Goal: Task Accomplishment & Management: Manage account settings

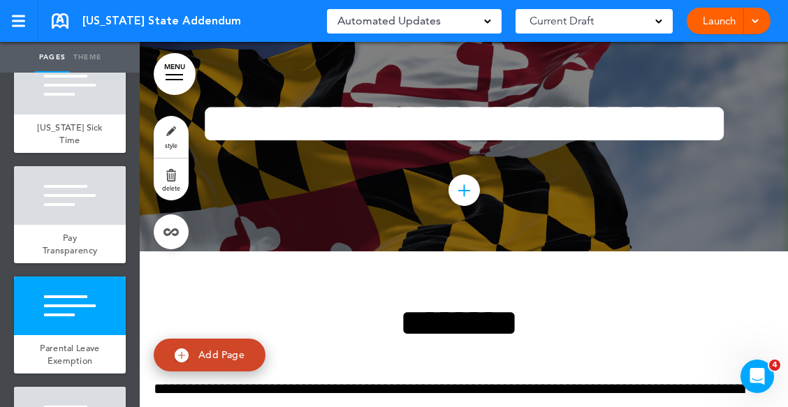
scroll to position [2843, 0]
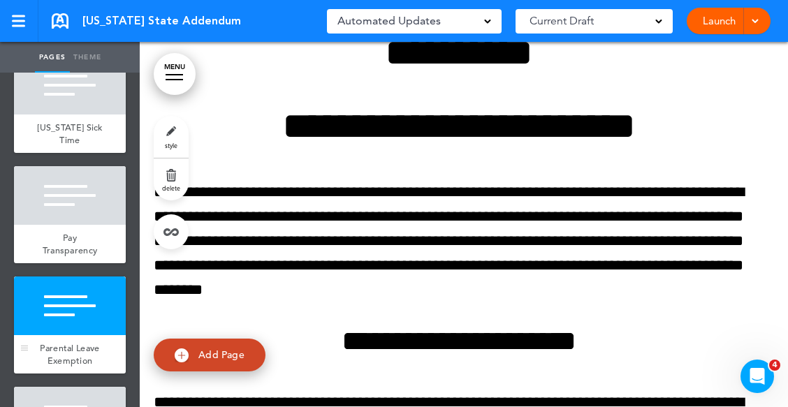
click at [85, 324] on div at bounding box center [70, 306] width 112 height 59
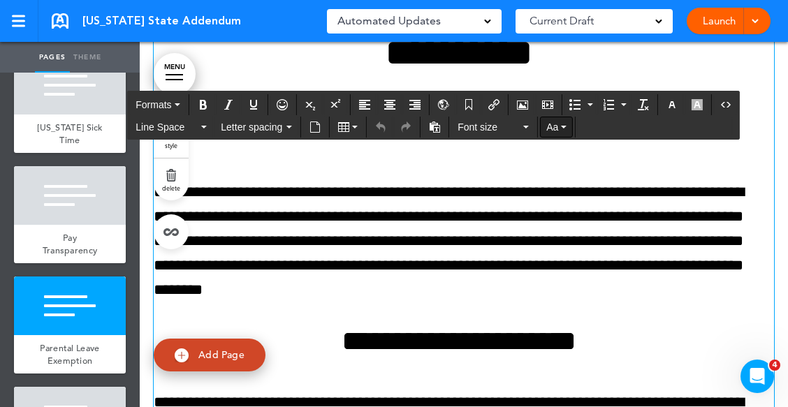
drag, startPoint x: 365, startPoint y: 114, endPoint x: 549, endPoint y: 119, distance: 183.9
click at [551, 145] on h1 "**********" at bounding box center [459, 126] width 610 height 38
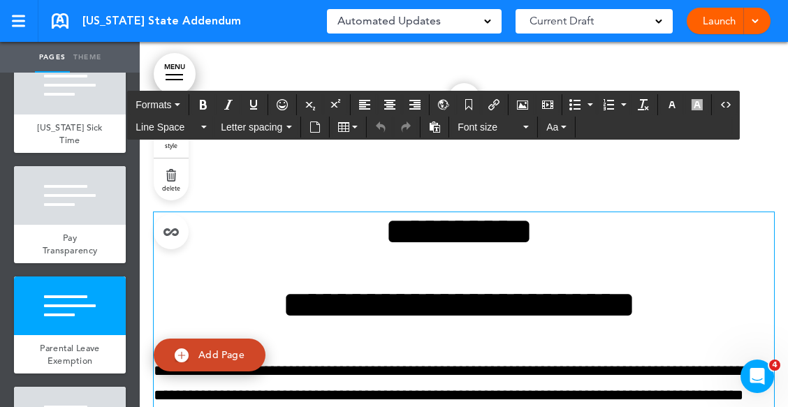
scroll to position [2633, 0]
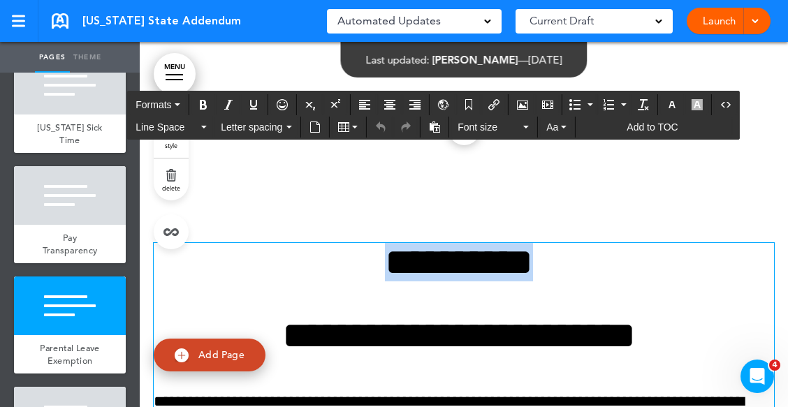
drag, startPoint x: 349, startPoint y: 328, endPoint x: 644, endPoint y: 329, distance: 295.6
click at [644, 282] on h1 "**********" at bounding box center [459, 262] width 610 height 38
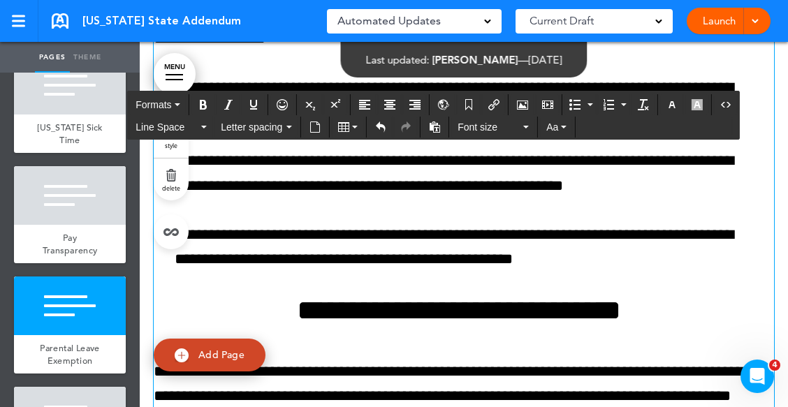
scroll to position [3258, 0]
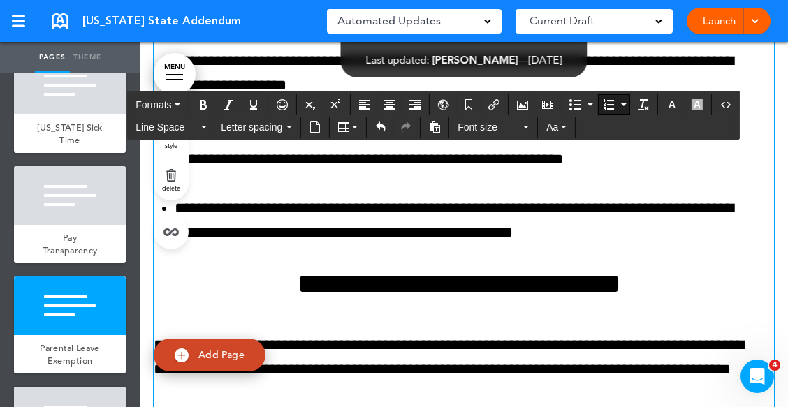
click at [586, 171] on li "**********" at bounding box center [469, 146] width 589 height 49
drag, startPoint x: 517, startPoint y: 196, endPoint x: 583, endPoint y: 198, distance: 65.7
click at [583, 171] on li "**********" at bounding box center [469, 146] width 589 height 49
click at [518, 171] on li "**********" at bounding box center [469, 146] width 589 height 49
drag, startPoint x: 469, startPoint y: 196, endPoint x: 512, endPoint y: 195, distance: 43.3
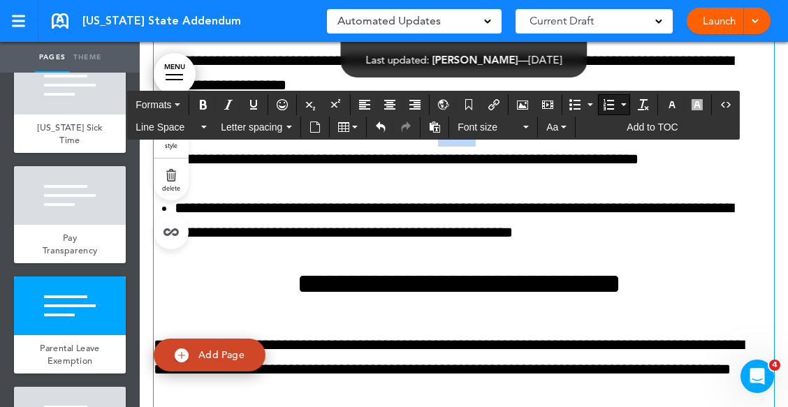
click at [512, 171] on li "**********" at bounding box center [469, 146] width 589 height 49
drag, startPoint x: 460, startPoint y: 194, endPoint x: 673, endPoint y: 194, distance: 213.1
click at [673, 171] on li "**********" at bounding box center [469, 146] width 589 height 49
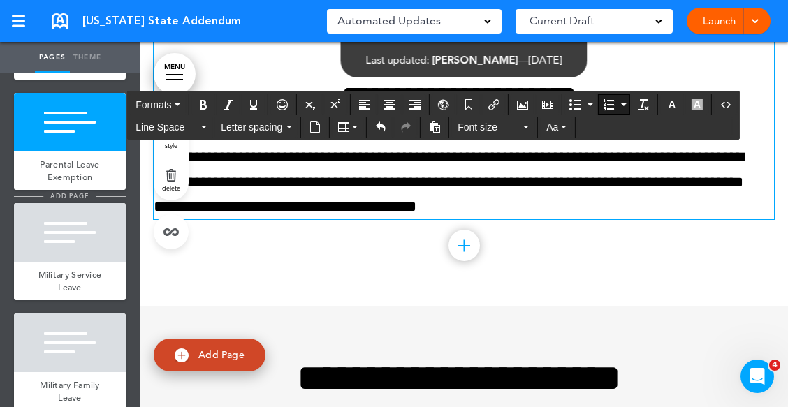
scroll to position [559, 0]
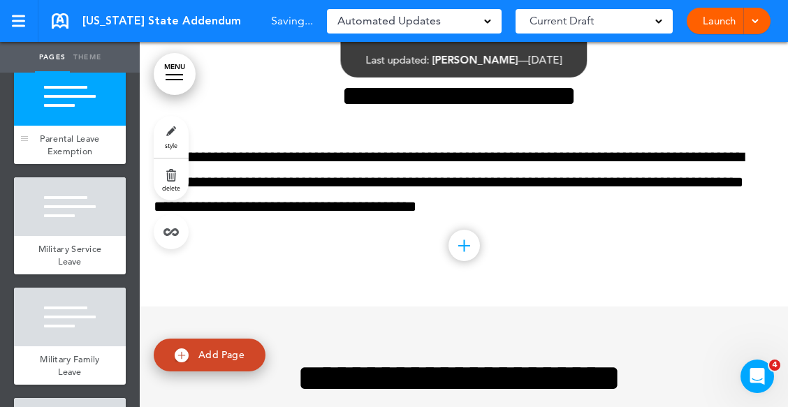
click at [46, 140] on div "Parental Leave Exemption" at bounding box center [70, 145] width 112 height 38
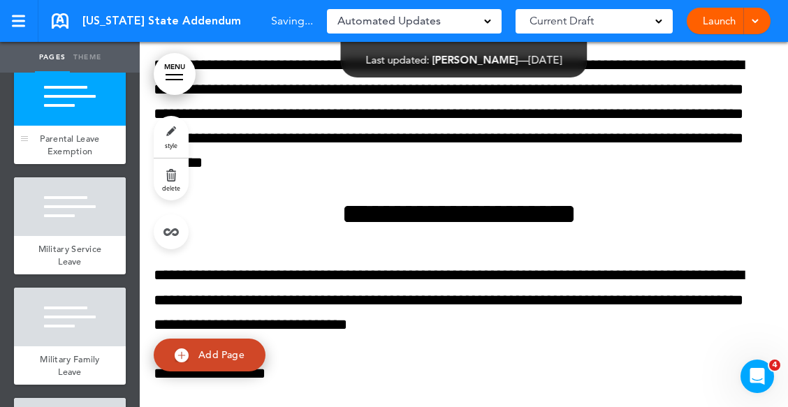
scroll to position [2843, 0]
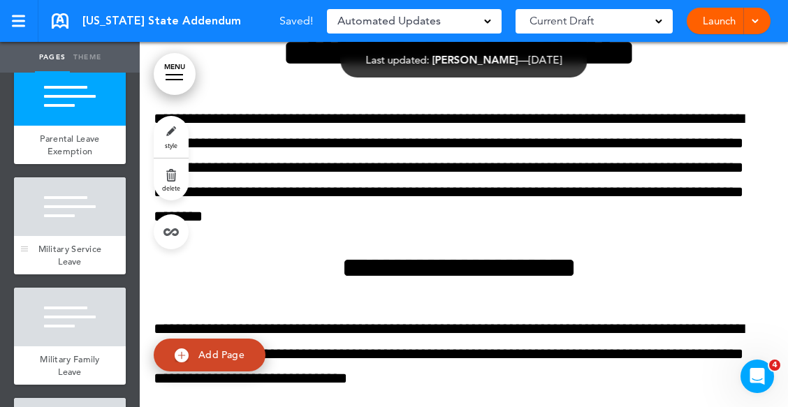
click at [80, 236] on div at bounding box center [70, 206] width 112 height 59
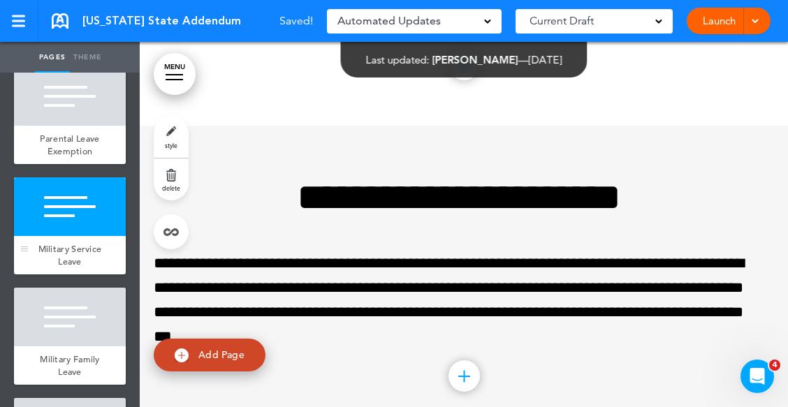
scroll to position [3934, 0]
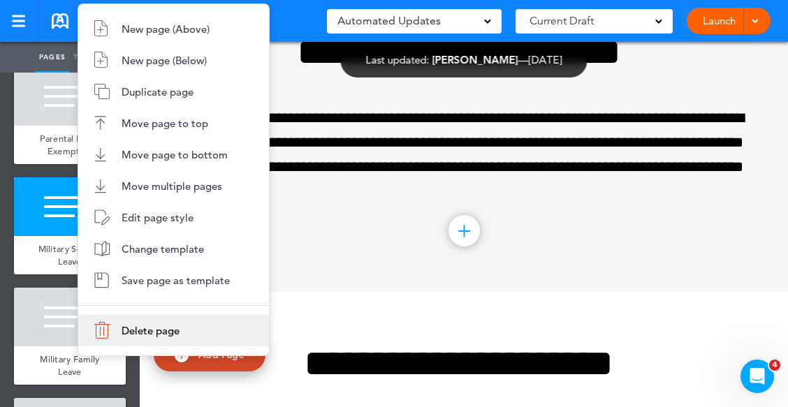
click at [142, 323] on li "Delete page" at bounding box center [173, 330] width 191 height 31
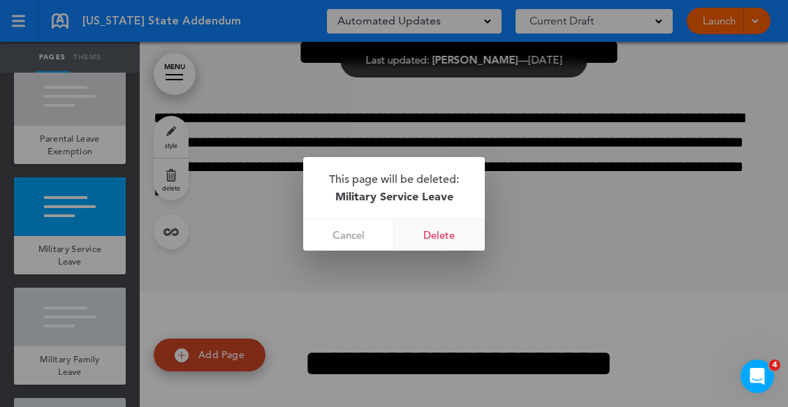
click at [444, 233] on link "Delete" at bounding box center [439, 234] width 91 height 31
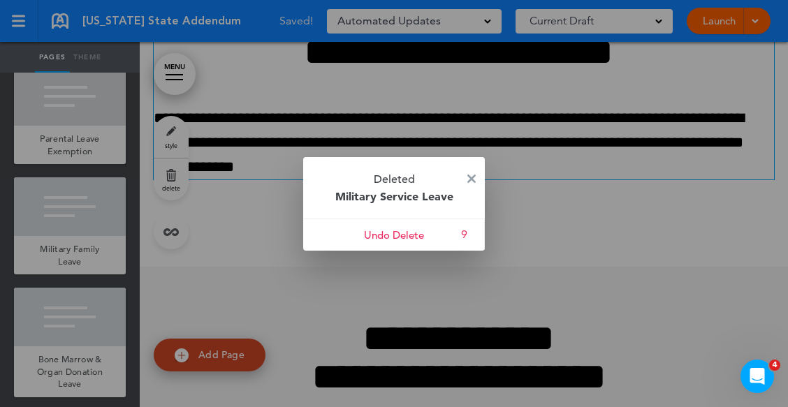
click at [469, 176] on img at bounding box center [471, 179] width 8 height 8
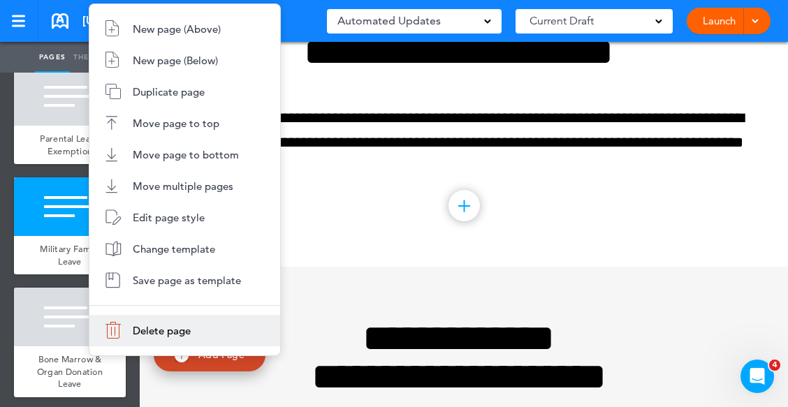
click at [151, 326] on span "Delete page" at bounding box center [162, 330] width 58 height 13
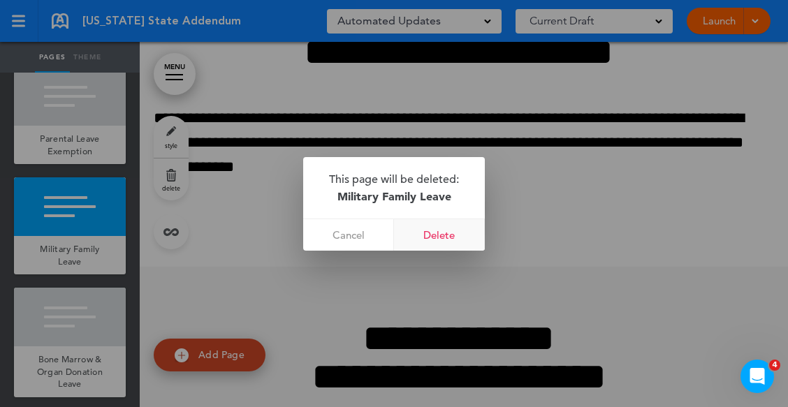
click at [444, 230] on link "Delete" at bounding box center [439, 234] width 91 height 31
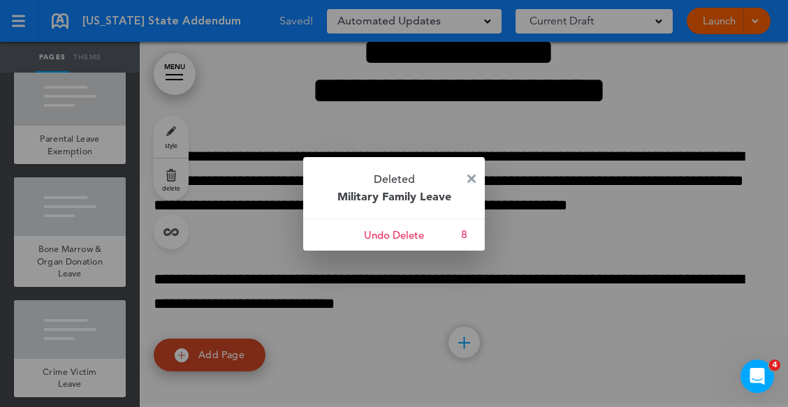
click at [473, 175] on img at bounding box center [471, 179] width 8 height 8
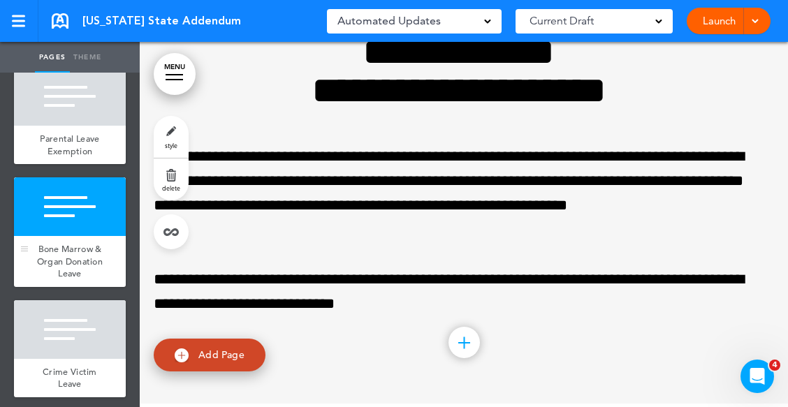
click at [98, 236] on div at bounding box center [70, 206] width 112 height 59
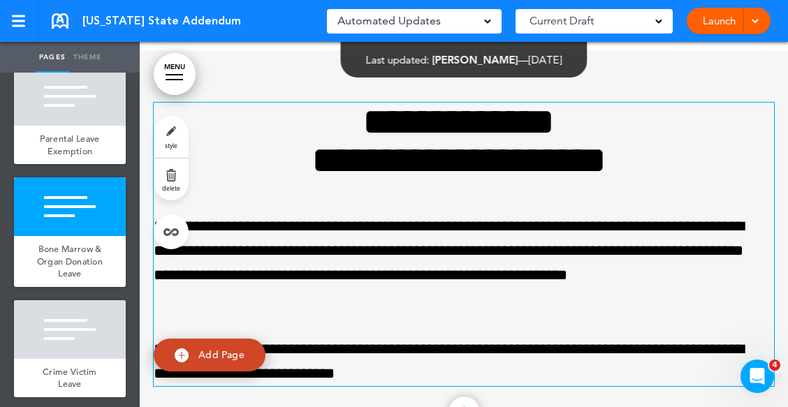
scroll to position [3934, 0]
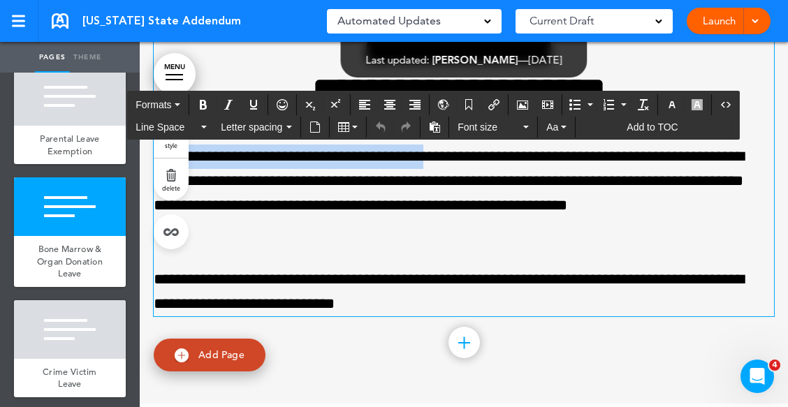
drag, startPoint x: 459, startPoint y: 218, endPoint x: 140, endPoint y: 219, distance: 318.6
click at [140, 219] on div "**********" at bounding box center [464, 191] width 648 height 423
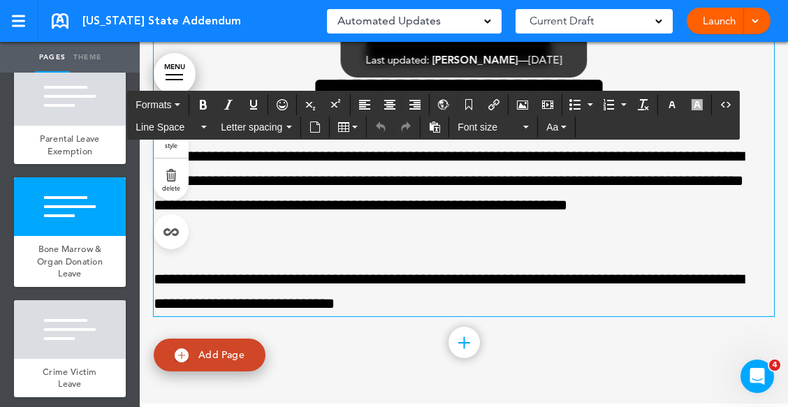
click at [523, 243] on p "**********" at bounding box center [459, 194] width 610 height 99
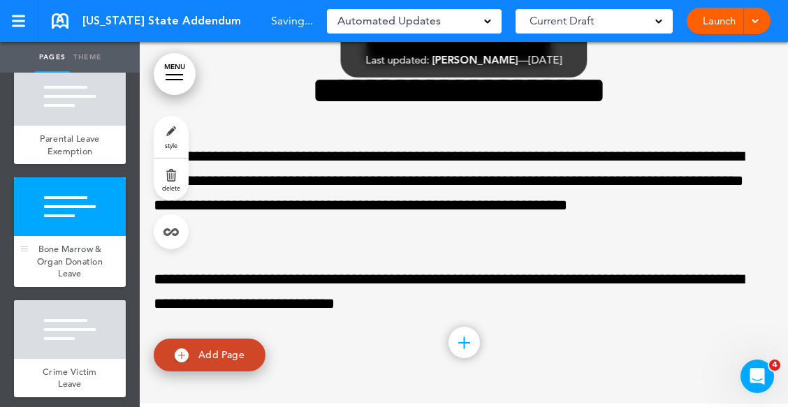
click at [65, 280] on div "Bone Marrow & Organ Donation Leave" at bounding box center [70, 261] width 112 height 51
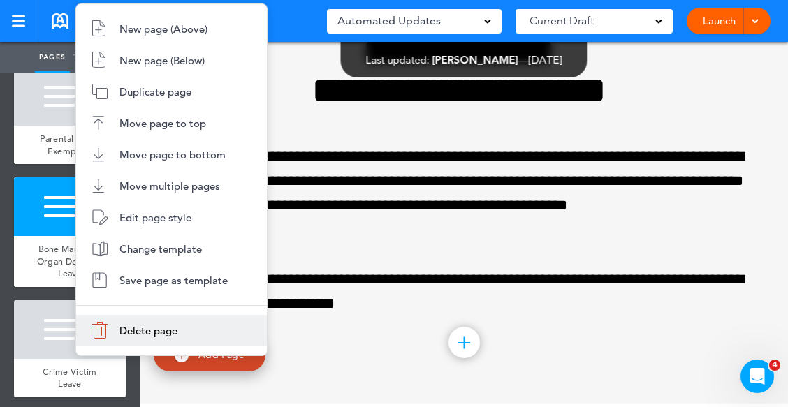
click at [156, 331] on span "Delete page" at bounding box center [148, 330] width 58 height 13
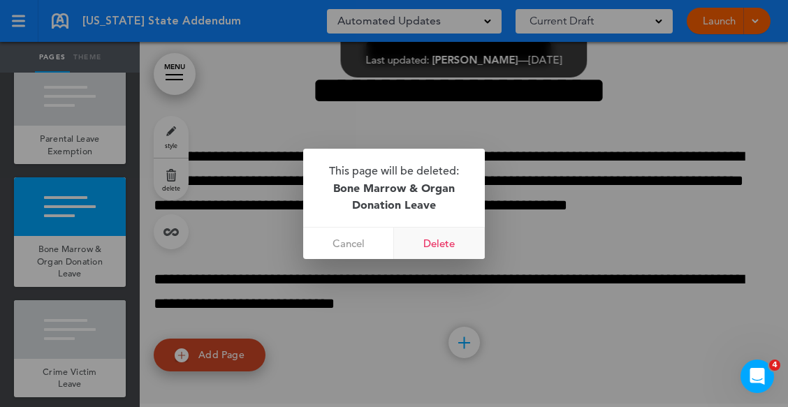
click at [441, 247] on link "Delete" at bounding box center [439, 243] width 91 height 31
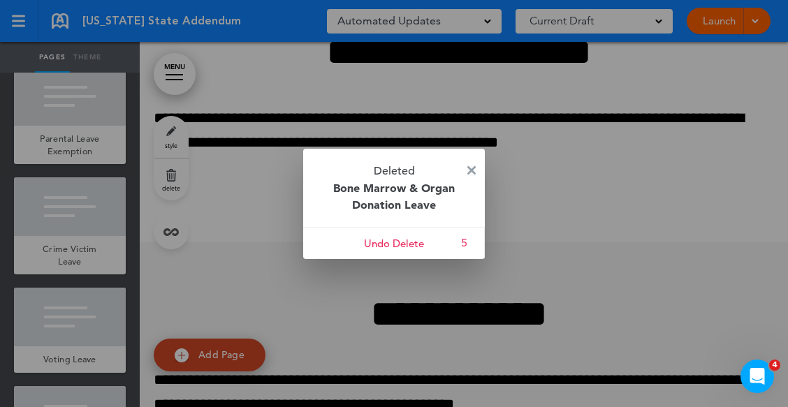
click at [473, 168] on img at bounding box center [471, 170] width 8 height 8
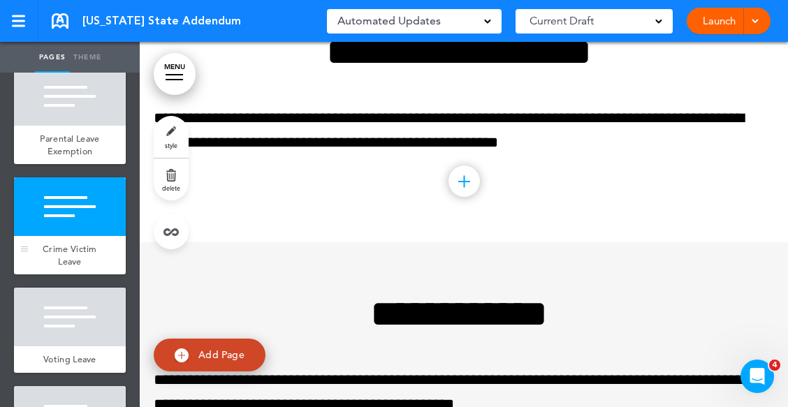
click at [72, 236] on div at bounding box center [70, 206] width 112 height 59
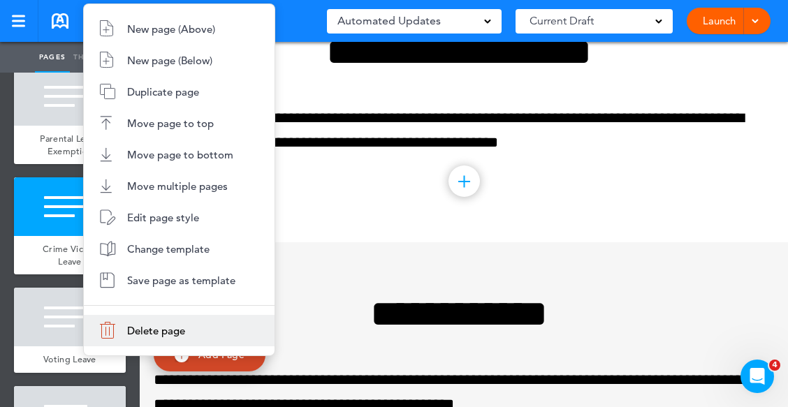
click at [155, 335] on span "Delete page" at bounding box center [156, 330] width 58 height 13
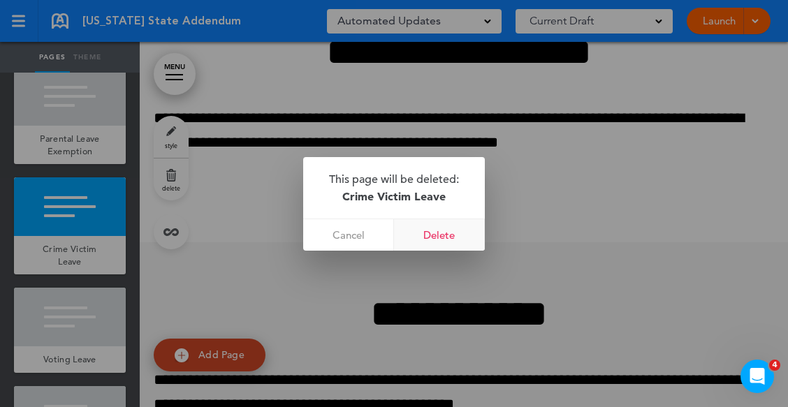
click at [437, 233] on link "Delete" at bounding box center [439, 234] width 91 height 31
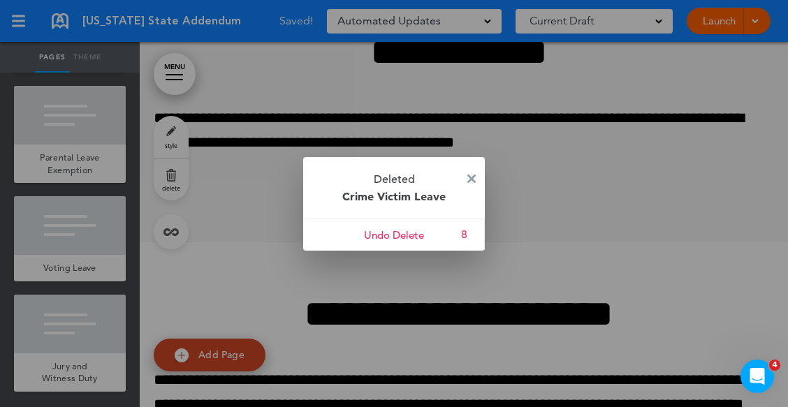
click at [469, 175] on img at bounding box center [471, 179] width 8 height 8
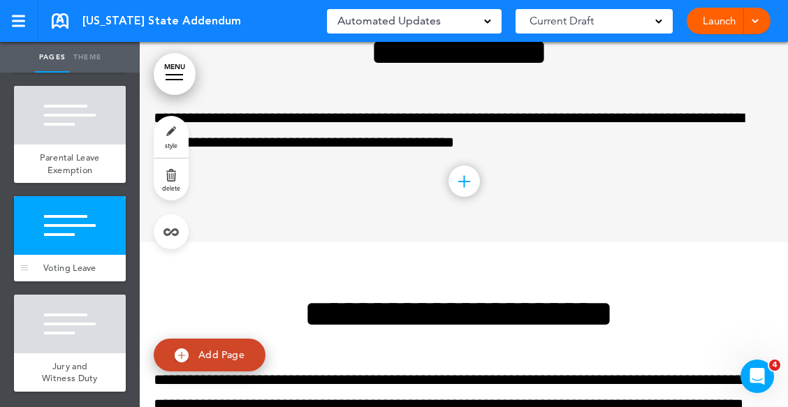
click at [62, 255] on div at bounding box center [70, 225] width 112 height 59
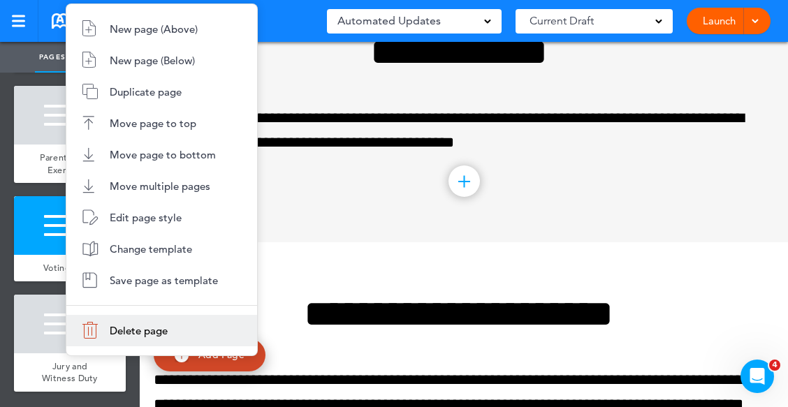
click at [160, 331] on span "Delete page" at bounding box center [139, 330] width 58 height 13
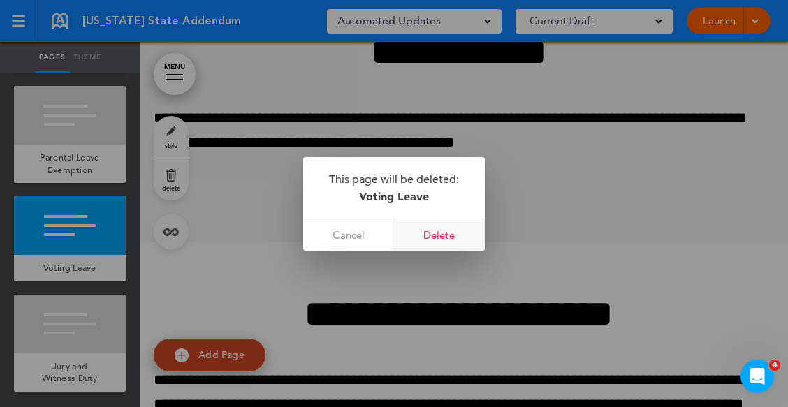
click at [437, 229] on link "Delete" at bounding box center [439, 234] width 91 height 31
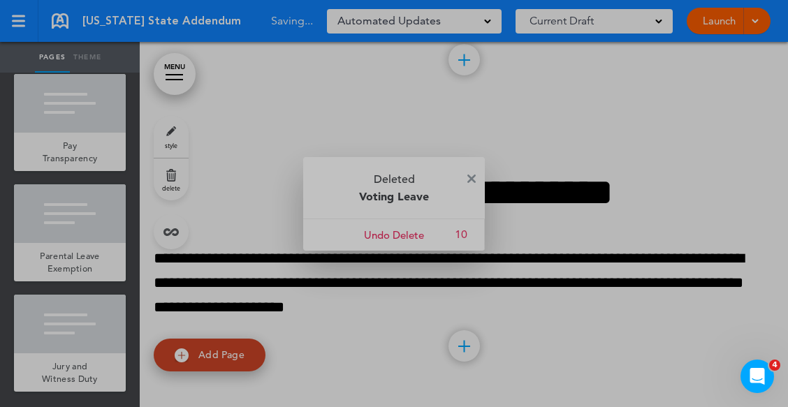
scroll to position [466, 0]
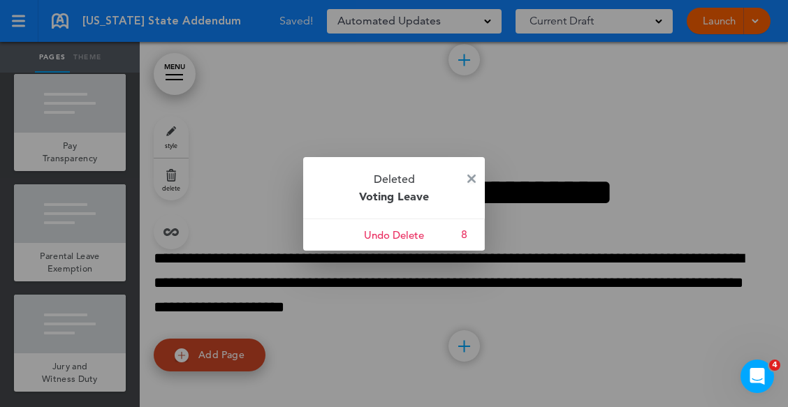
click at [467, 179] on img at bounding box center [471, 179] width 8 height 8
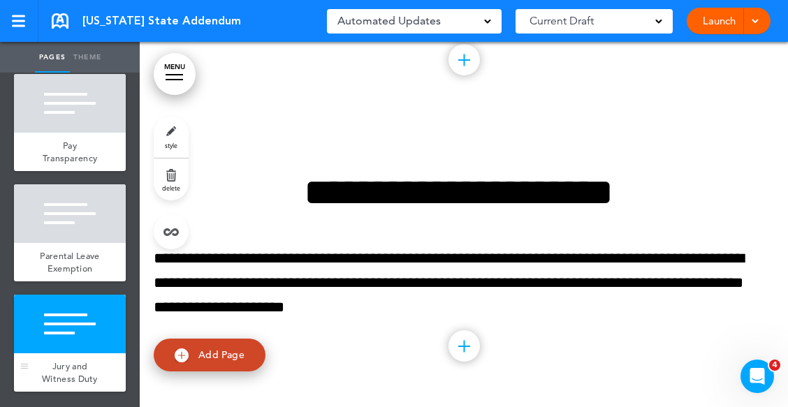
click at [73, 339] on div at bounding box center [70, 324] width 112 height 59
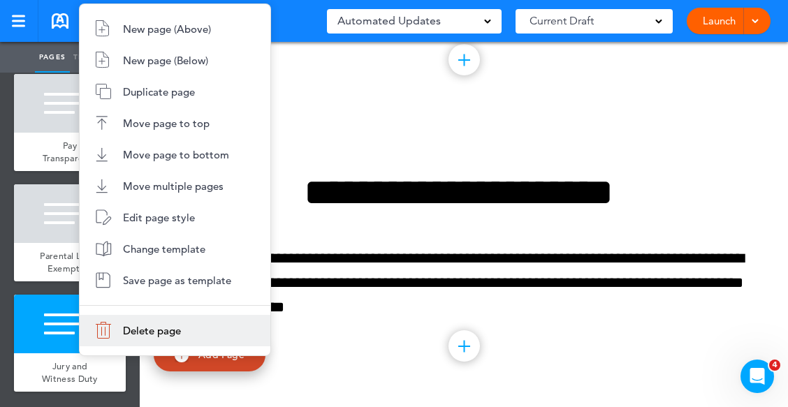
click at [160, 336] on span "Delete page" at bounding box center [152, 330] width 58 height 13
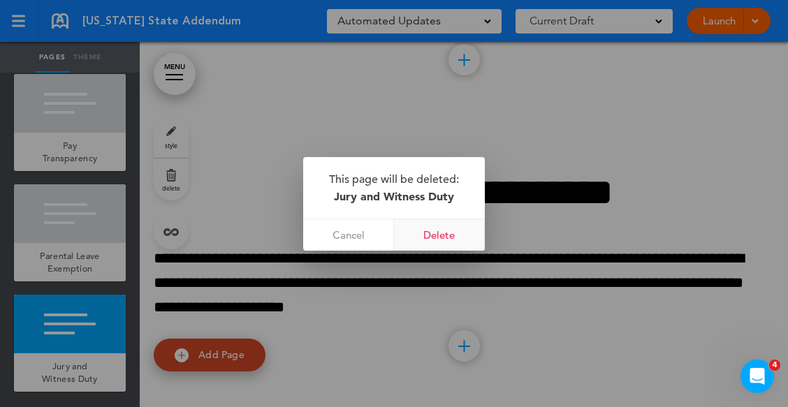
click at [453, 229] on link "Delete" at bounding box center [439, 234] width 91 height 31
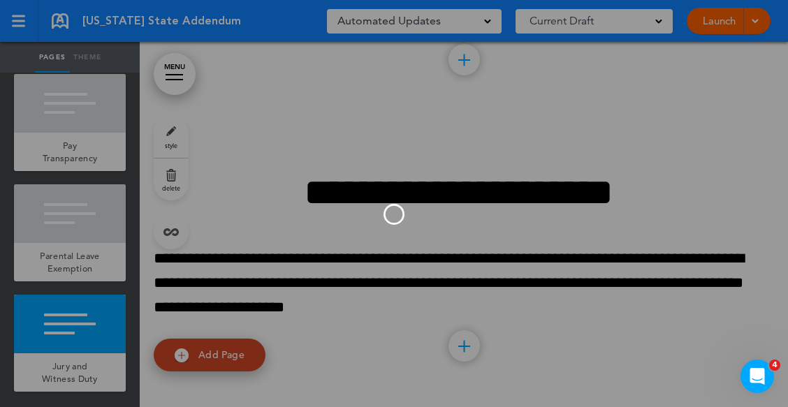
scroll to position [356, 0]
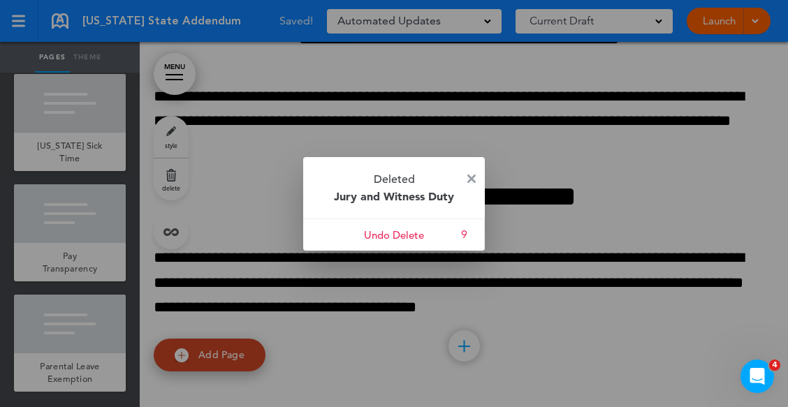
click at [472, 174] on link at bounding box center [471, 179] width 8 height 10
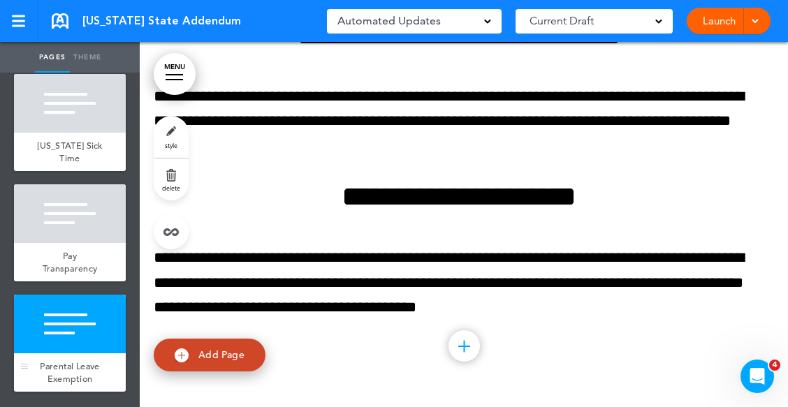
click at [87, 341] on div at bounding box center [70, 324] width 112 height 59
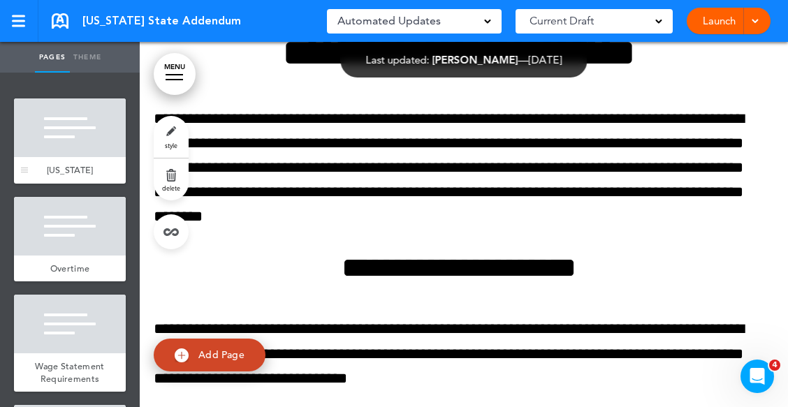
click at [85, 131] on div at bounding box center [70, 128] width 112 height 59
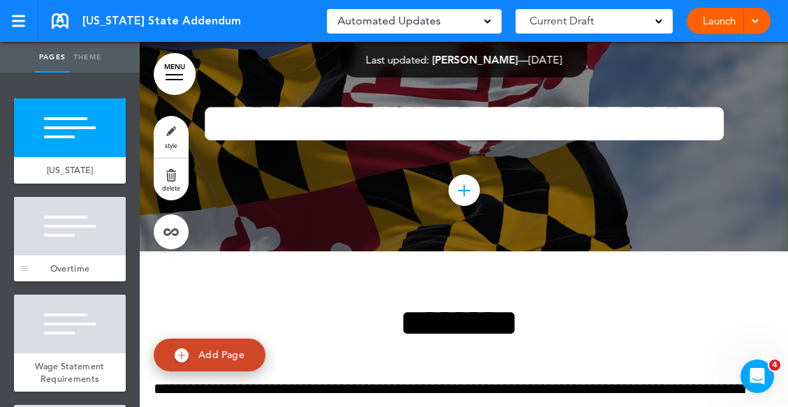
click at [73, 235] on div at bounding box center [70, 226] width 112 height 59
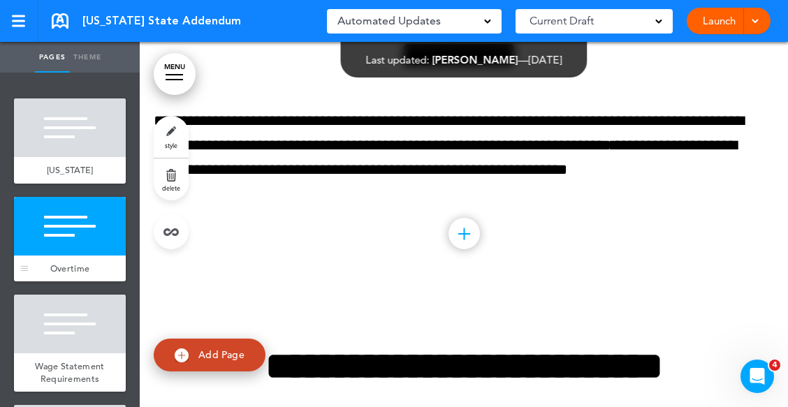
scroll to position [269, 0]
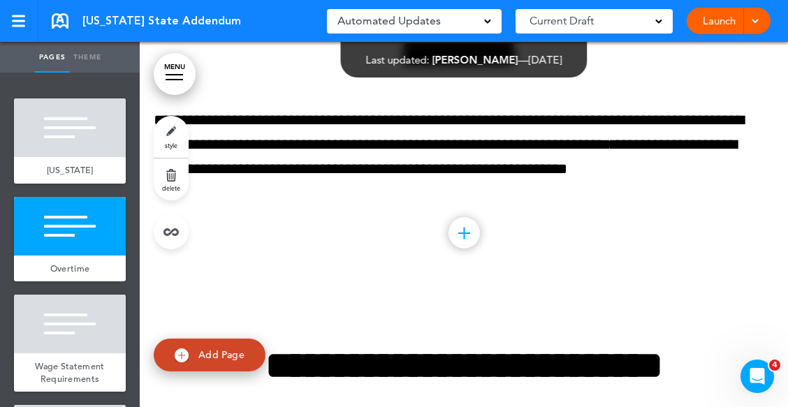
click at [124, 252] on ul "add page [US_STATE] add page Overtime add page Wage Statement Requirements add …" at bounding box center [70, 240] width 140 height 335
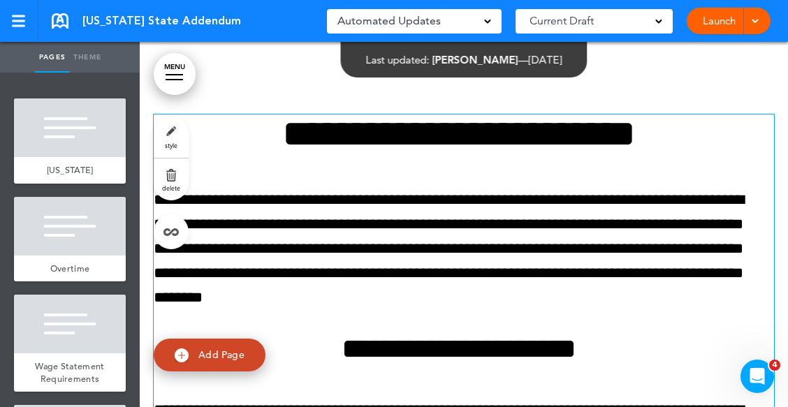
scroll to position [2785, 0]
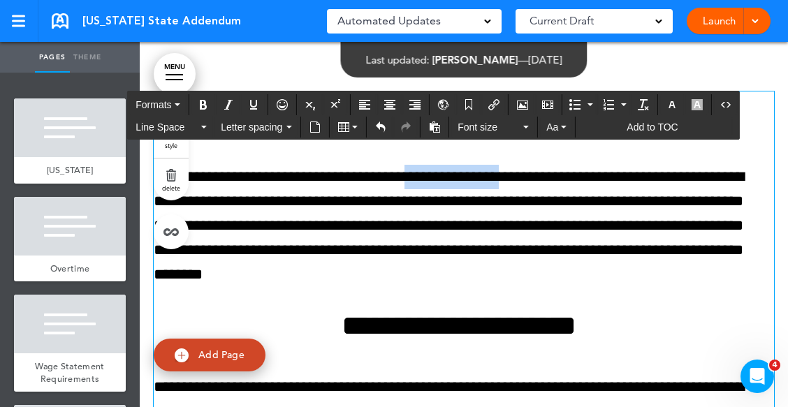
drag, startPoint x: 437, startPoint y: 238, endPoint x: 544, endPoint y: 241, distance: 106.9
click at [544, 240] on p "**********" at bounding box center [459, 226] width 610 height 123
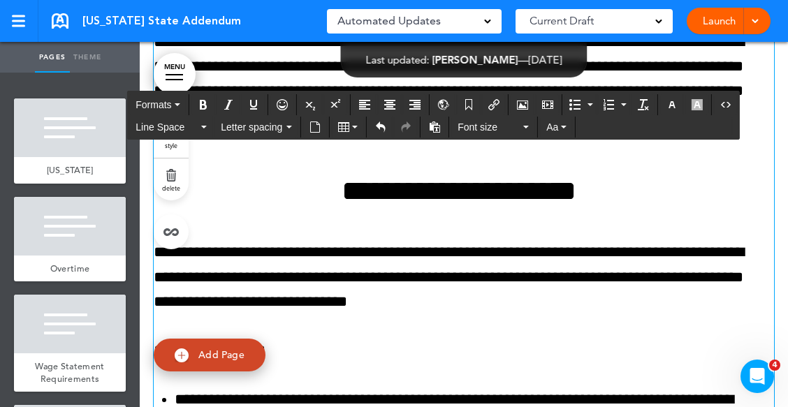
scroll to position [2924, 0]
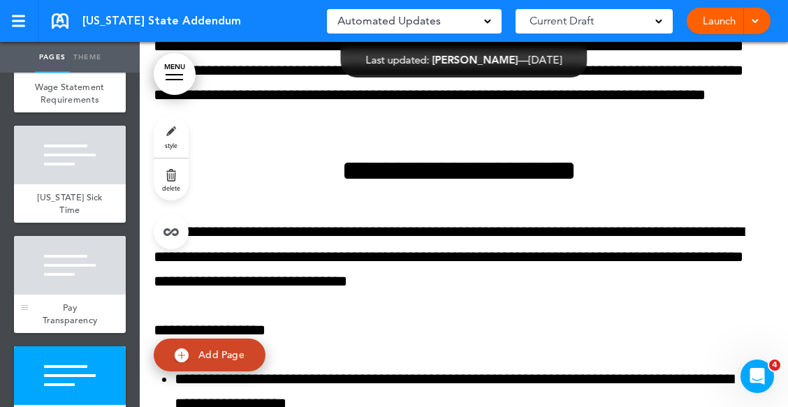
scroll to position [356, 0]
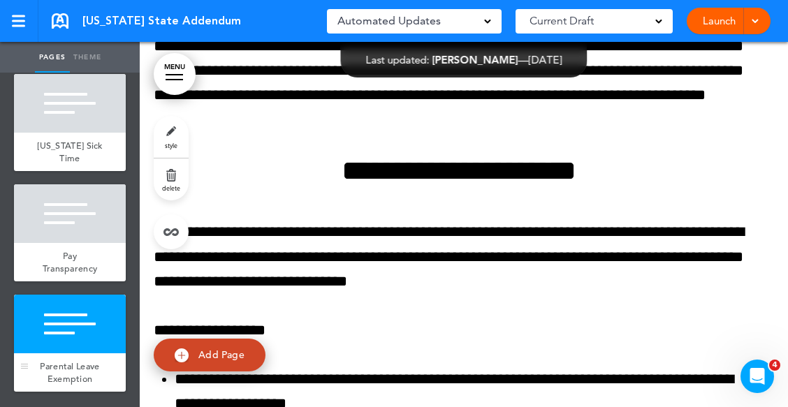
click at [71, 318] on div at bounding box center [70, 324] width 112 height 59
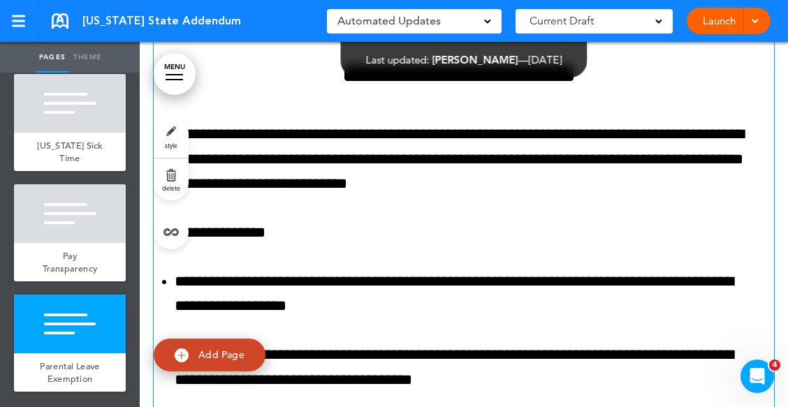
scroll to position [3052, 0]
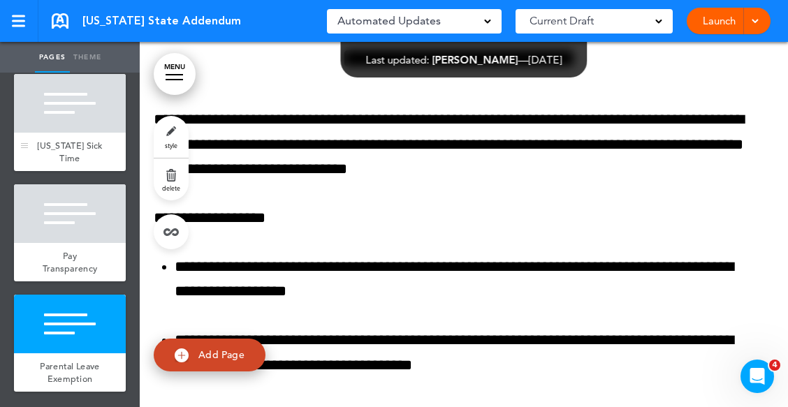
click at [50, 116] on div at bounding box center [70, 103] width 112 height 59
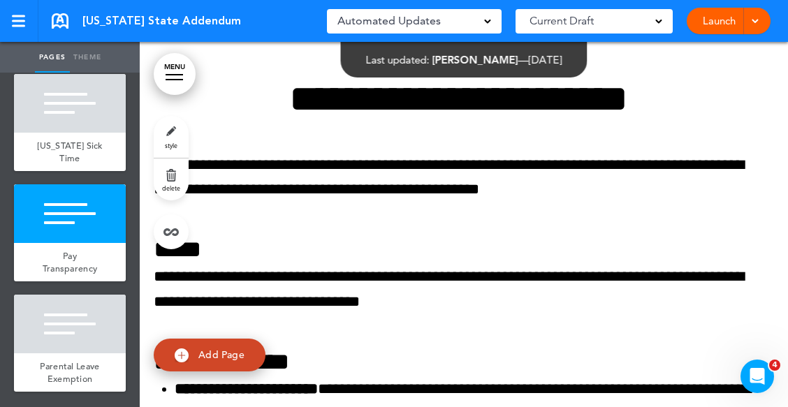
scroll to position [356, 0]
click at [85, 354] on div "Parental Leave Exemption" at bounding box center [70, 373] width 112 height 38
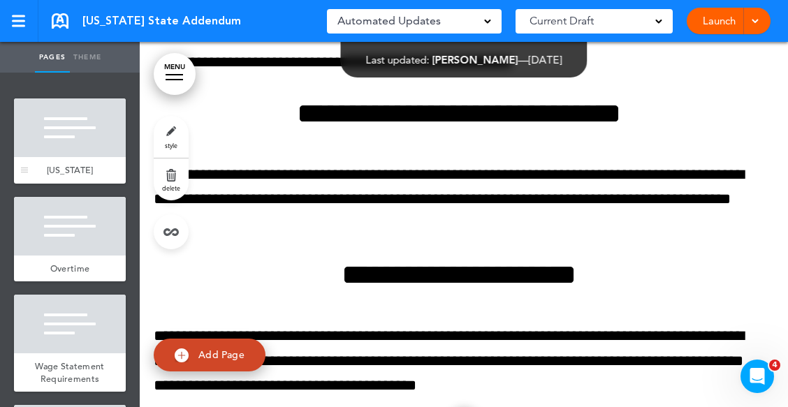
click at [71, 139] on div at bounding box center [70, 128] width 112 height 59
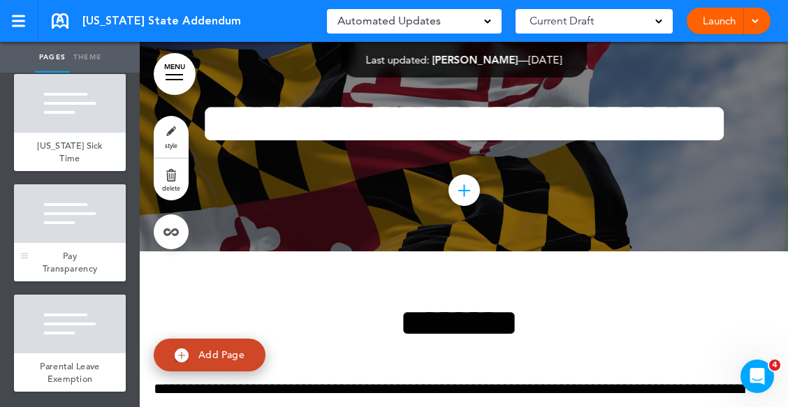
scroll to position [356, 0]
click at [71, 323] on div at bounding box center [70, 324] width 112 height 59
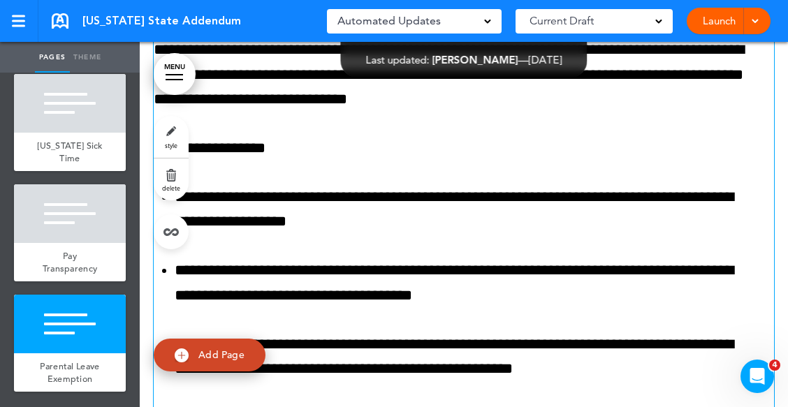
scroll to position [3192, 0]
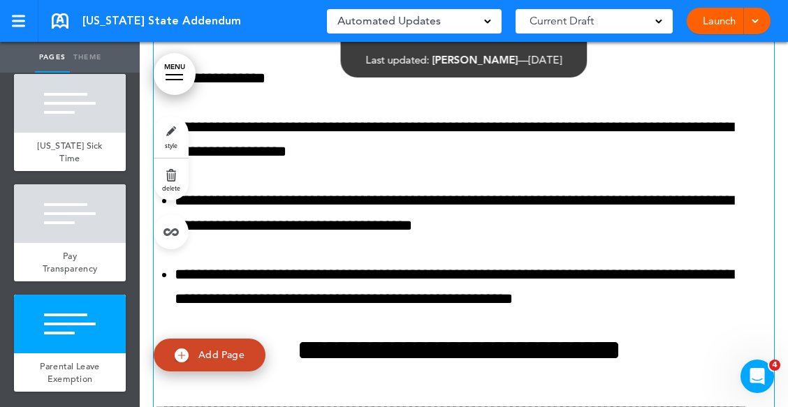
click at [690, 238] on li "**********" at bounding box center [469, 213] width 589 height 49
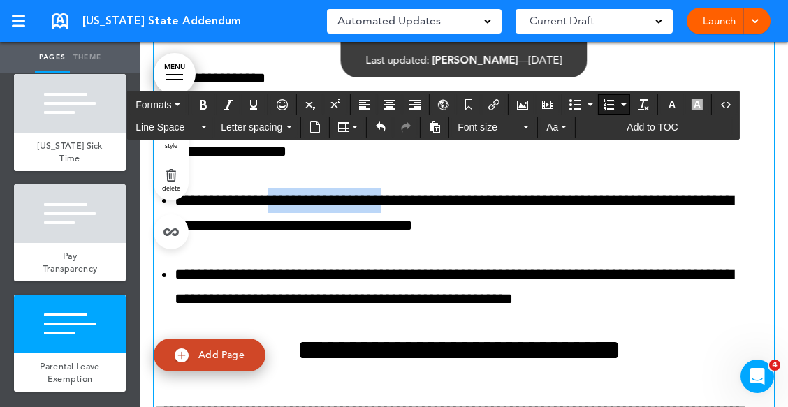
drag, startPoint x: 294, startPoint y: 263, endPoint x: 416, endPoint y: 268, distance: 122.4
click at [416, 238] on li "**********" at bounding box center [469, 213] width 589 height 49
drag, startPoint x: 176, startPoint y: 263, endPoint x: 377, endPoint y: 265, distance: 200.6
click at [377, 238] on li "**********" at bounding box center [469, 213] width 589 height 49
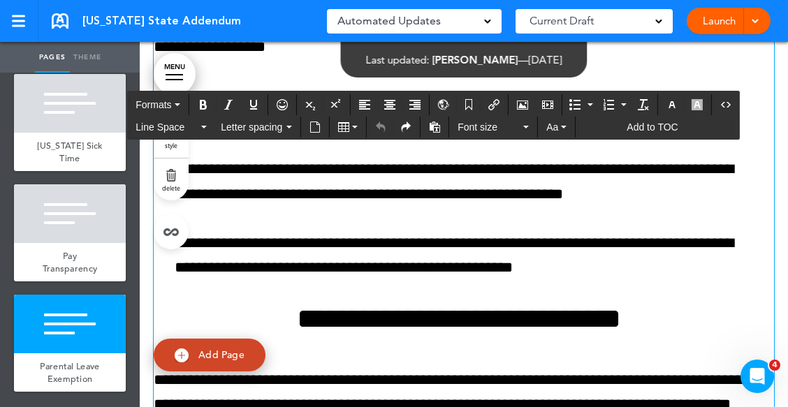
scroll to position [3293, 0]
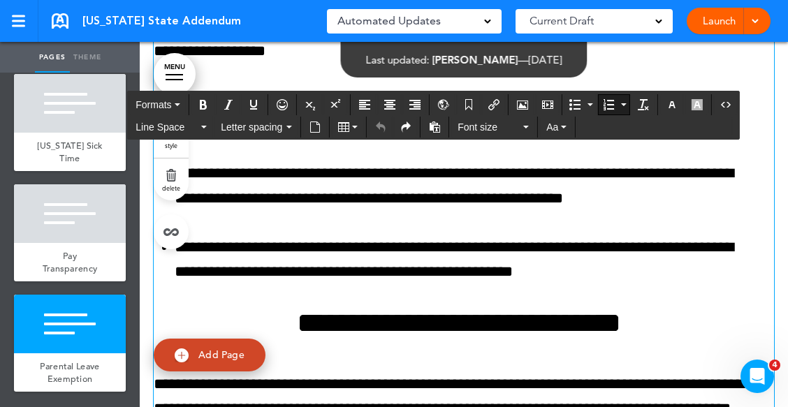
click at [584, 210] on li "**********" at bounding box center [469, 185] width 589 height 49
click at [646, 210] on li "**********" at bounding box center [469, 185] width 589 height 49
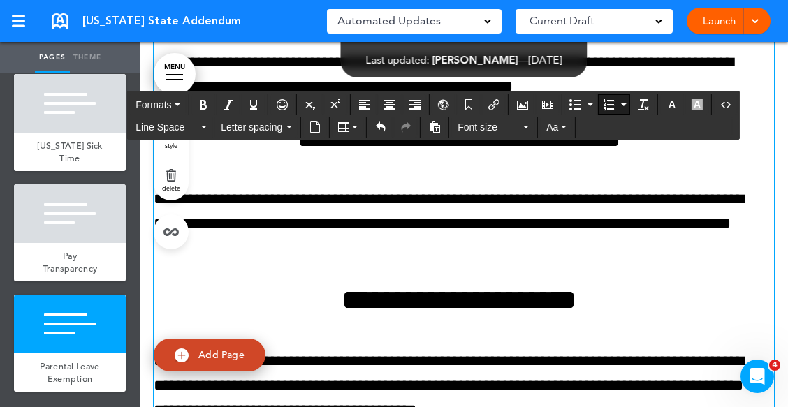
scroll to position [63, 0]
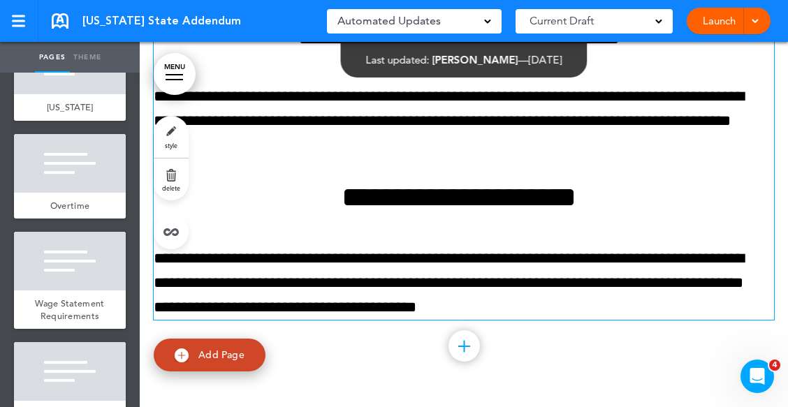
scroll to position [3642, 0]
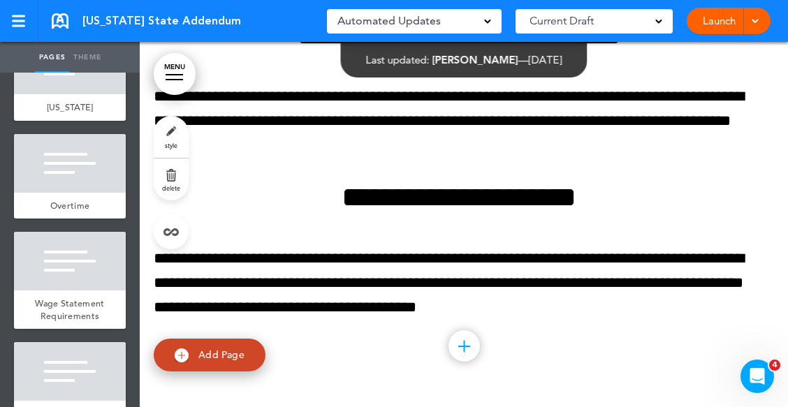
click at [721, 20] on link "Launch" at bounding box center [719, 21] width 44 height 27
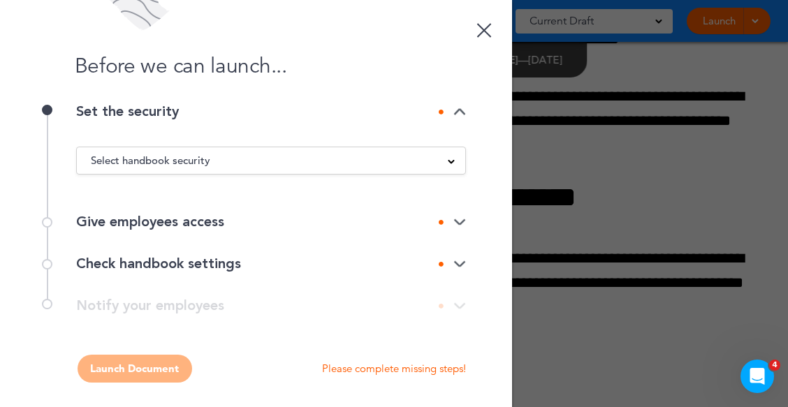
scroll to position [0, 0]
click at [439, 163] on div "Select handbook security" at bounding box center [271, 160] width 389 height 15
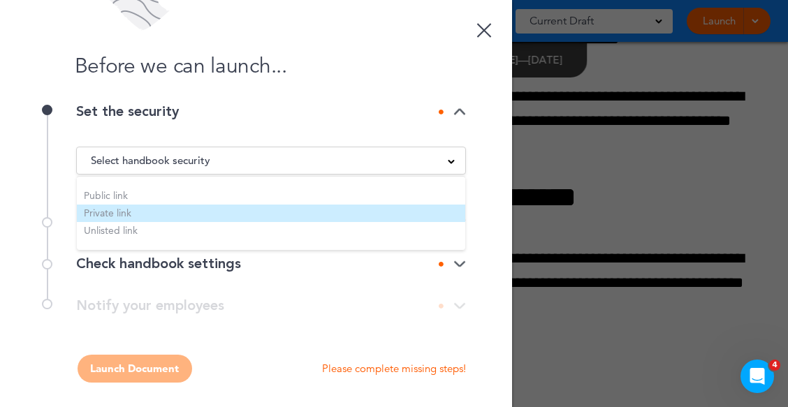
click at [94, 216] on li "Private link" at bounding box center [271, 213] width 389 height 17
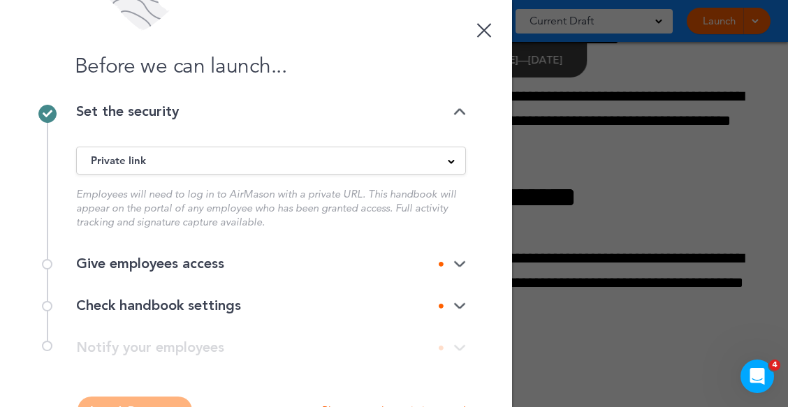
scroll to position [45, 0]
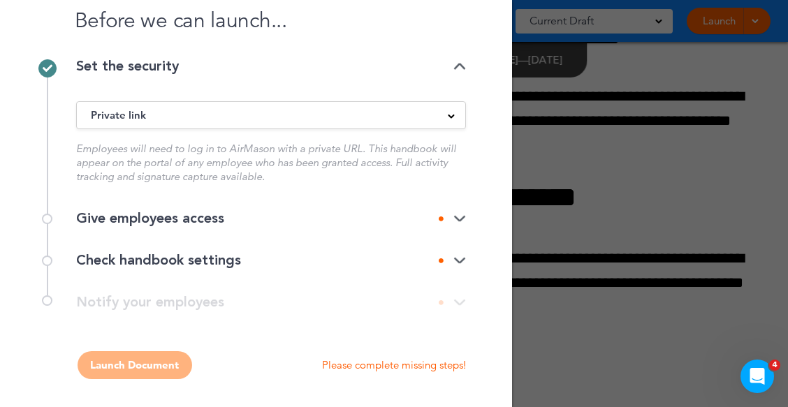
click at [459, 219] on img at bounding box center [459, 219] width 13 height 9
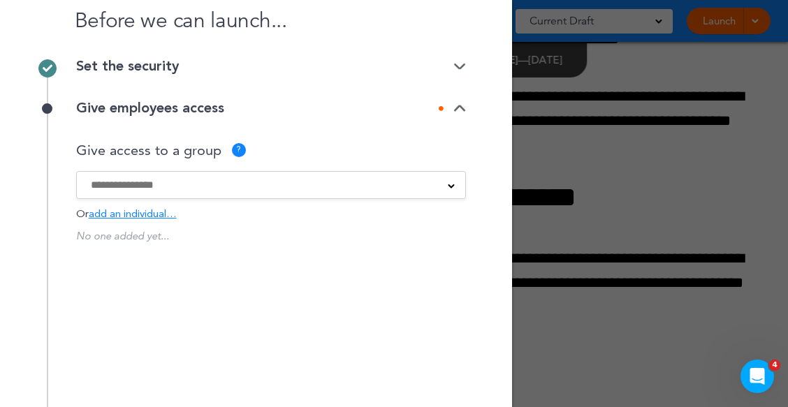
click at [448, 186] on span at bounding box center [451, 185] width 7 height 7
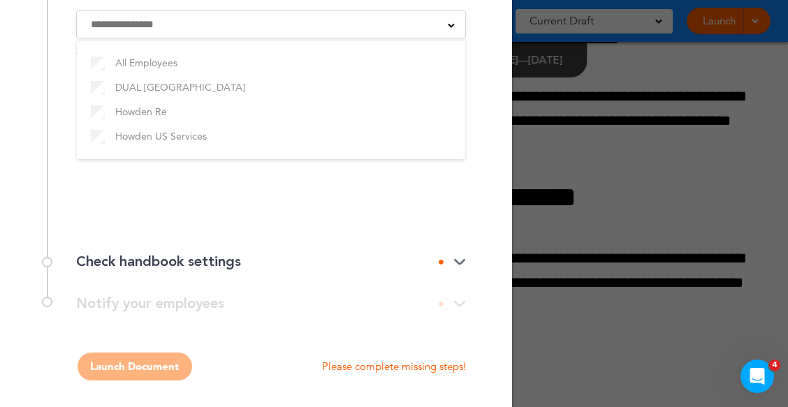
scroll to position [208, 0]
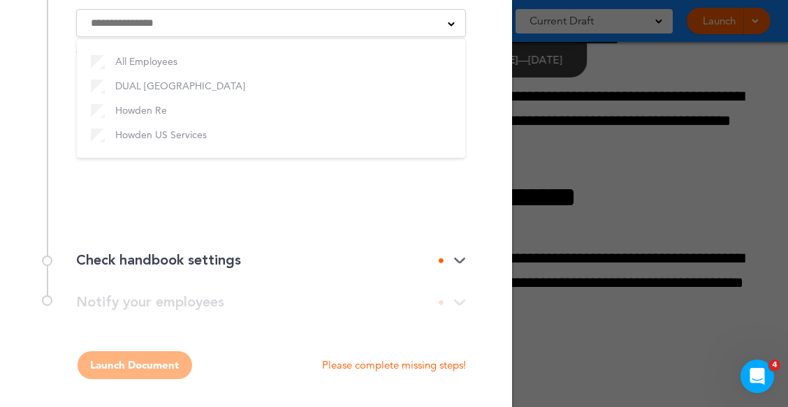
click at [457, 261] on img at bounding box center [459, 260] width 13 height 9
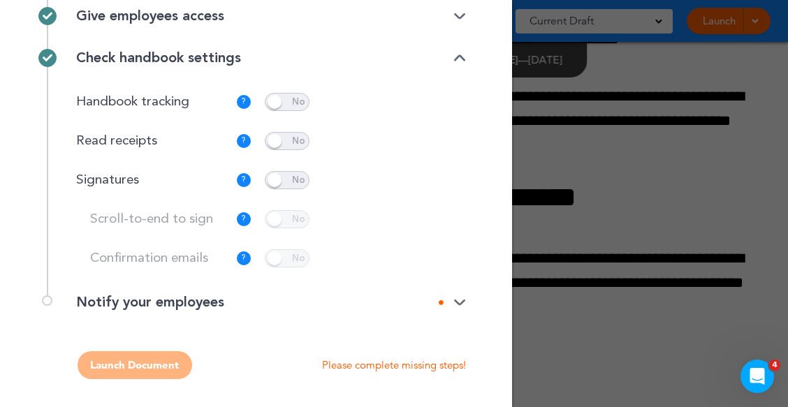
scroll to position [138, 0]
click at [275, 99] on span at bounding box center [287, 102] width 45 height 18
click at [271, 101] on span at bounding box center [287, 102] width 45 height 18
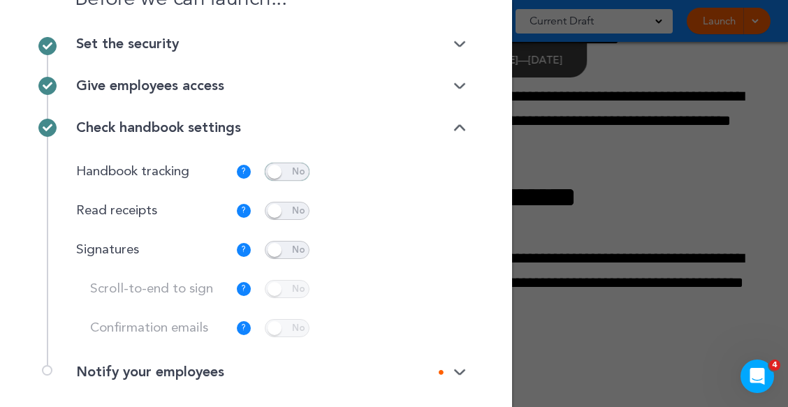
scroll to position [0, 0]
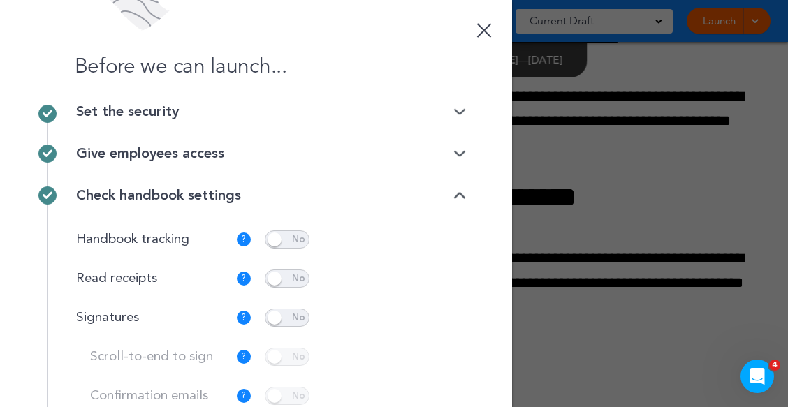
click at [457, 110] on img at bounding box center [459, 112] width 13 height 9
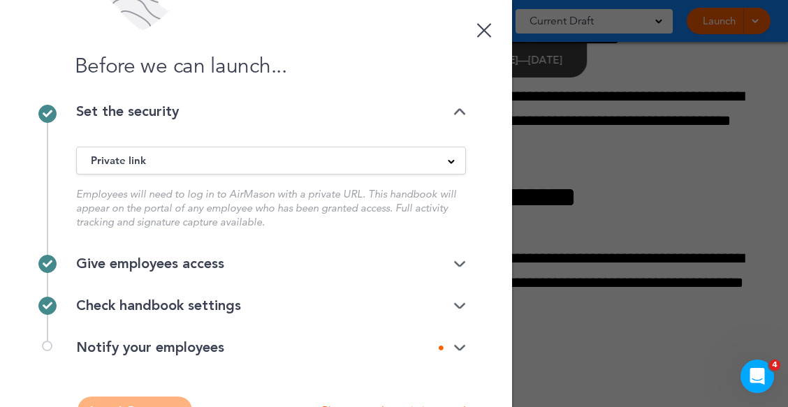
click at [457, 110] on img at bounding box center [459, 112] width 13 height 9
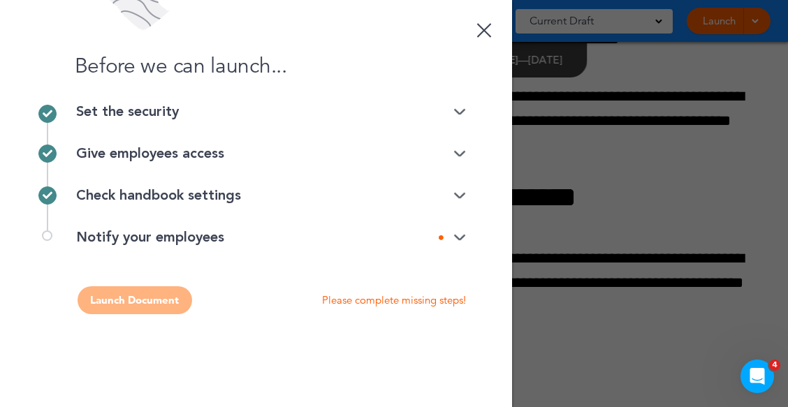
click at [458, 153] on img at bounding box center [459, 154] width 13 height 9
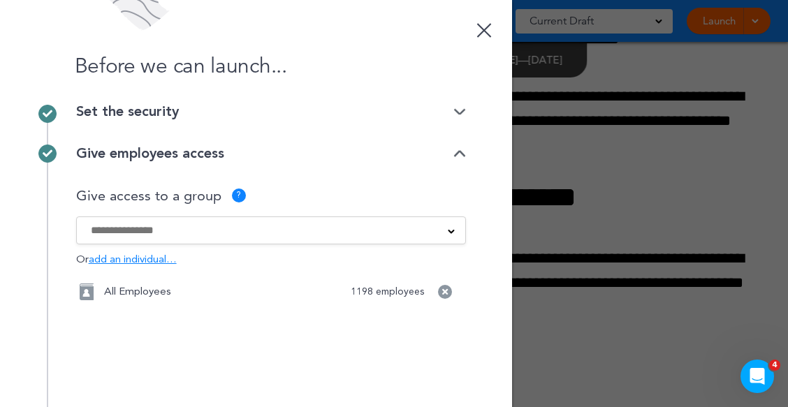
click at [448, 231] on span at bounding box center [451, 230] width 7 height 7
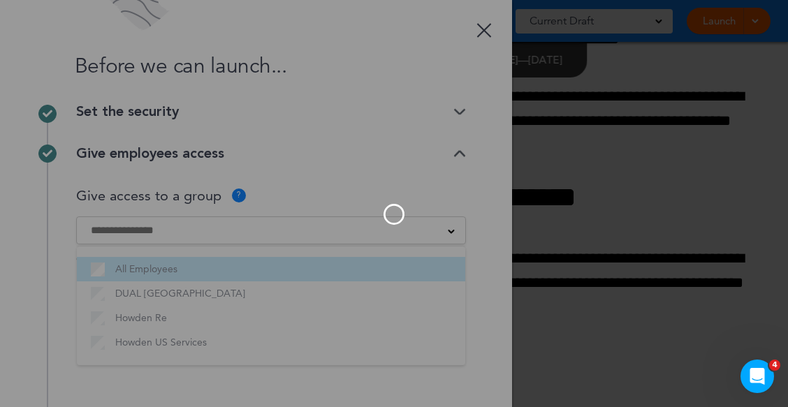
click at [95, 267] on div at bounding box center [394, 203] width 788 height 407
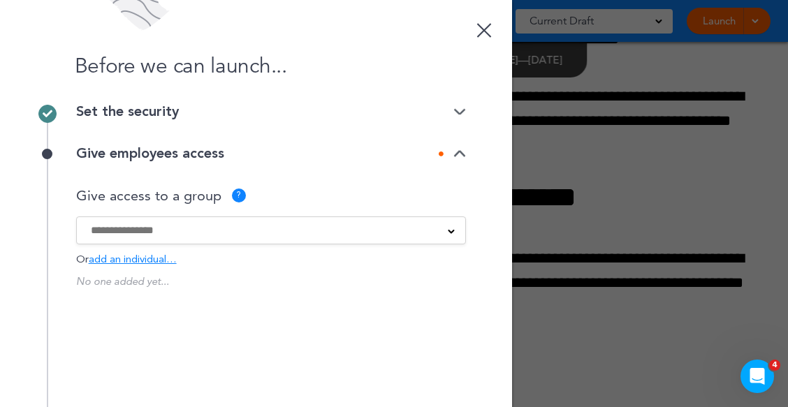
click at [143, 235] on input at bounding box center [262, 230] width 342 height 15
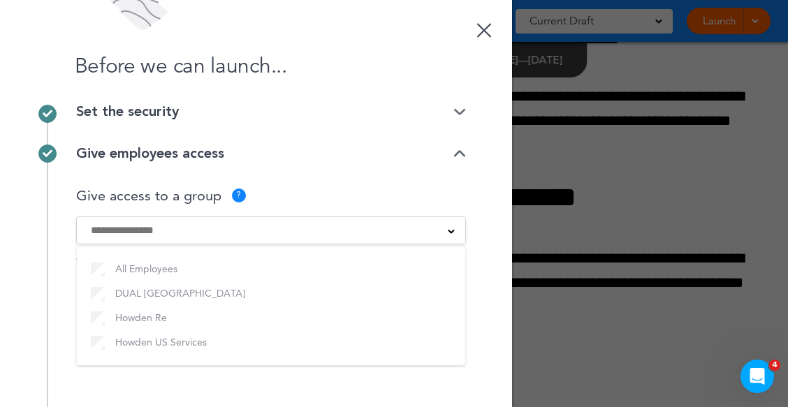
click at [448, 232] on span at bounding box center [451, 230] width 7 height 7
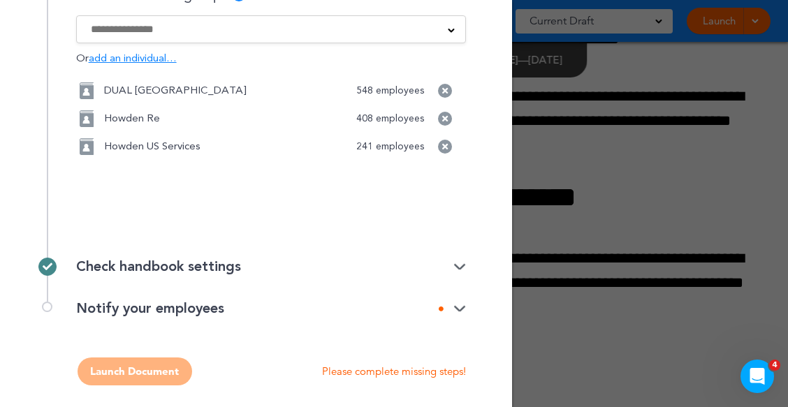
scroll to position [208, 0]
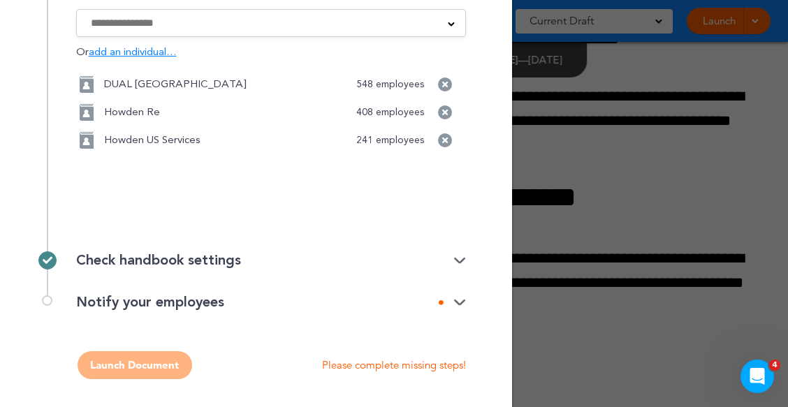
click at [453, 262] on img at bounding box center [459, 260] width 13 height 9
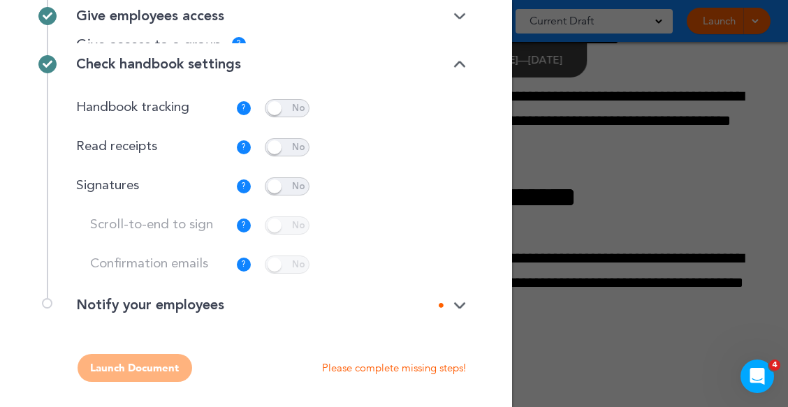
scroll to position [138, 0]
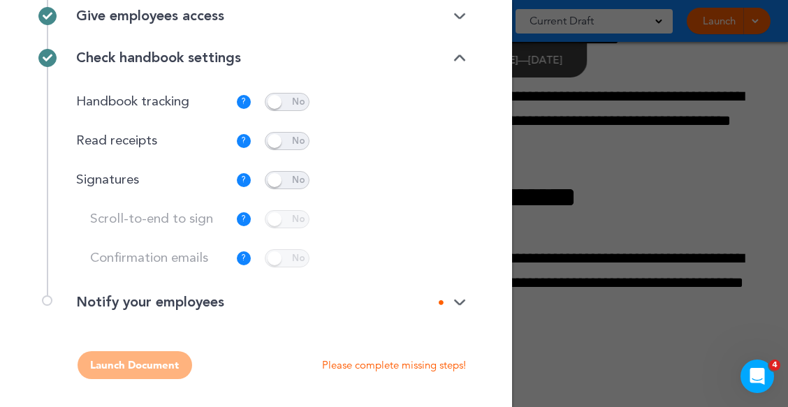
click at [458, 303] on img at bounding box center [459, 302] width 13 height 9
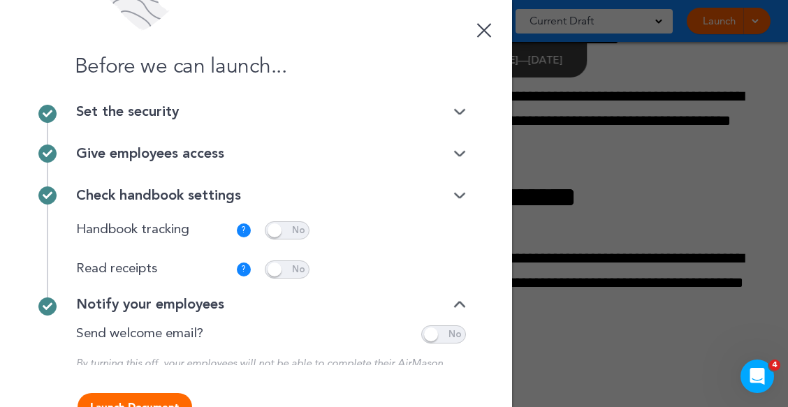
scroll to position [0, 0]
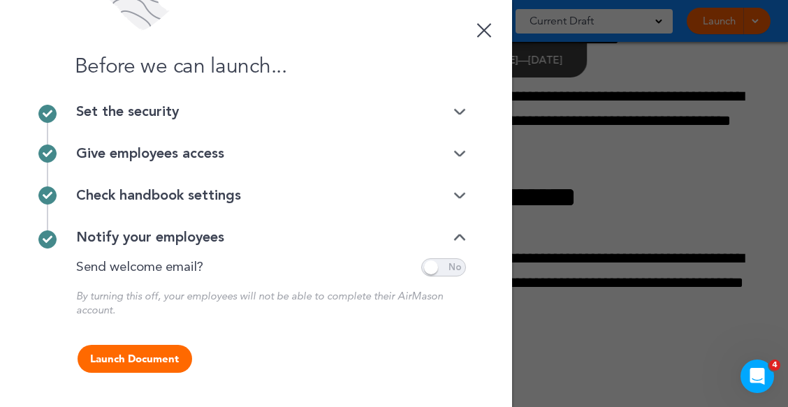
click at [136, 357] on button "Launch Document" at bounding box center [135, 359] width 115 height 28
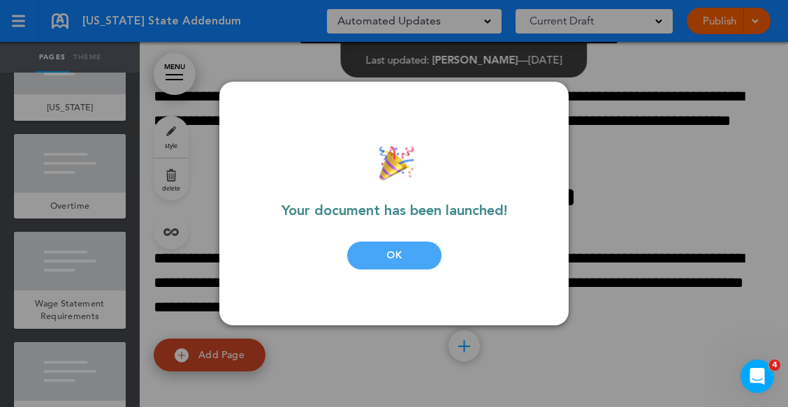
click at [396, 252] on div "OK" at bounding box center [394, 256] width 94 height 28
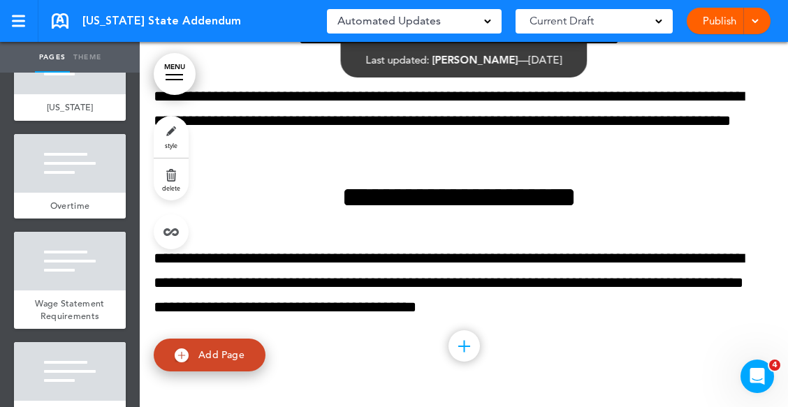
click at [718, 17] on link "Publish" at bounding box center [719, 21] width 44 height 27
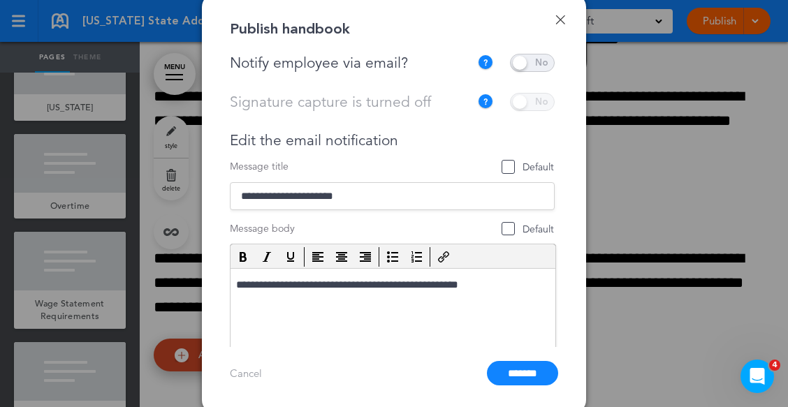
click at [557, 22] on link "Done" at bounding box center [561, 20] width 10 height 10
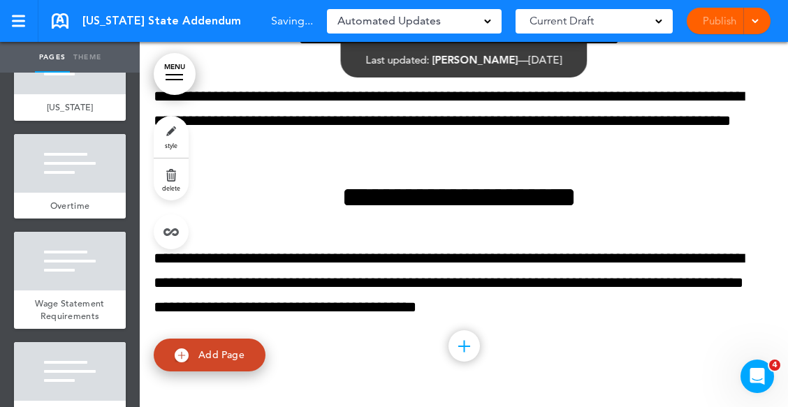
click at [714, 23] on link "Publish" at bounding box center [719, 21] width 44 height 27
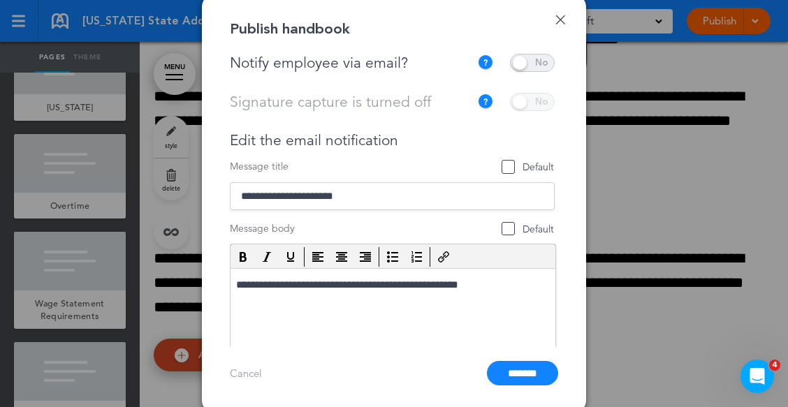
click at [530, 61] on span at bounding box center [532, 63] width 45 height 18
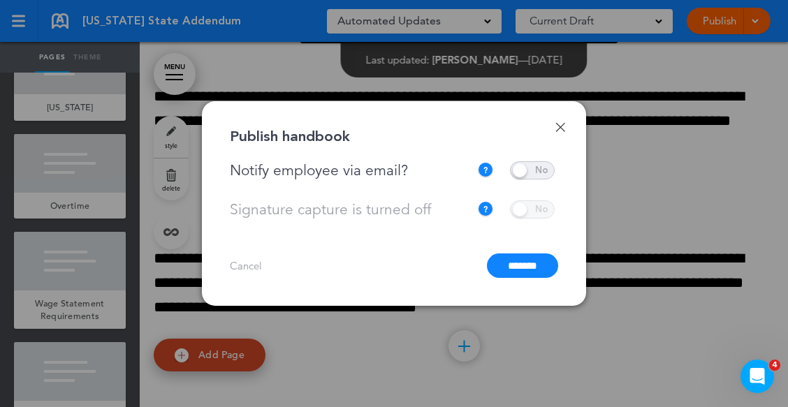
click at [507, 266] on input "*******" at bounding box center [522, 266] width 71 height 24
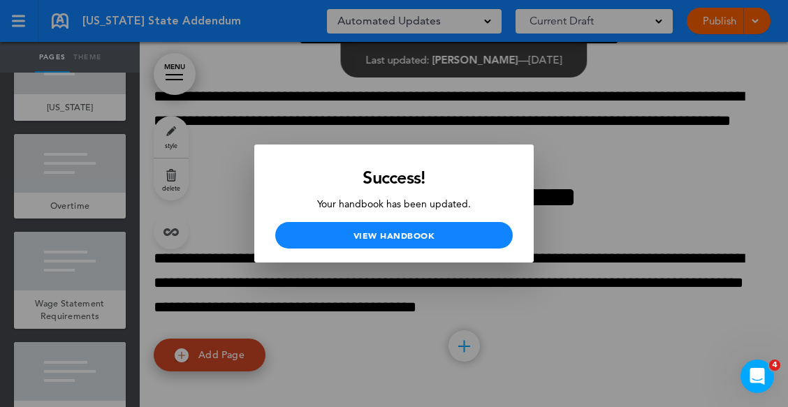
click at [609, 175] on div at bounding box center [394, 203] width 788 height 407
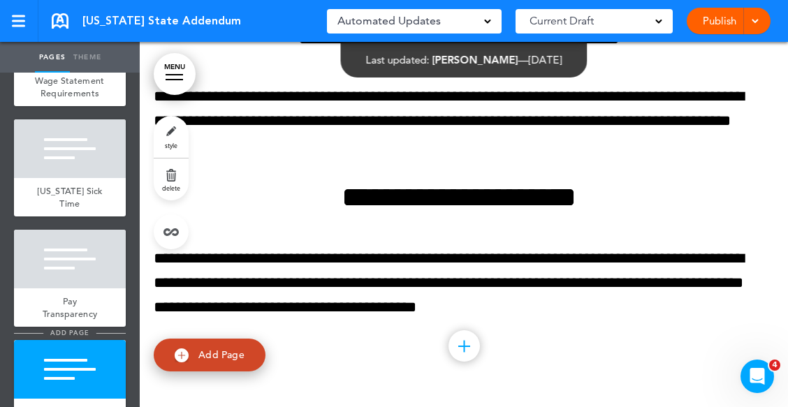
scroll to position [356, 0]
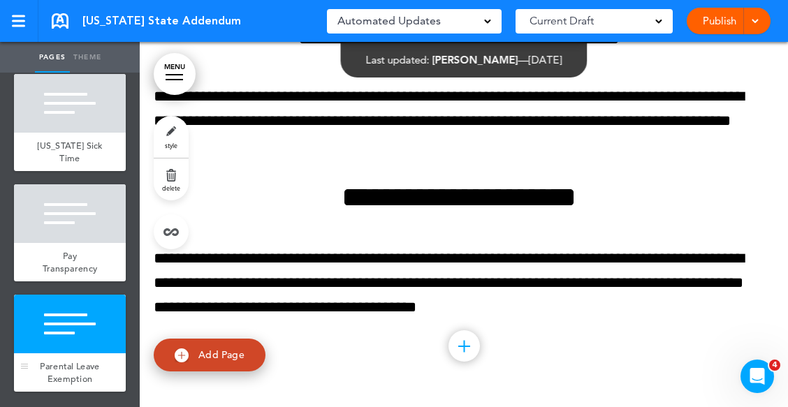
click at [73, 311] on div at bounding box center [70, 324] width 112 height 59
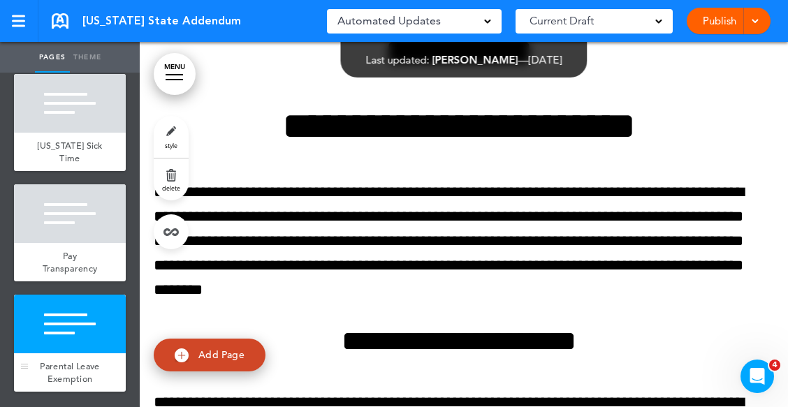
scroll to position [2843, 0]
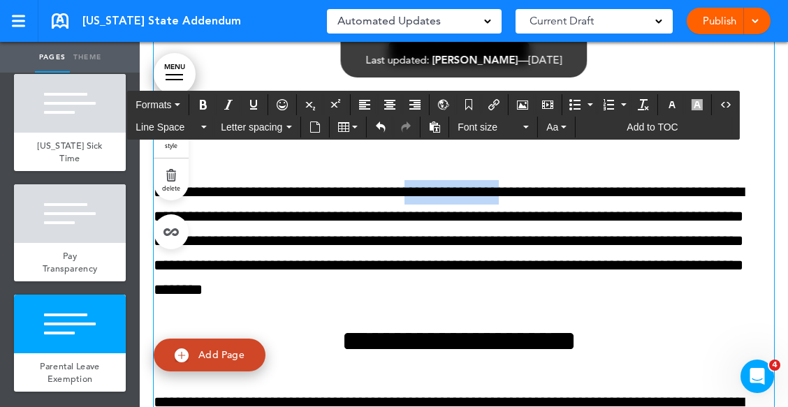
drag, startPoint x: 437, startPoint y: 252, endPoint x: 539, endPoint y: 254, distance: 101.3
click at [539, 254] on p "**********" at bounding box center [459, 241] width 610 height 123
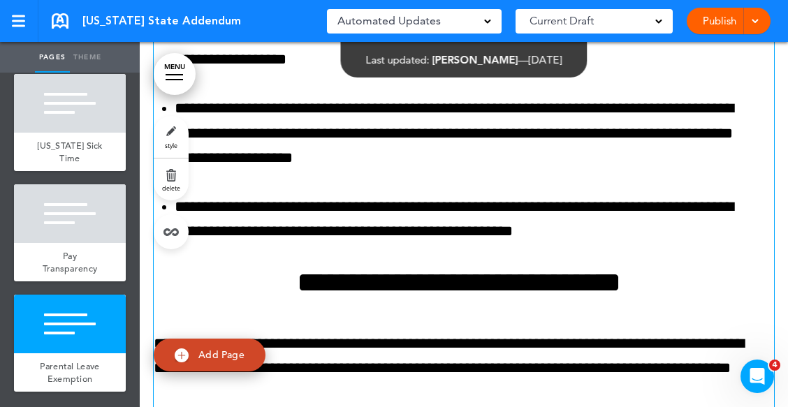
scroll to position [3332, 0]
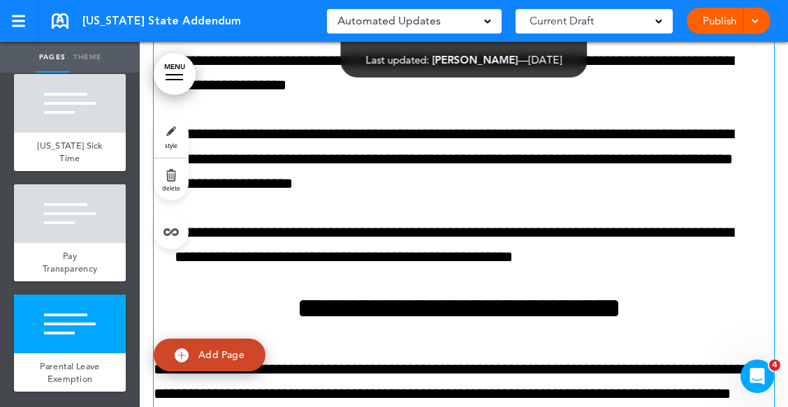
click at [321, 196] on li "**********" at bounding box center [469, 159] width 589 height 74
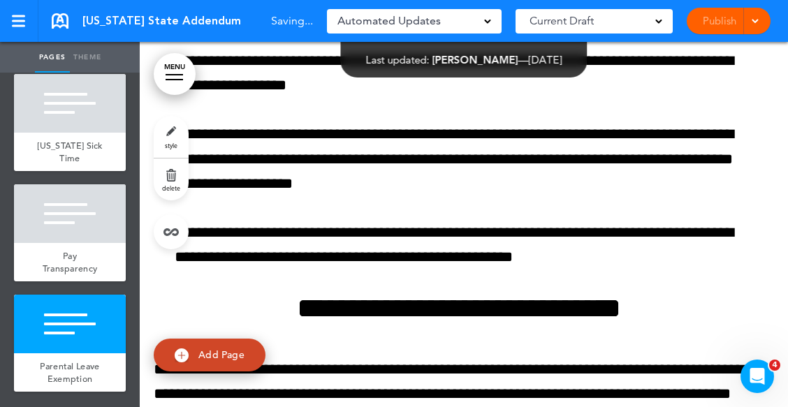
click at [143, 196] on div at bounding box center [464, 86] width 648 height 1189
click at [716, 13] on link "Publish" at bounding box center [719, 21] width 44 height 27
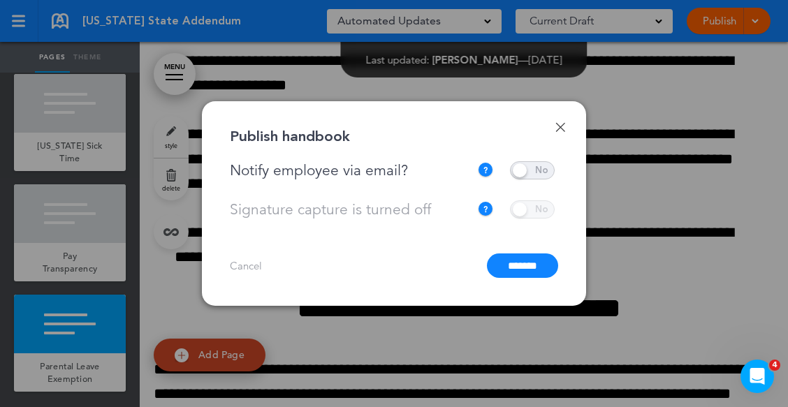
click at [521, 266] on input "*******" at bounding box center [522, 266] width 71 height 24
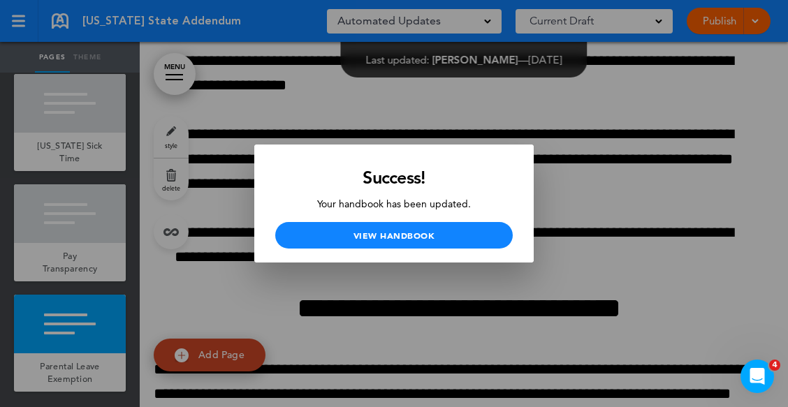
click at [671, 150] on div at bounding box center [394, 203] width 788 height 407
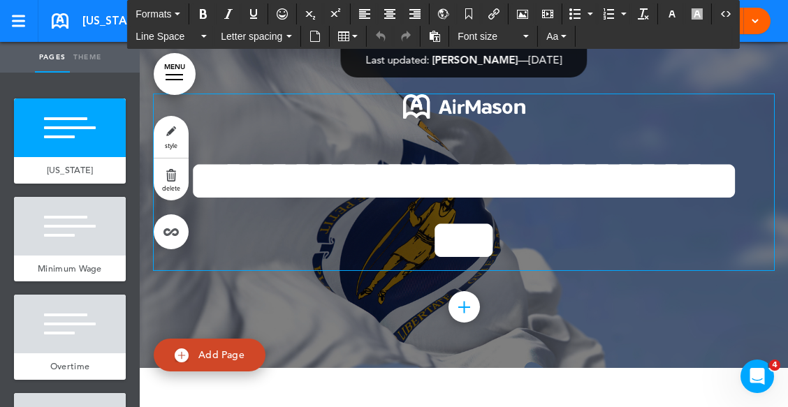
click at [426, 100] on img at bounding box center [464, 106] width 122 height 24
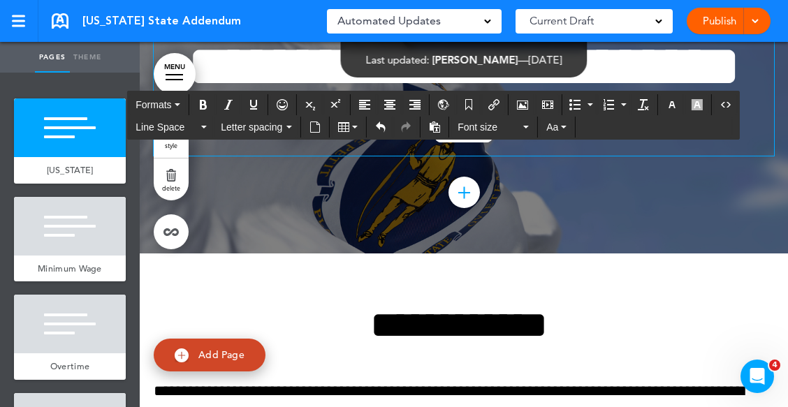
scroll to position [140, 0]
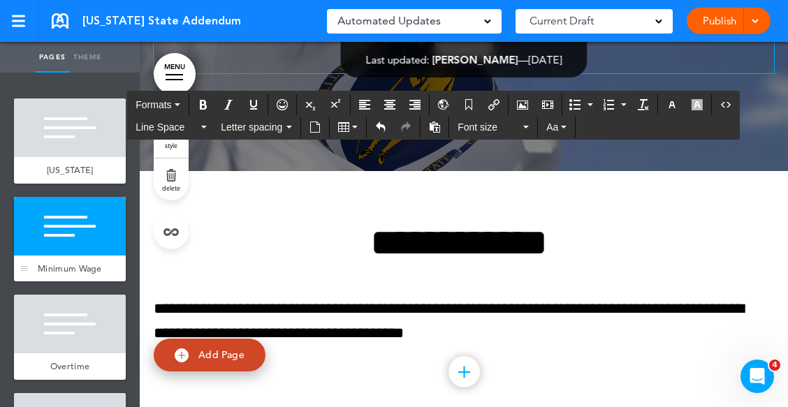
click at [94, 240] on div at bounding box center [70, 226] width 112 height 59
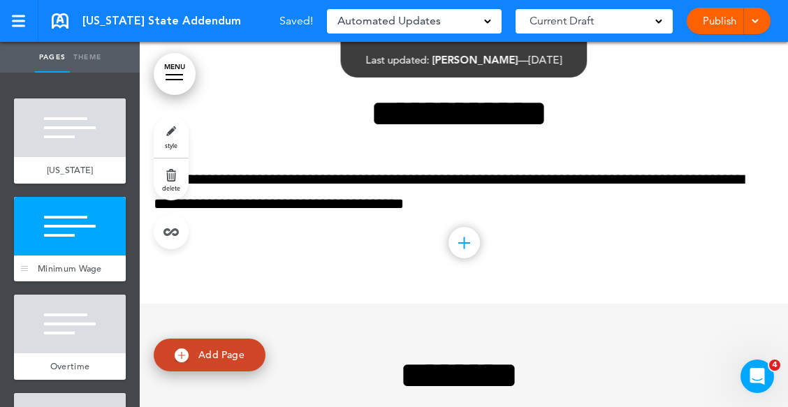
scroll to position [269, 0]
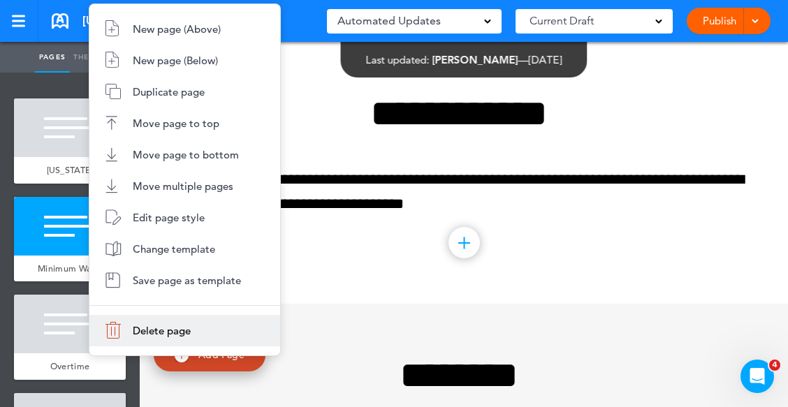
click at [161, 333] on span "Delete page" at bounding box center [162, 330] width 58 height 13
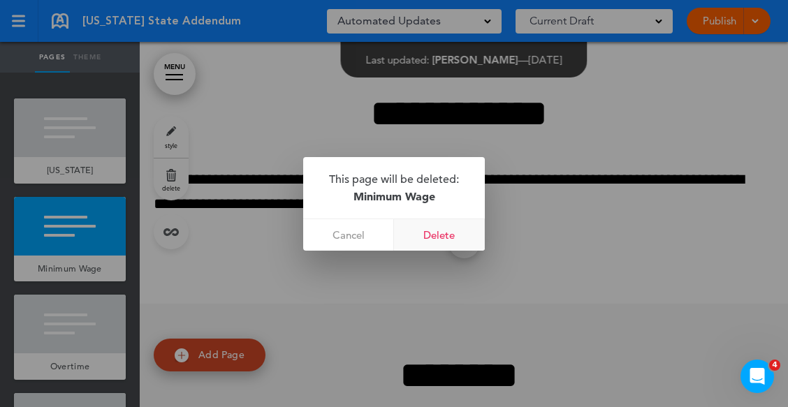
click at [435, 232] on link "Delete" at bounding box center [439, 234] width 91 height 31
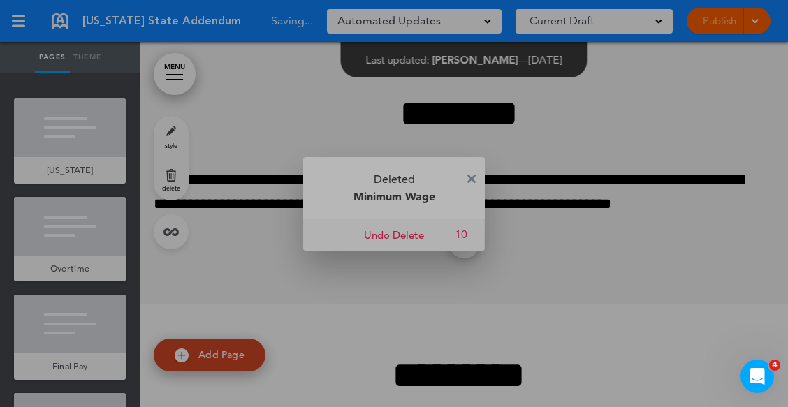
scroll to position [6, 0]
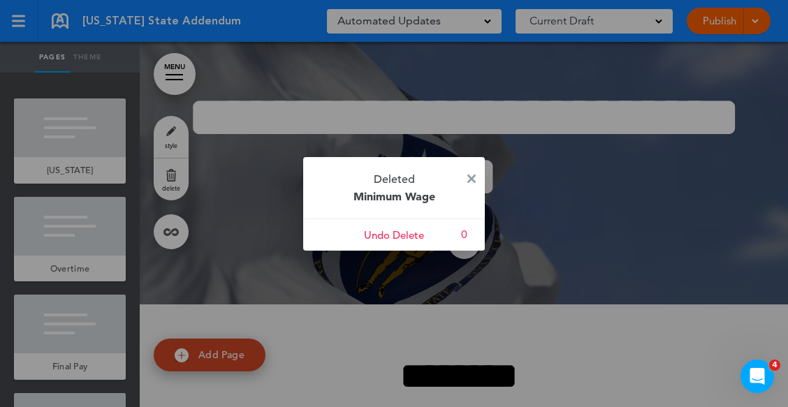
click at [471, 177] on img at bounding box center [471, 179] width 8 height 8
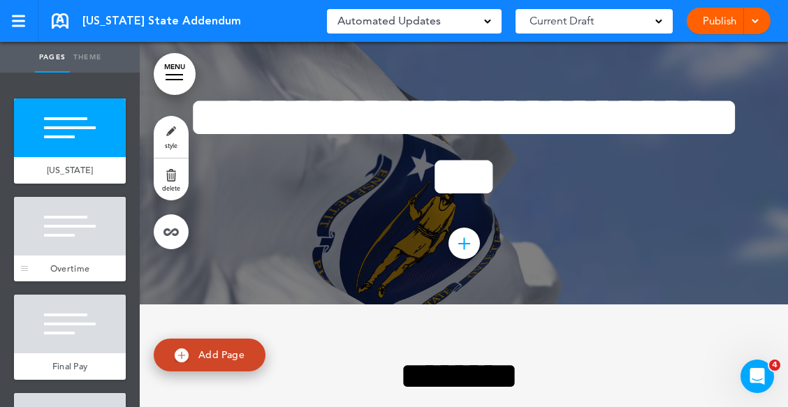
click at [87, 254] on div at bounding box center [70, 226] width 112 height 59
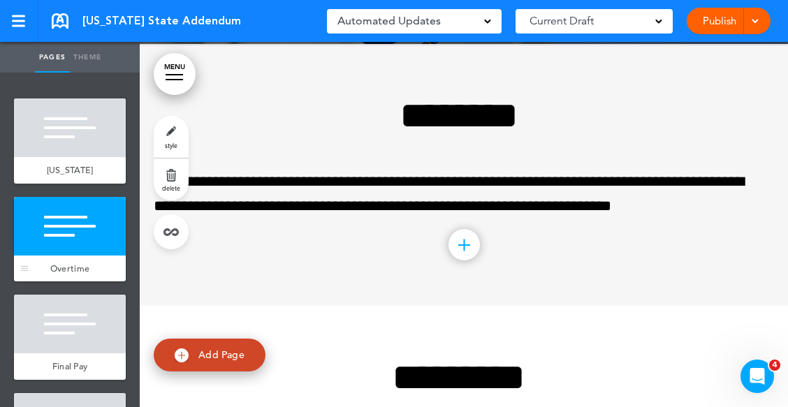
scroll to position [269, 0]
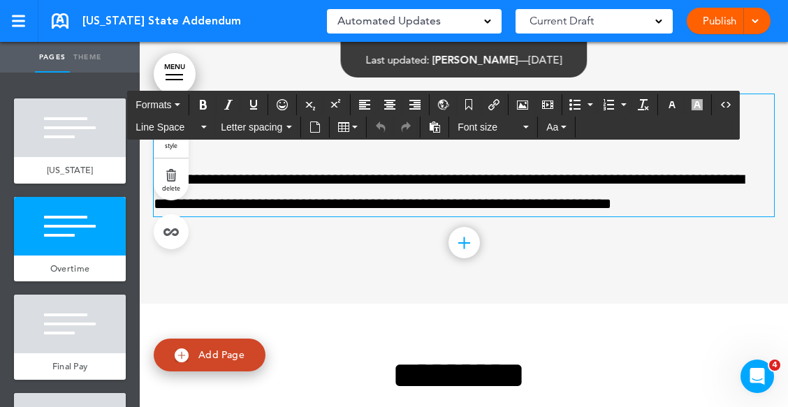
click at [760, 205] on p "**********" at bounding box center [459, 192] width 610 height 49
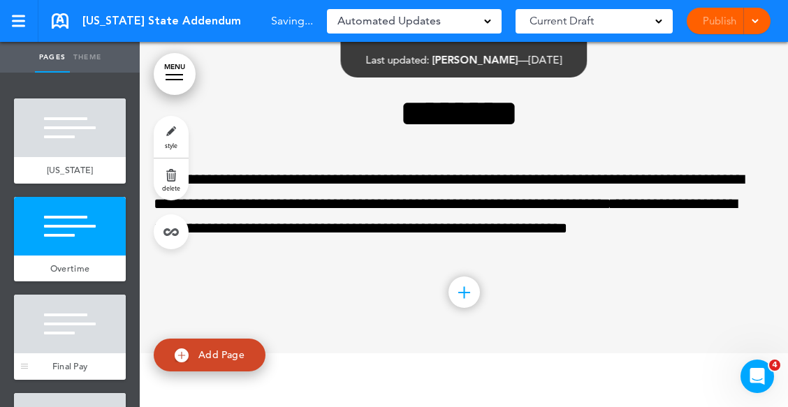
click at [75, 326] on div at bounding box center [70, 324] width 112 height 59
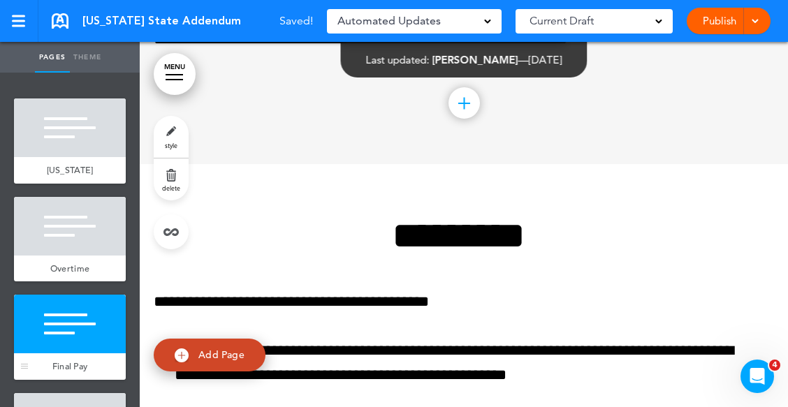
scroll to position [581, 0]
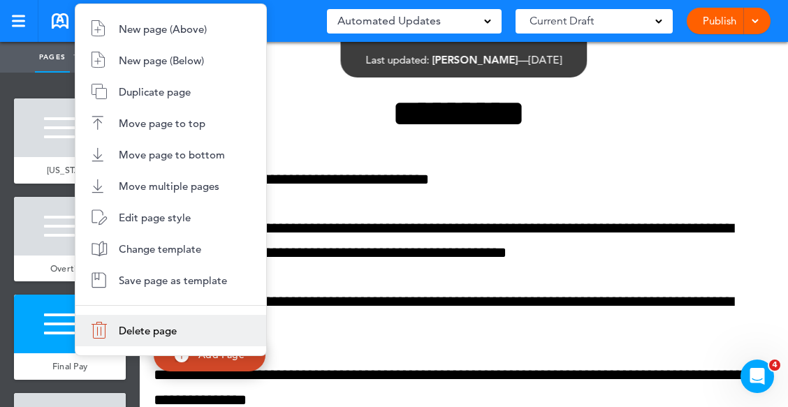
click at [175, 327] on span "Delete page" at bounding box center [148, 330] width 58 height 13
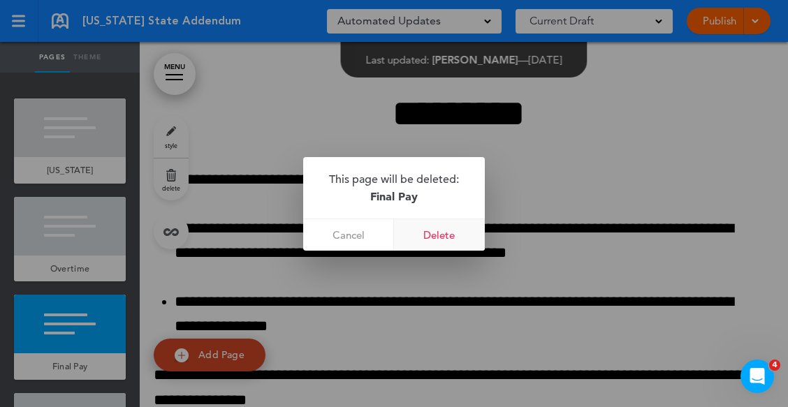
click at [440, 241] on link "Delete" at bounding box center [439, 234] width 91 height 31
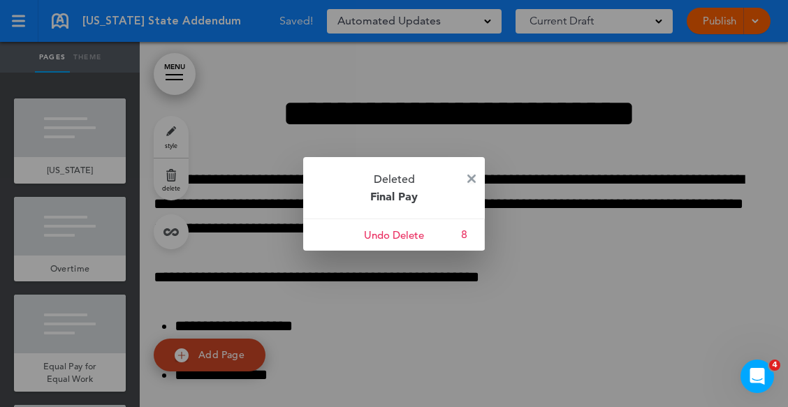
click at [471, 177] on img at bounding box center [471, 179] width 8 height 8
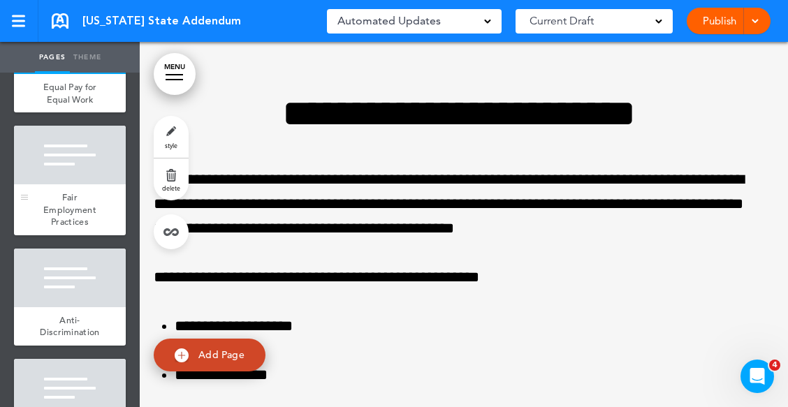
scroll to position [210, 0]
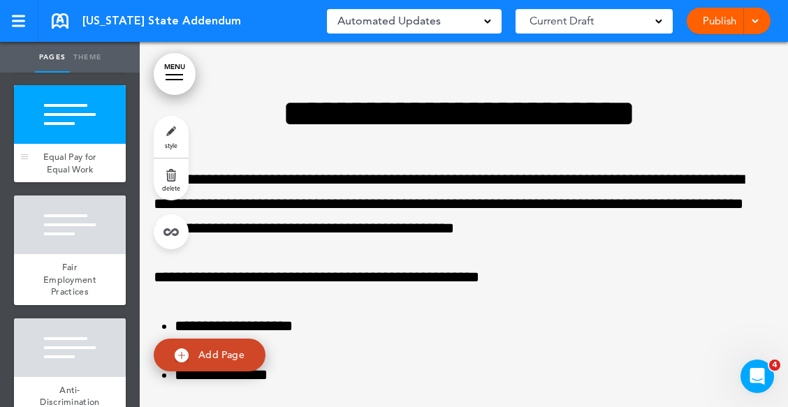
click at [73, 133] on div at bounding box center [70, 114] width 112 height 59
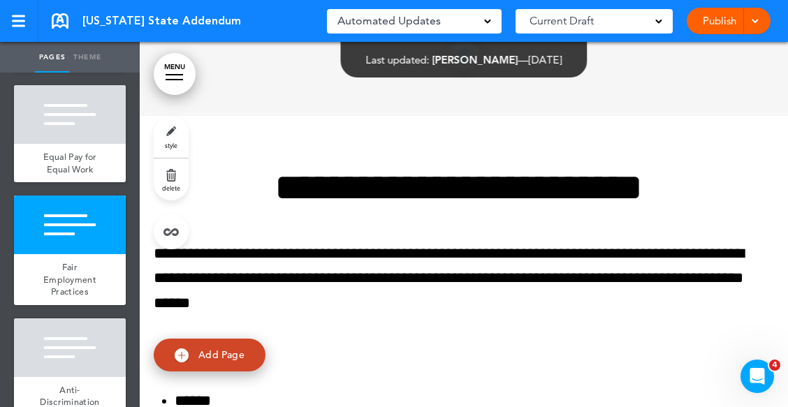
scroll to position [1279, 0]
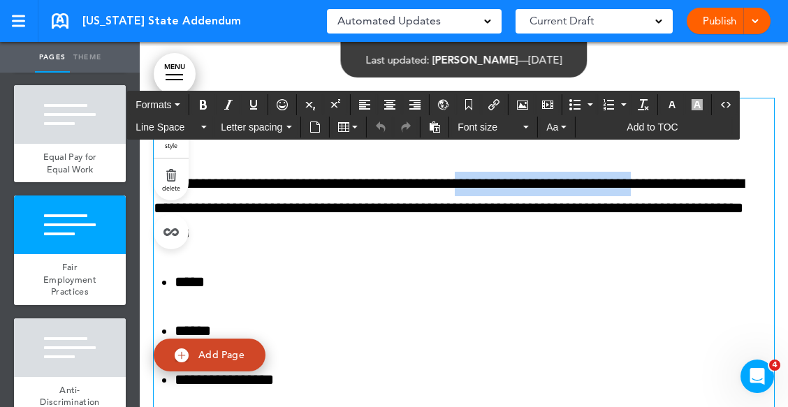
drag, startPoint x: 499, startPoint y: 186, endPoint x: 702, endPoint y: 181, distance: 202.7
click at [702, 181] on p "**********" at bounding box center [459, 209] width 610 height 74
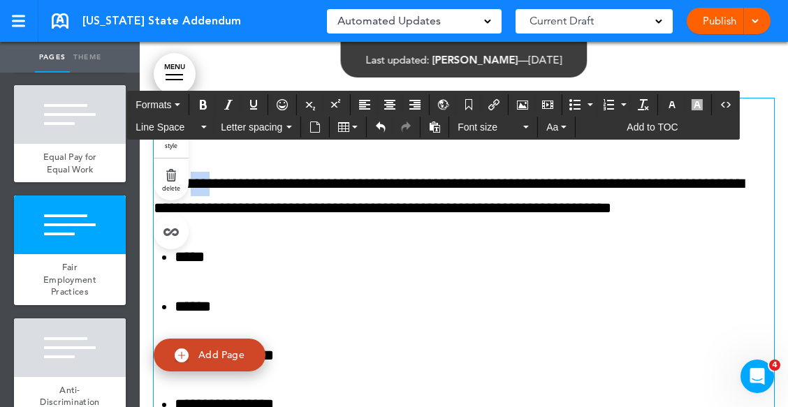
drag, startPoint x: 199, startPoint y: 184, endPoint x: 221, endPoint y: 183, distance: 21.7
click at [221, 182] on p "**********" at bounding box center [459, 196] width 610 height 49
click at [222, 187] on p "**********" at bounding box center [459, 196] width 610 height 49
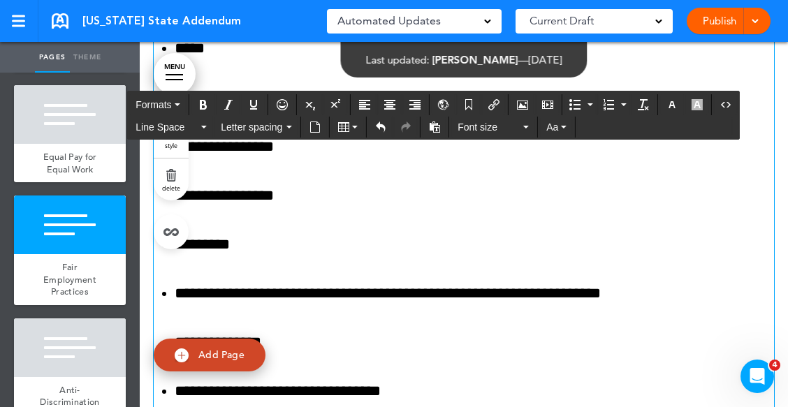
scroll to position [1489, 0]
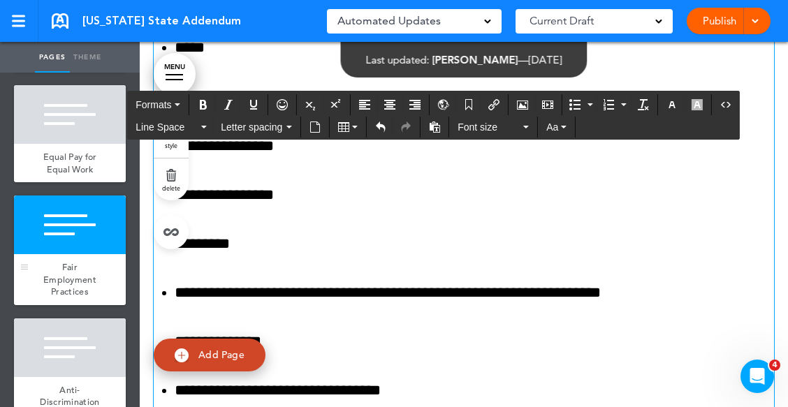
click at [68, 254] on div at bounding box center [70, 225] width 112 height 59
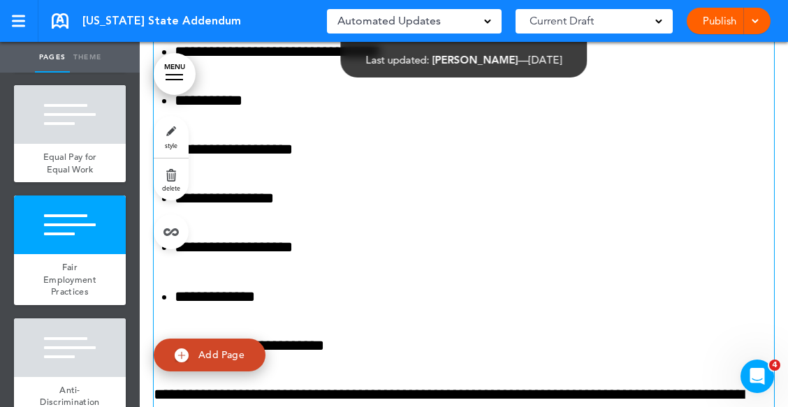
scroll to position [1843, 0]
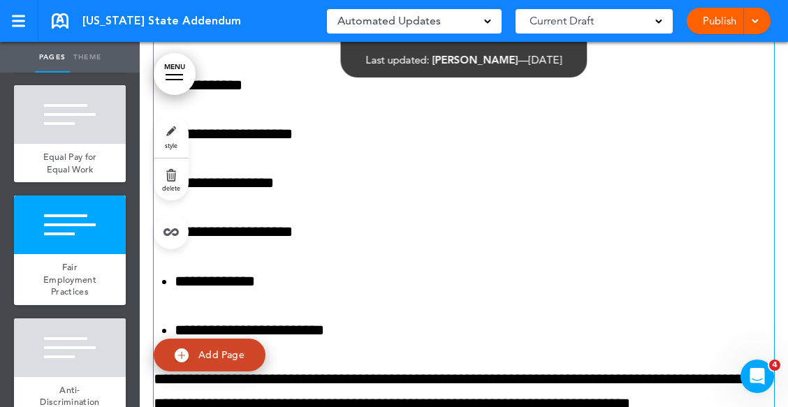
click at [518, 210] on ul "**********" at bounding box center [464, 11] width 621 height 661
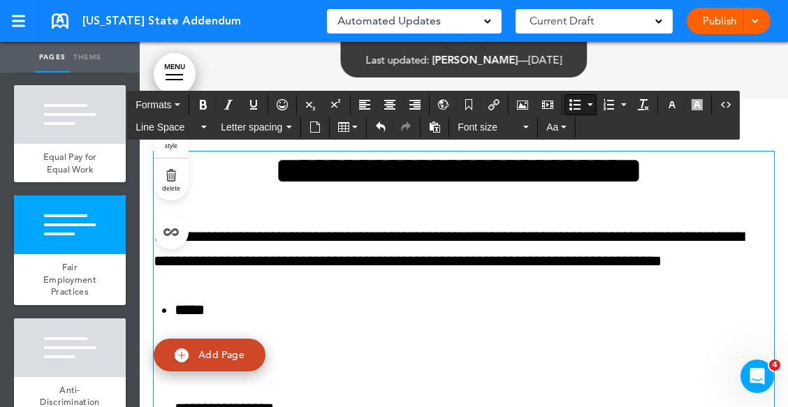
scroll to position [1214, 0]
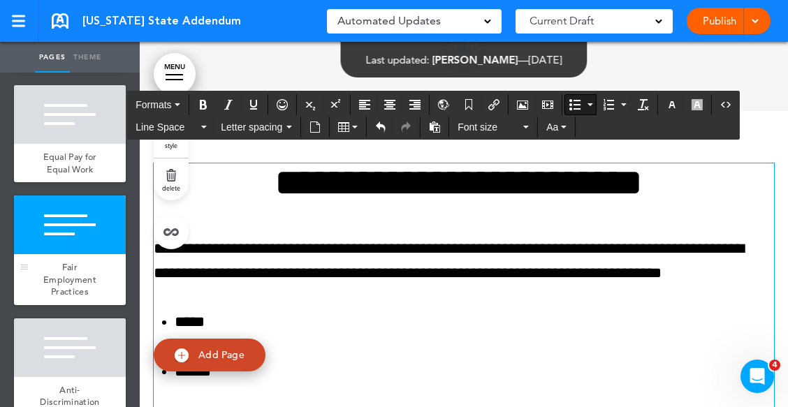
click at [61, 254] on div at bounding box center [70, 225] width 112 height 59
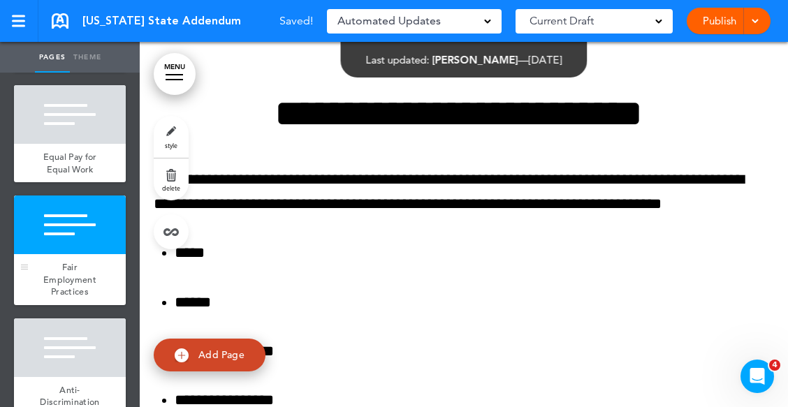
scroll to position [1284, 0]
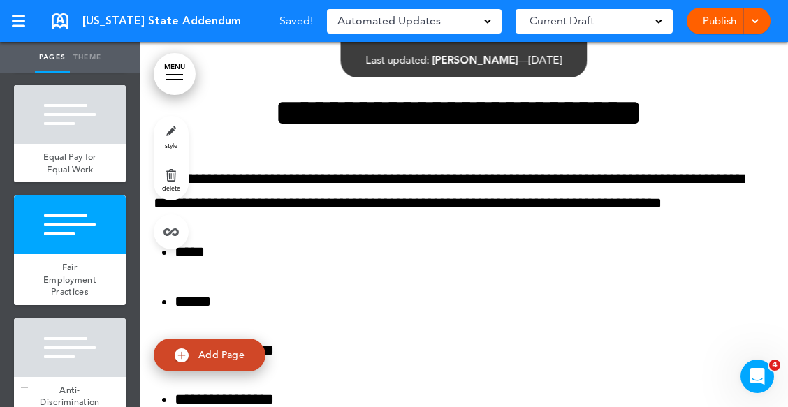
click at [71, 347] on div at bounding box center [70, 348] width 112 height 59
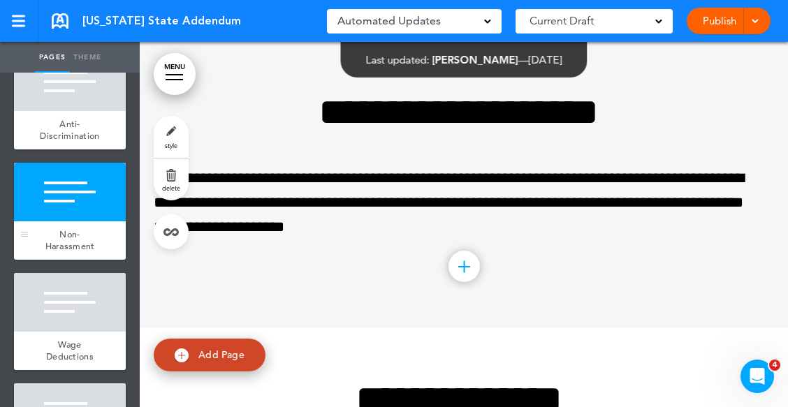
scroll to position [489, 0]
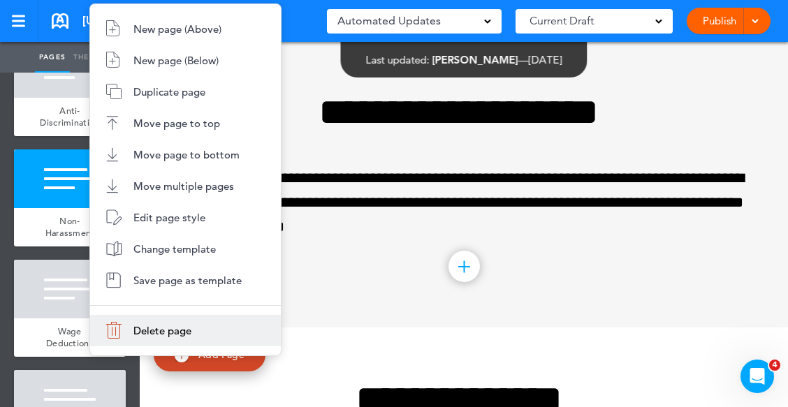
click at [151, 330] on span "Delete page" at bounding box center [162, 330] width 58 height 13
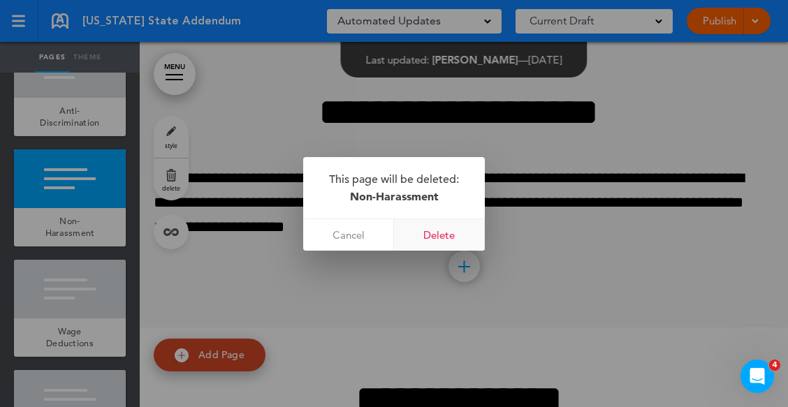
click at [437, 228] on link "Delete" at bounding box center [439, 234] width 91 height 31
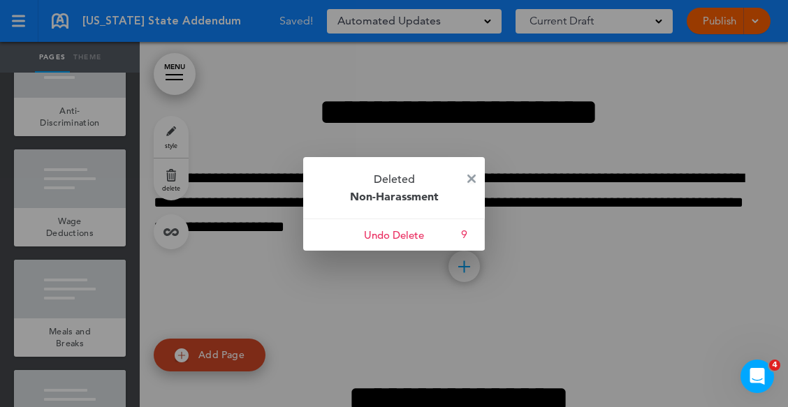
click at [472, 177] on img at bounding box center [471, 179] width 8 height 8
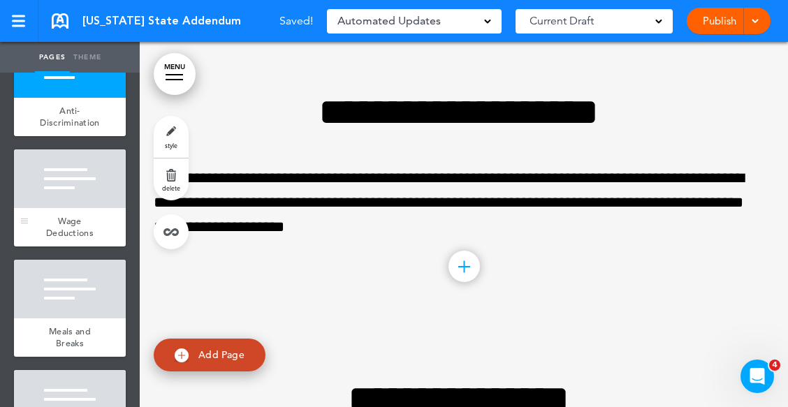
click at [73, 204] on div at bounding box center [70, 179] width 112 height 59
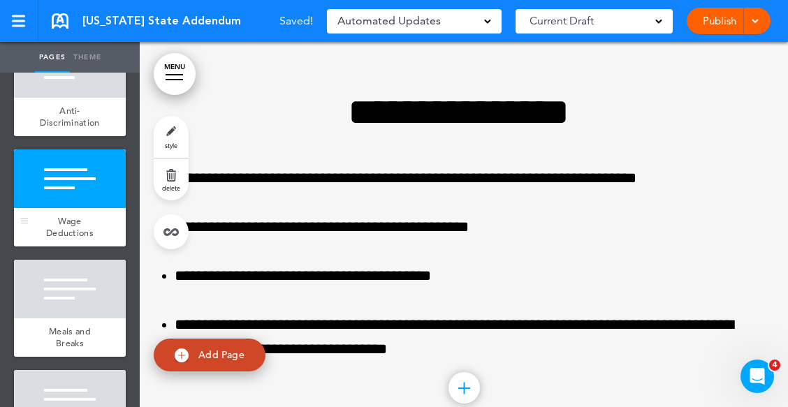
scroll to position [2594, 0]
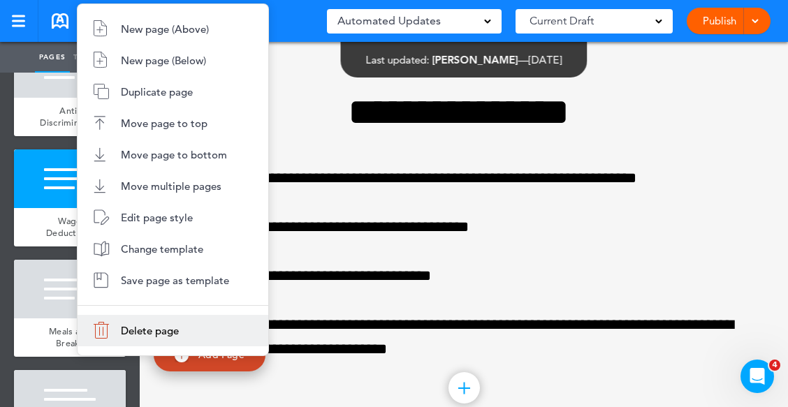
click at [170, 329] on span "Delete page" at bounding box center [150, 330] width 58 height 13
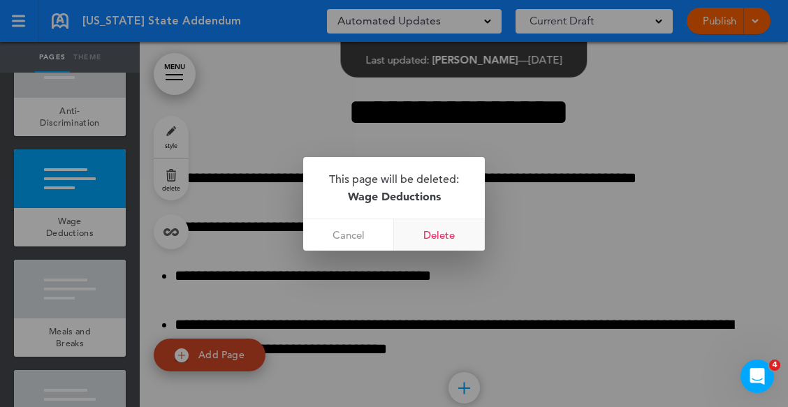
click at [446, 231] on link "Delete" at bounding box center [439, 234] width 91 height 31
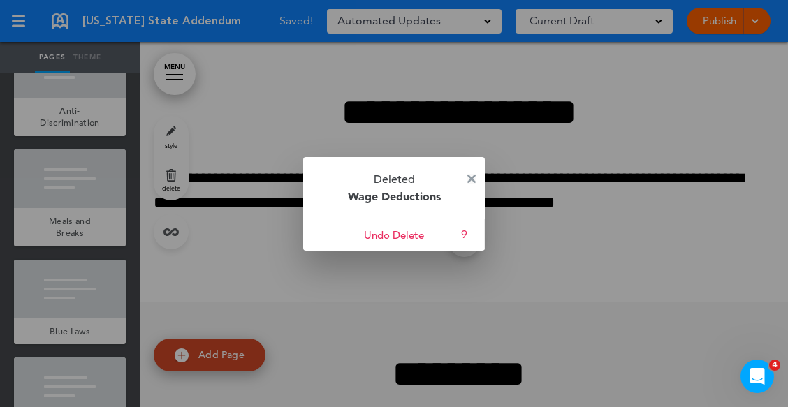
click at [471, 176] on img at bounding box center [471, 179] width 8 height 8
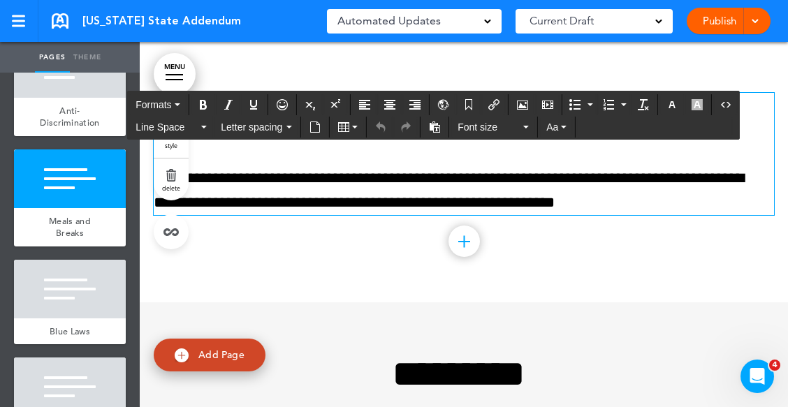
click at [267, 181] on p "**********" at bounding box center [459, 190] width 610 height 49
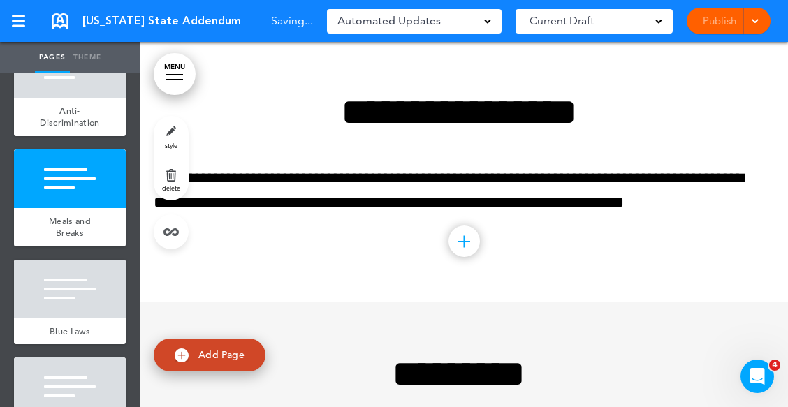
click at [88, 208] on div at bounding box center [70, 179] width 112 height 59
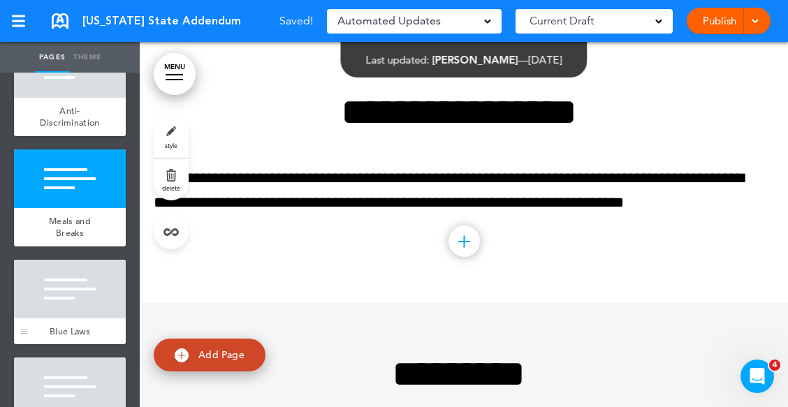
click at [85, 304] on div at bounding box center [70, 289] width 112 height 59
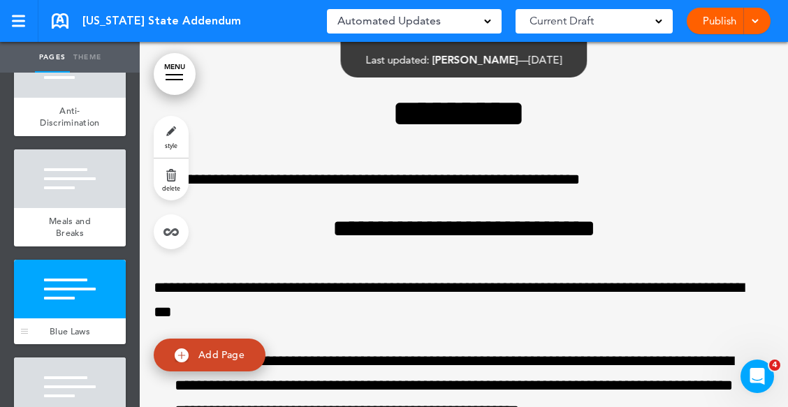
scroll to position [2856, 0]
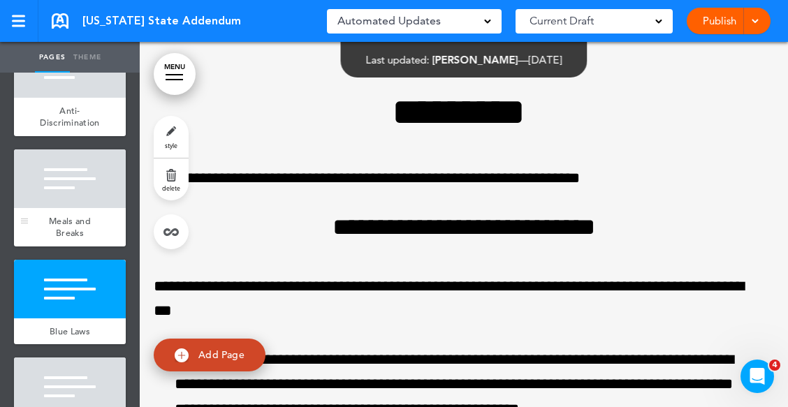
click at [78, 208] on div at bounding box center [70, 179] width 112 height 59
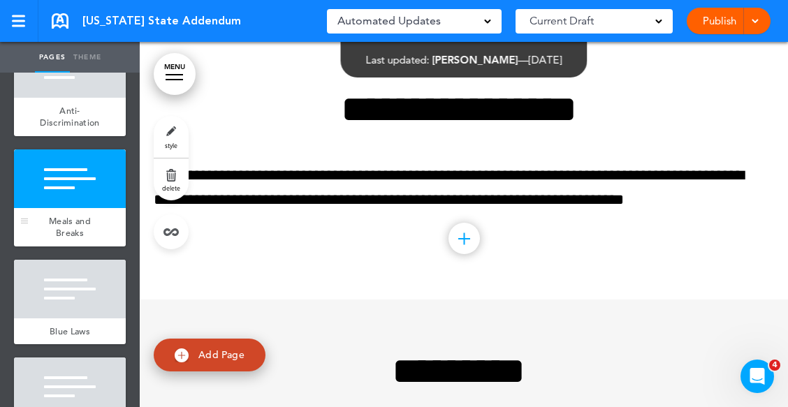
scroll to position [2594, 0]
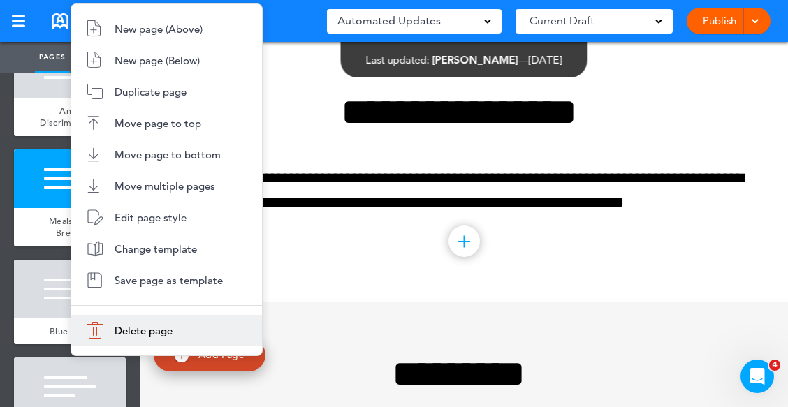
click at [161, 335] on span "Delete page" at bounding box center [144, 330] width 58 height 13
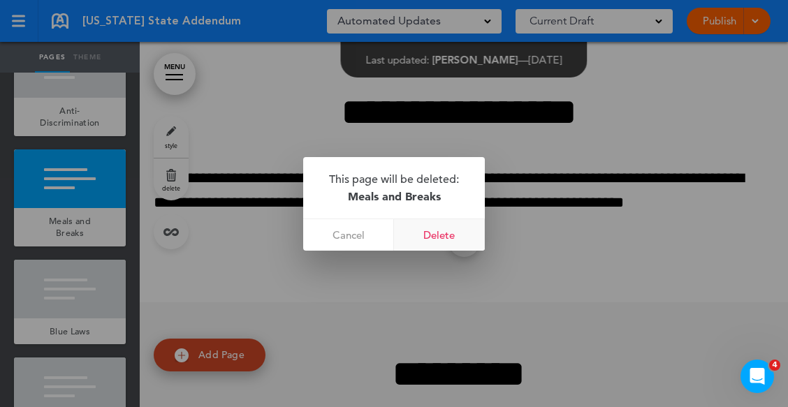
click at [426, 235] on link "Delete" at bounding box center [439, 234] width 91 height 31
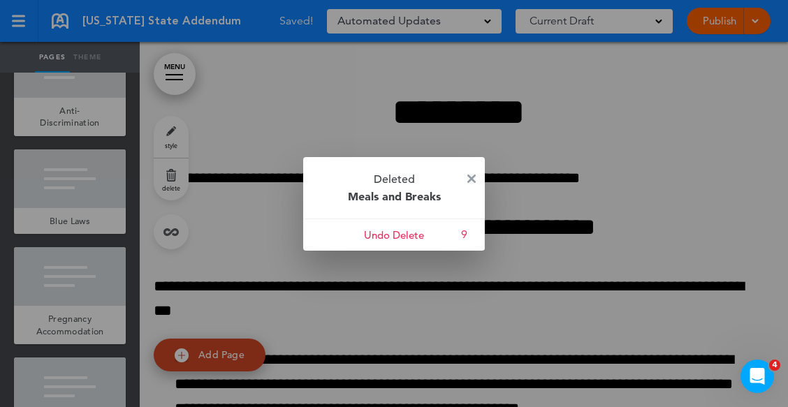
click at [472, 177] on img at bounding box center [471, 179] width 8 height 8
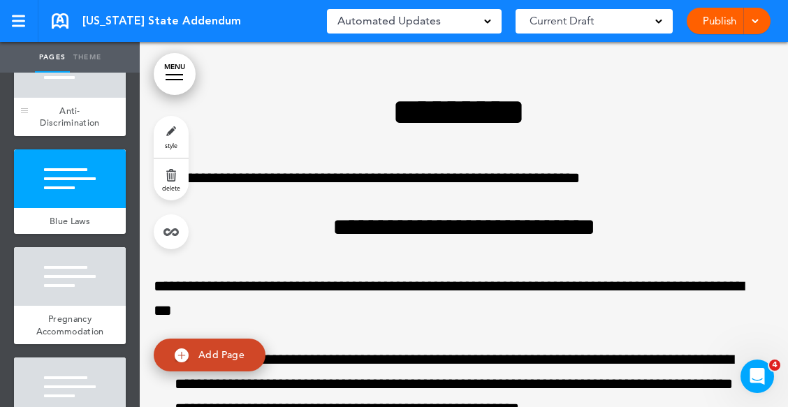
click at [80, 121] on div "Anti-Discrimination" at bounding box center [70, 117] width 112 height 38
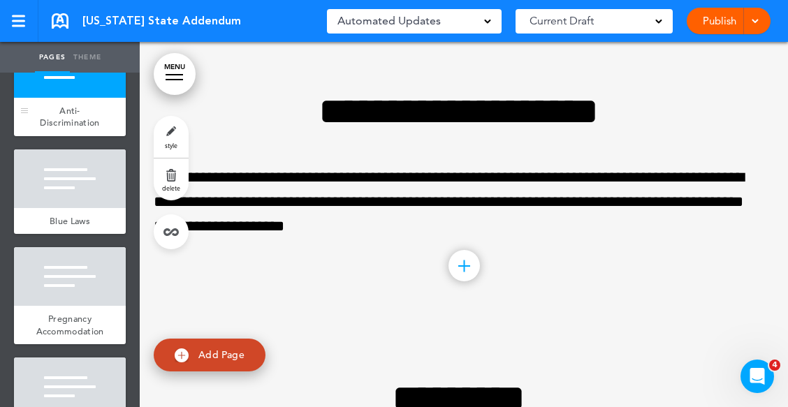
scroll to position [2307, 0]
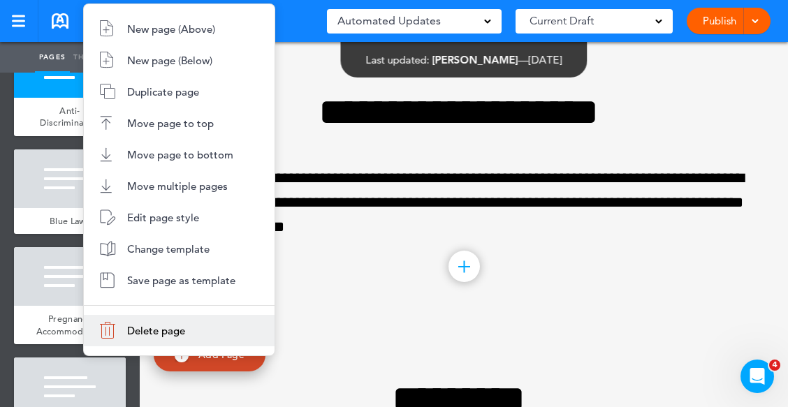
click at [178, 329] on span "Delete page" at bounding box center [156, 330] width 58 height 13
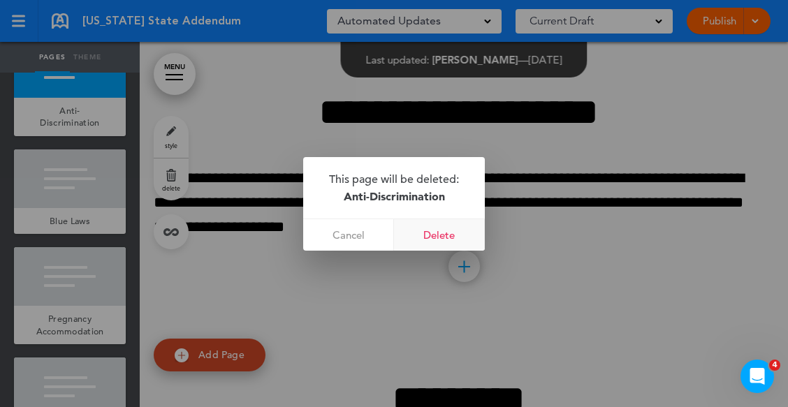
click at [456, 236] on link "Delete" at bounding box center [439, 234] width 91 height 31
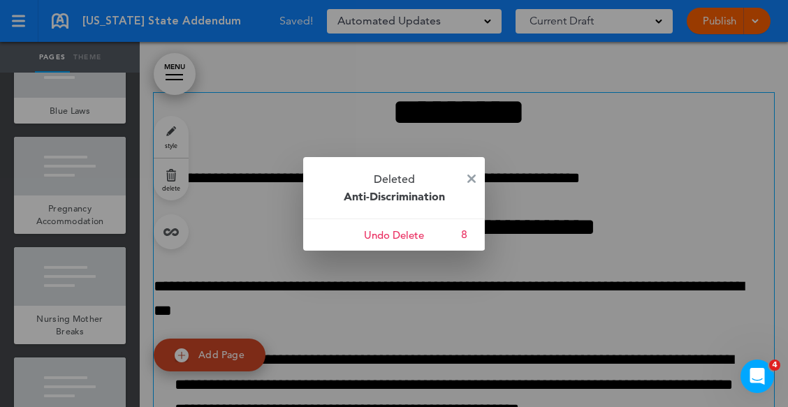
click at [469, 177] on img at bounding box center [471, 179] width 8 height 8
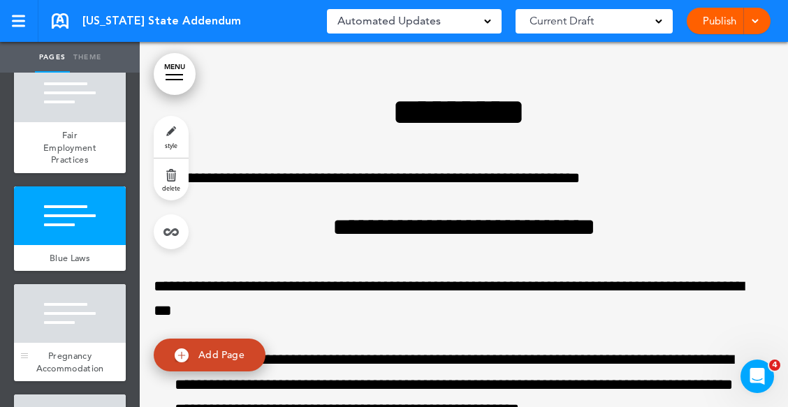
scroll to position [280, 0]
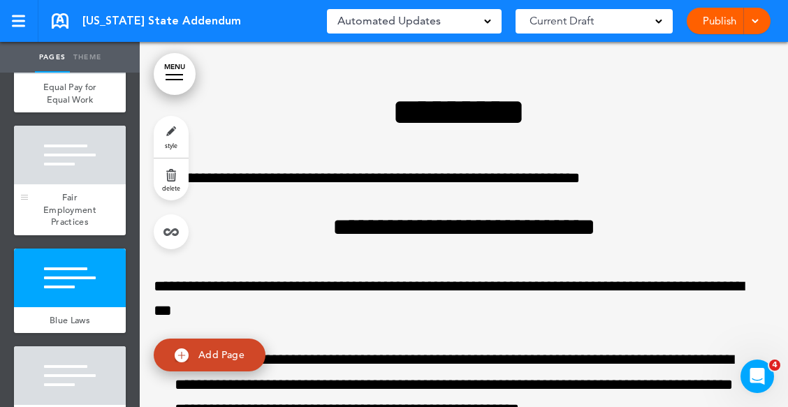
click at [80, 198] on div "Fair Employment Practices" at bounding box center [70, 209] width 112 height 51
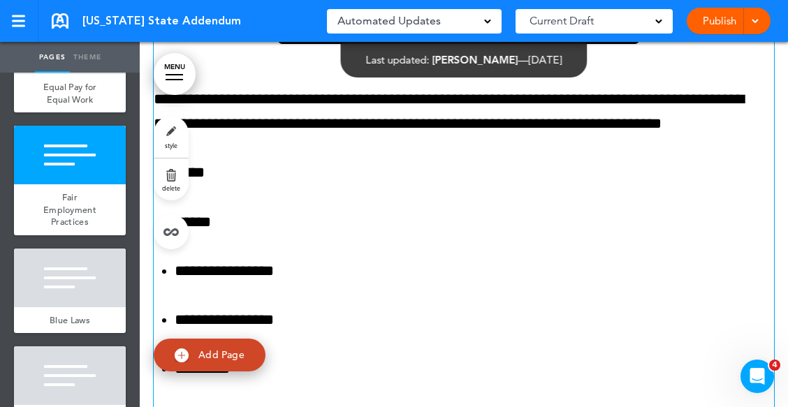
scroll to position [1494, 0]
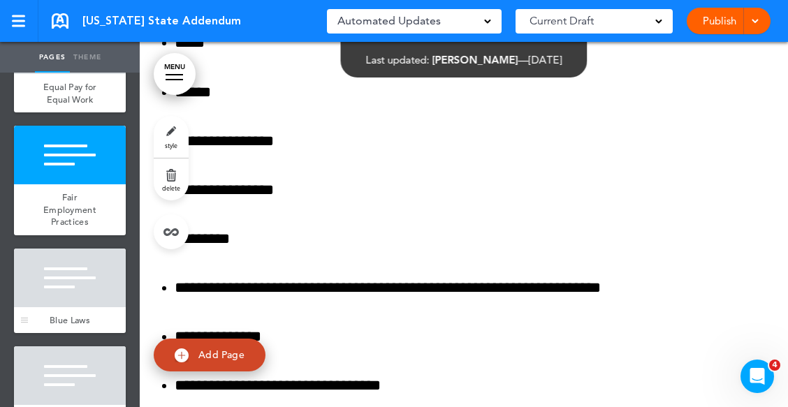
click at [64, 298] on div at bounding box center [70, 278] width 112 height 59
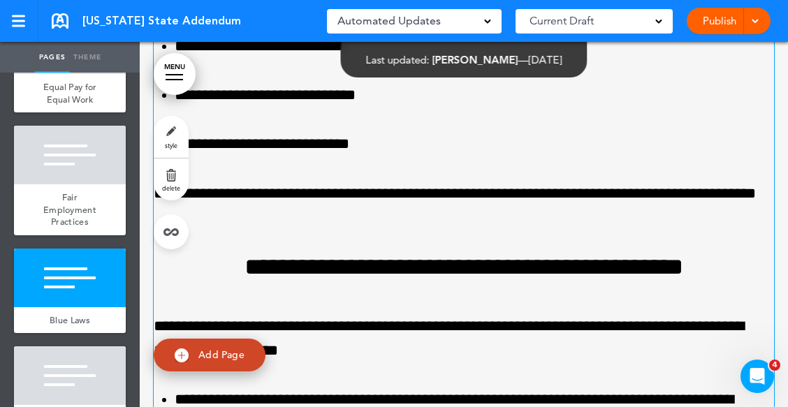
scroll to position [4682, 0]
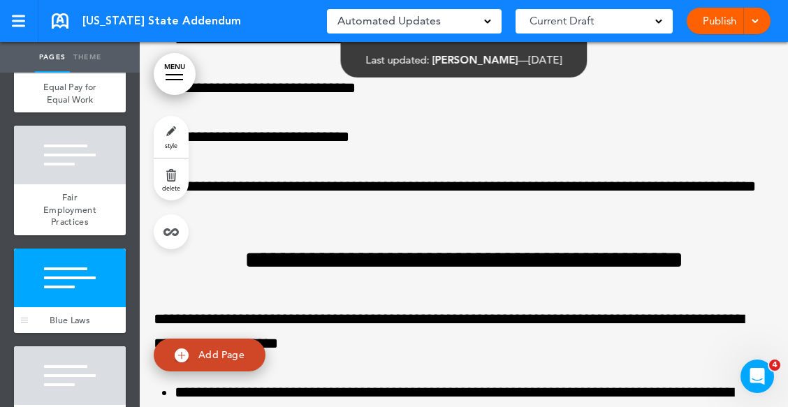
click at [92, 307] on div at bounding box center [70, 278] width 112 height 59
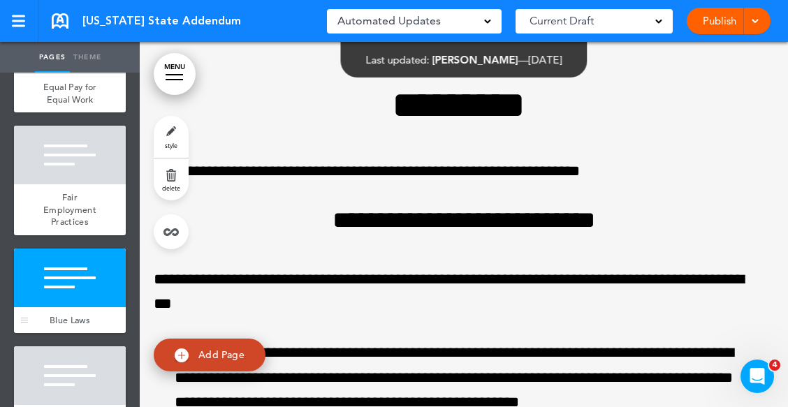
scroll to position [2307, 0]
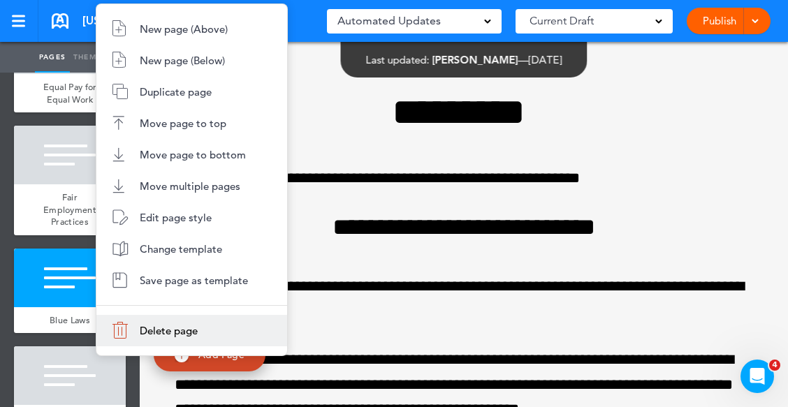
click at [163, 328] on span "Delete page" at bounding box center [169, 330] width 58 height 13
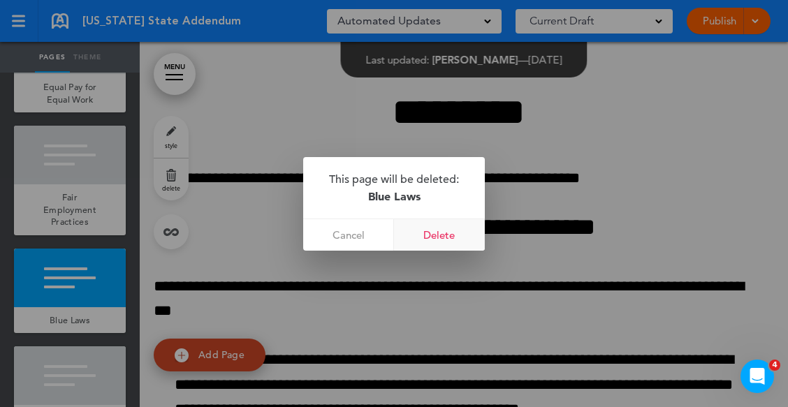
click at [442, 234] on link "Delete" at bounding box center [439, 234] width 91 height 31
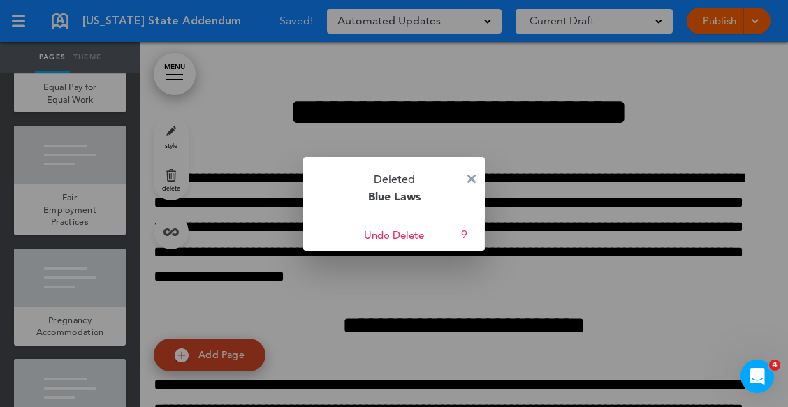
click at [472, 179] on img at bounding box center [471, 179] width 8 height 8
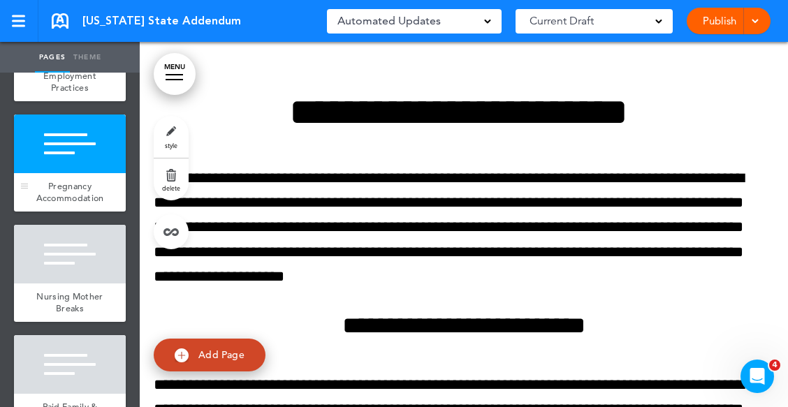
scroll to position [419, 0]
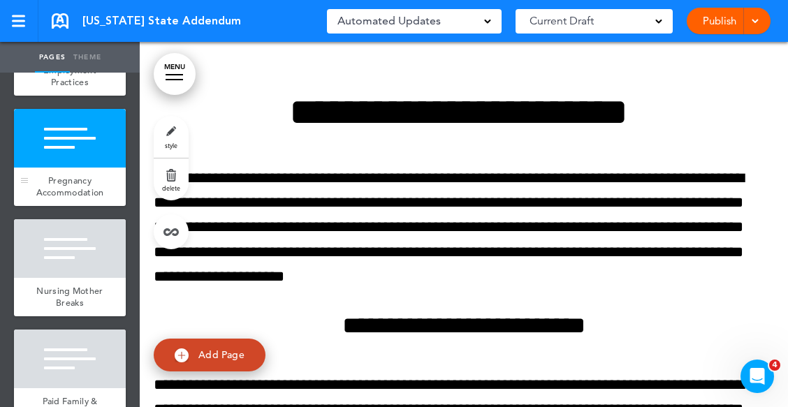
click at [92, 168] on div at bounding box center [70, 138] width 112 height 59
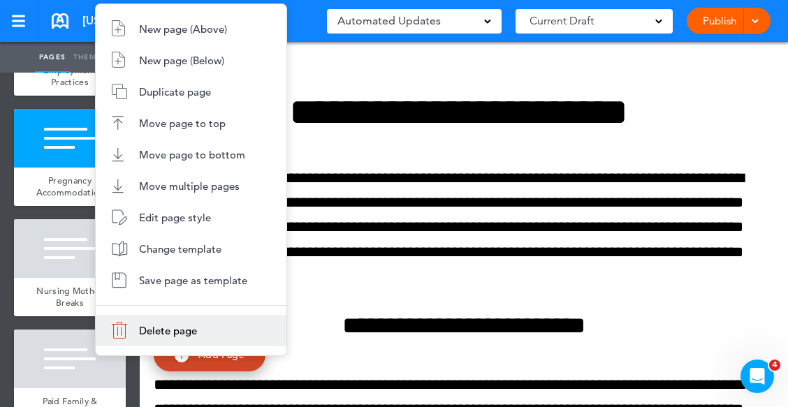
click at [156, 328] on span "Delete page" at bounding box center [168, 330] width 58 height 13
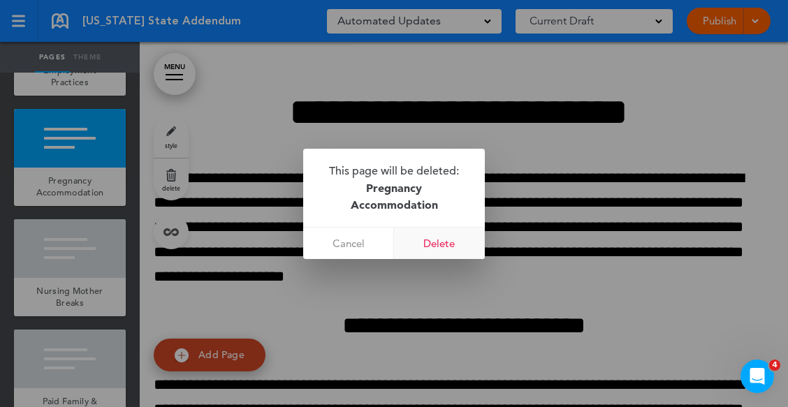
click at [441, 240] on link "Delete" at bounding box center [439, 243] width 91 height 31
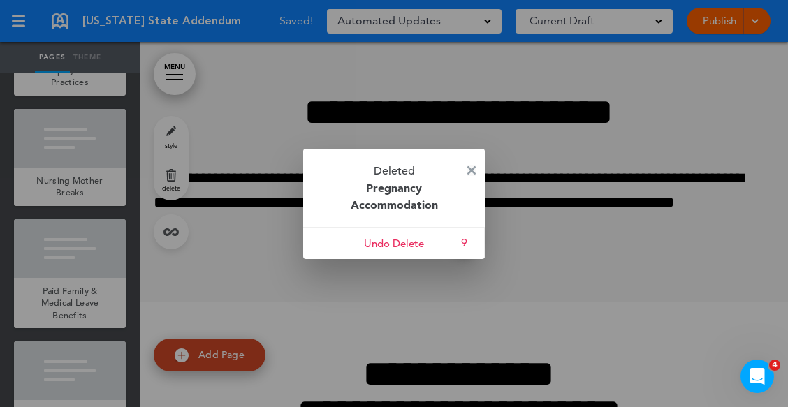
click at [474, 167] on img at bounding box center [471, 170] width 8 height 8
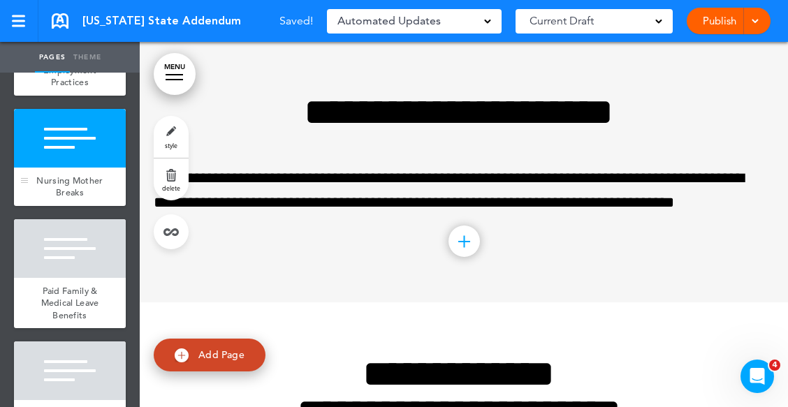
click at [66, 191] on span "Nursing Mother Breaks" at bounding box center [69, 187] width 66 height 24
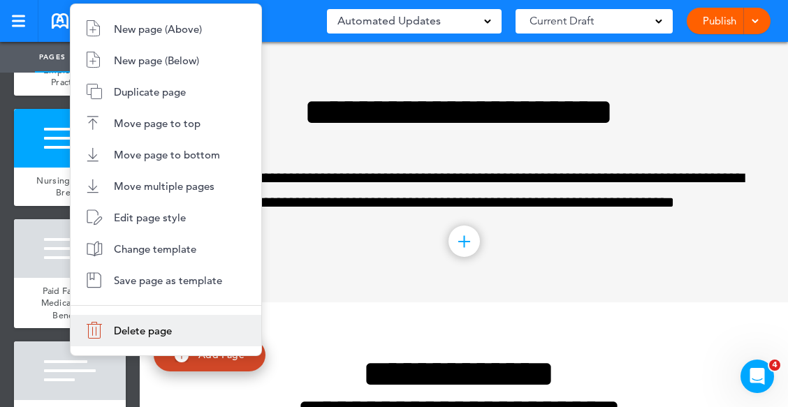
click at [145, 334] on span "Delete page" at bounding box center [143, 330] width 58 height 13
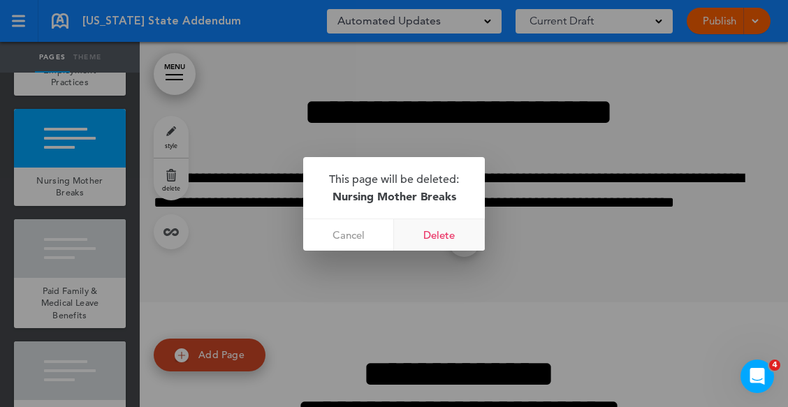
click at [430, 229] on link "Delete" at bounding box center [439, 234] width 91 height 31
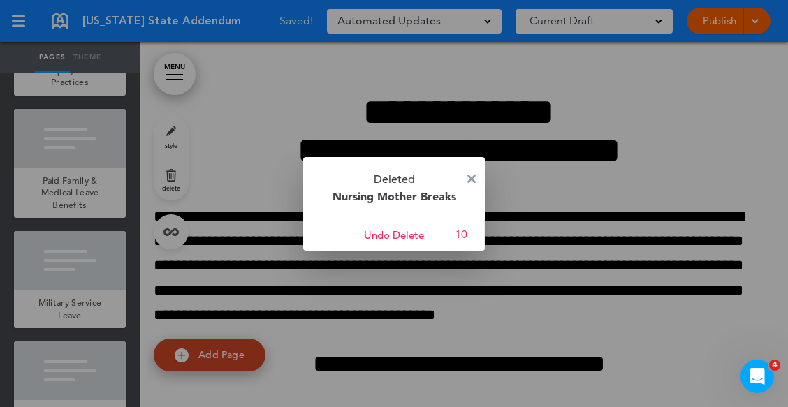
click at [469, 177] on img at bounding box center [471, 179] width 8 height 8
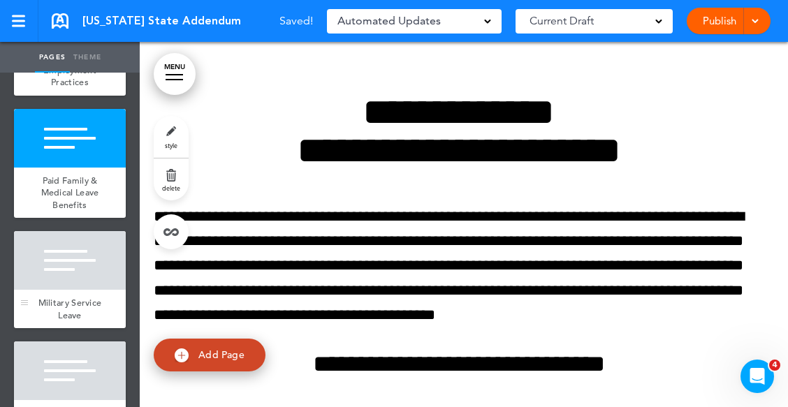
click at [70, 287] on div at bounding box center [70, 260] width 112 height 59
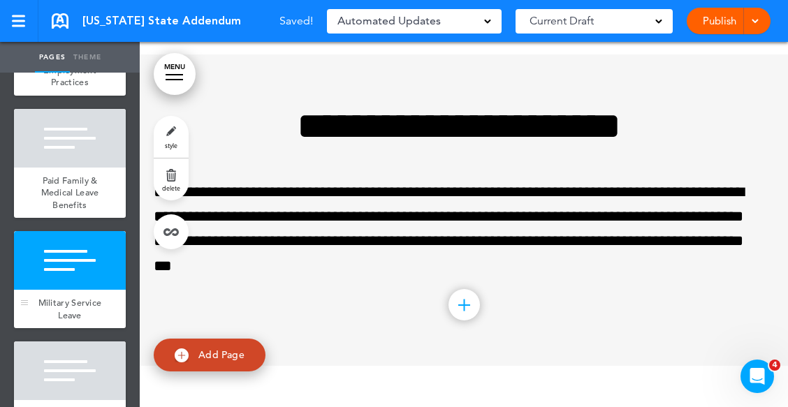
scroll to position [4262, 0]
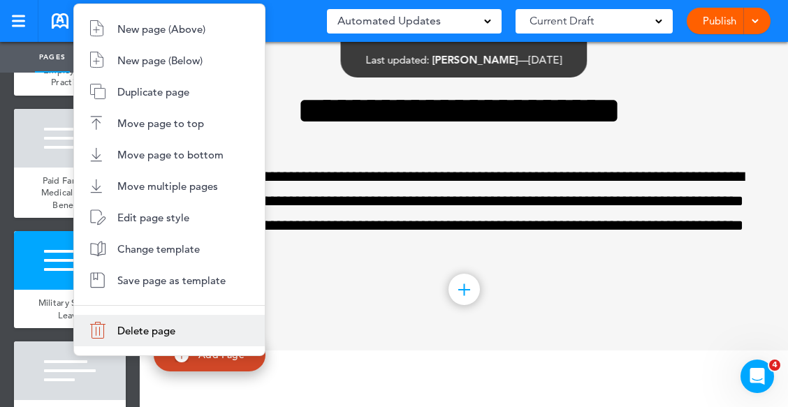
drag, startPoint x: 138, startPoint y: 328, endPoint x: 169, endPoint y: 324, distance: 30.9
click at [138, 328] on span "Delete page" at bounding box center [146, 330] width 58 height 13
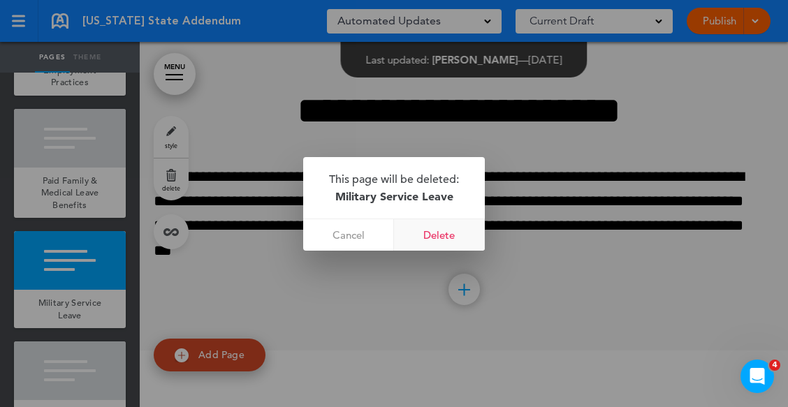
click at [444, 231] on link "Delete" at bounding box center [439, 234] width 91 height 31
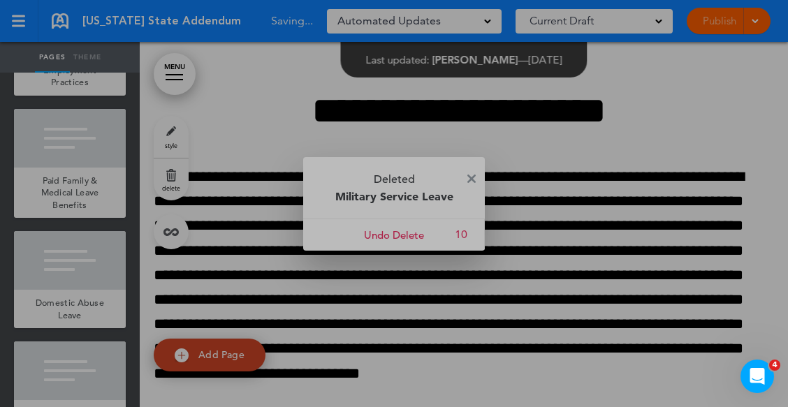
scroll to position [3950, 0]
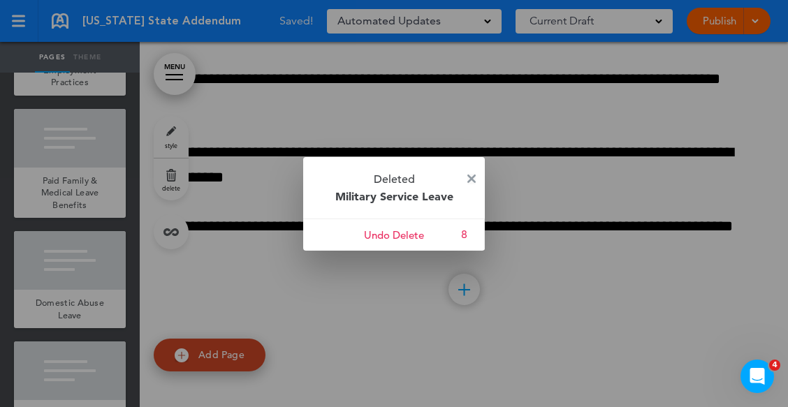
click at [469, 179] on img at bounding box center [471, 179] width 8 height 8
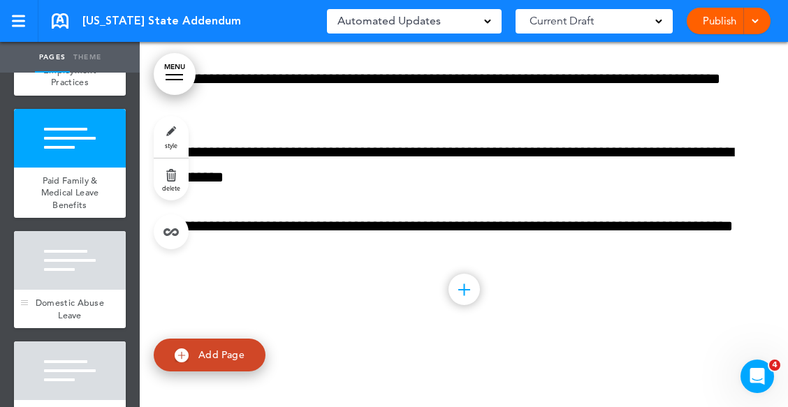
click at [75, 290] on div at bounding box center [70, 260] width 112 height 59
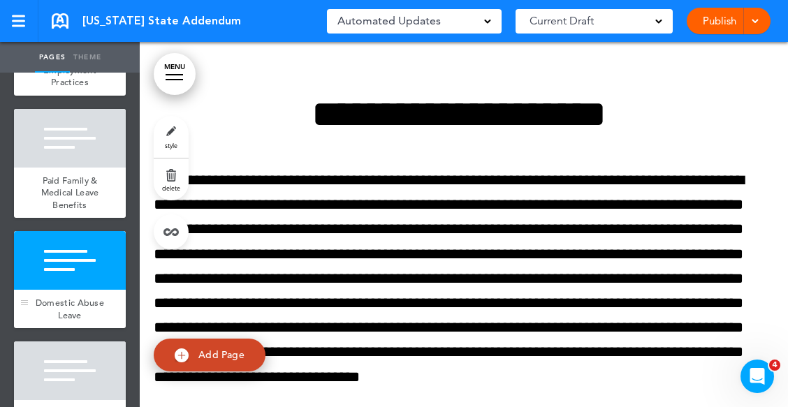
scroll to position [4262, 0]
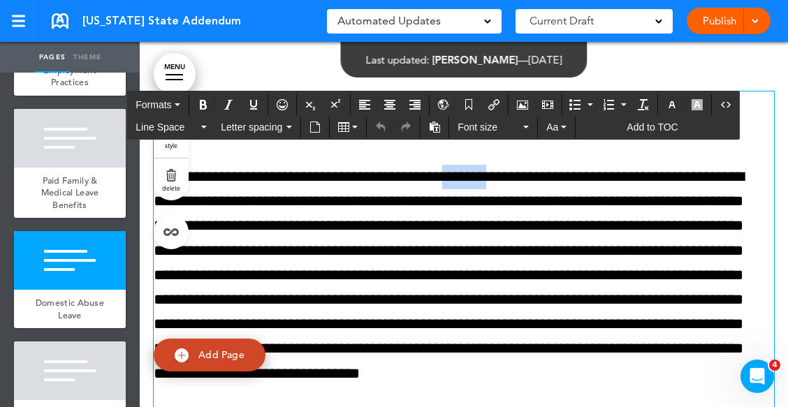
drag, startPoint x: 481, startPoint y: 181, endPoint x: 535, endPoint y: 182, distance: 53.1
click at [535, 182] on p "**********" at bounding box center [459, 288] width 610 height 246
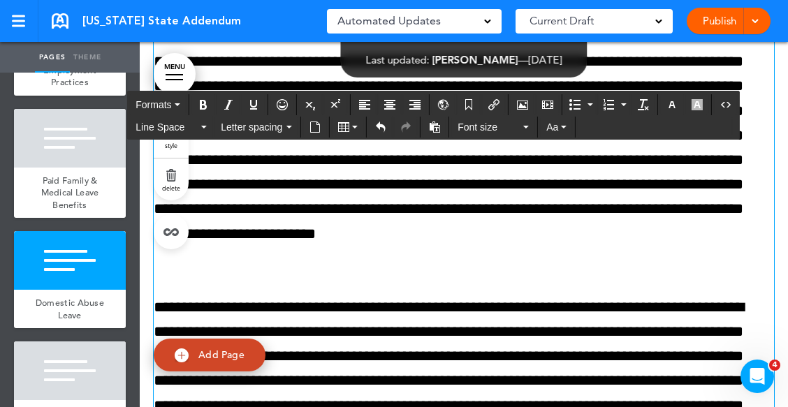
scroll to position [4122, 0]
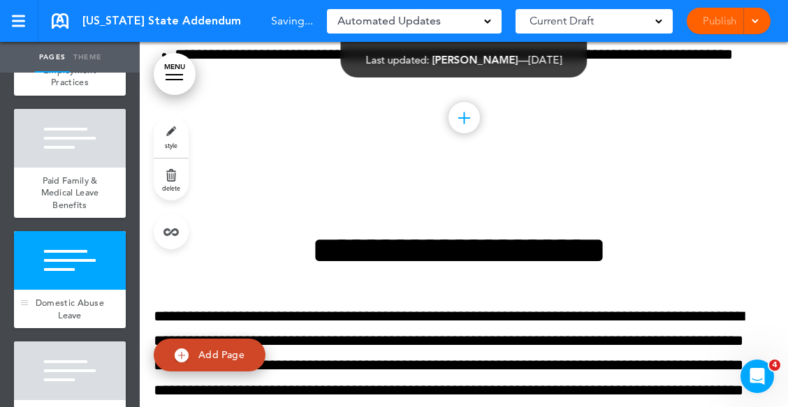
click at [75, 280] on div at bounding box center [70, 260] width 112 height 59
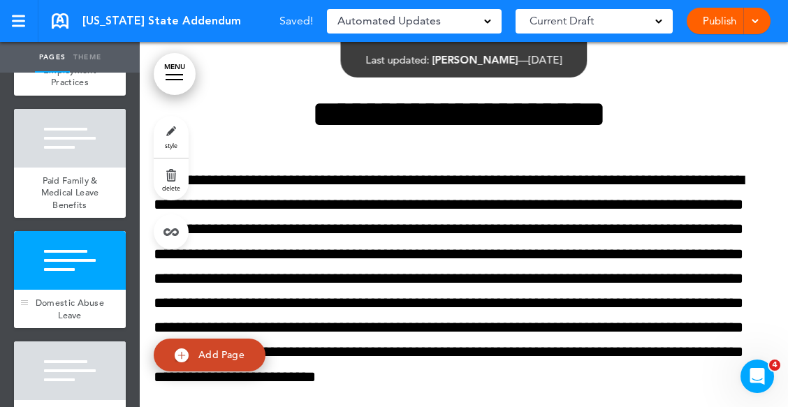
scroll to position [4262, 0]
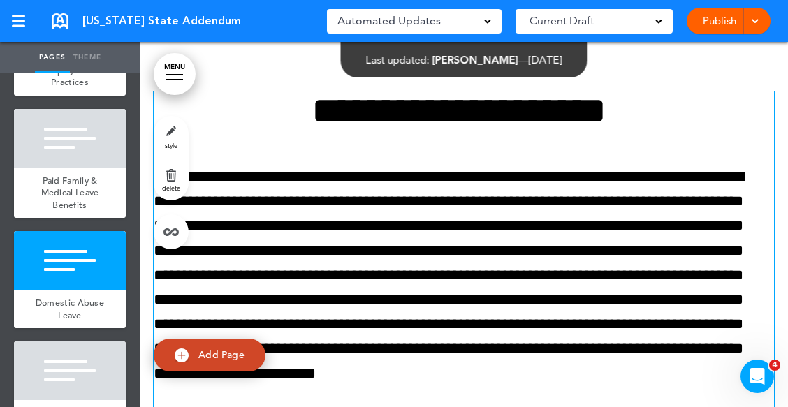
click at [523, 177] on p "**********" at bounding box center [459, 288] width 610 height 246
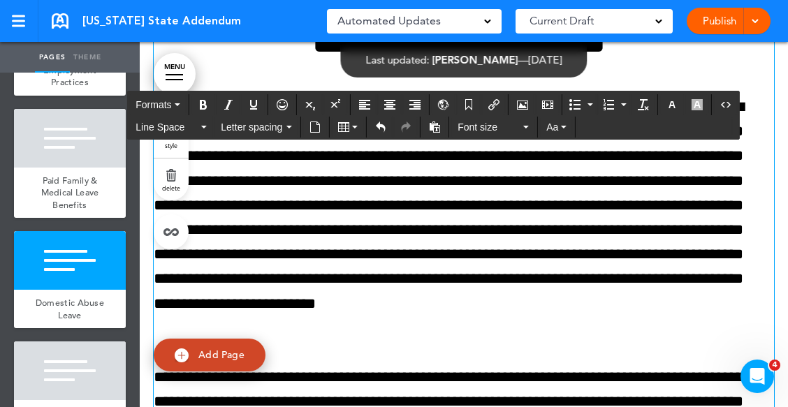
scroll to position [4402, 0]
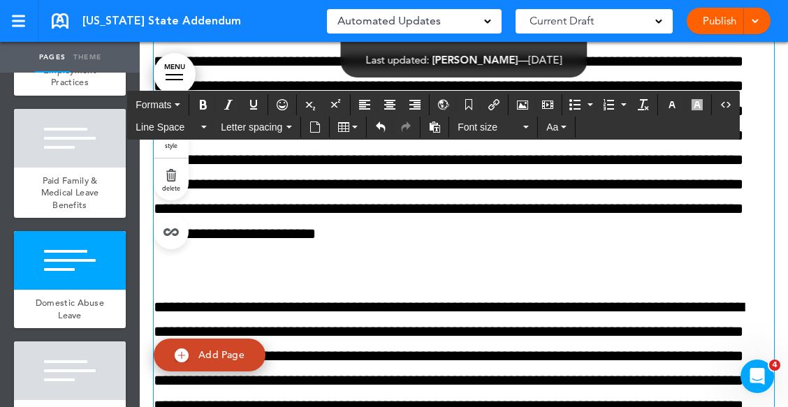
click at [363, 250] on p "**********" at bounding box center [459, 148] width 610 height 246
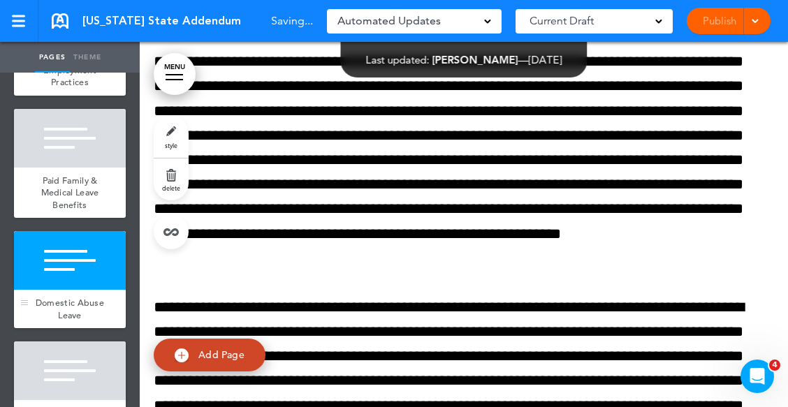
click at [73, 290] on div at bounding box center [70, 260] width 112 height 59
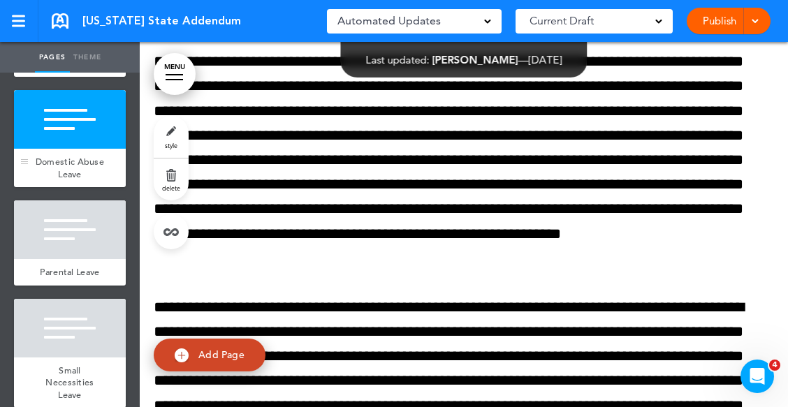
scroll to position [629, 0]
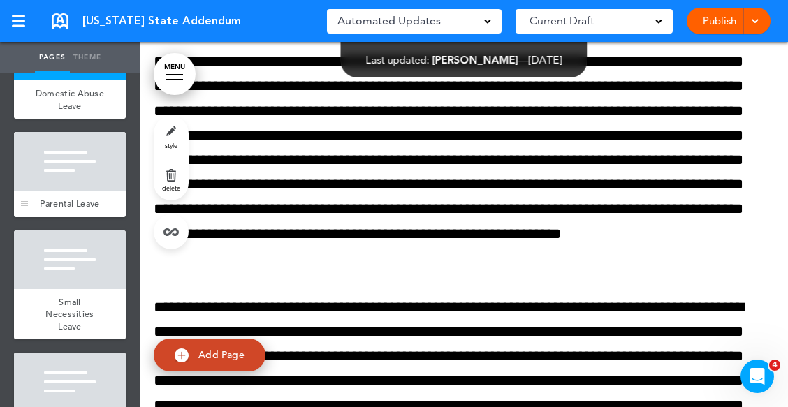
click at [80, 188] on div at bounding box center [70, 161] width 112 height 59
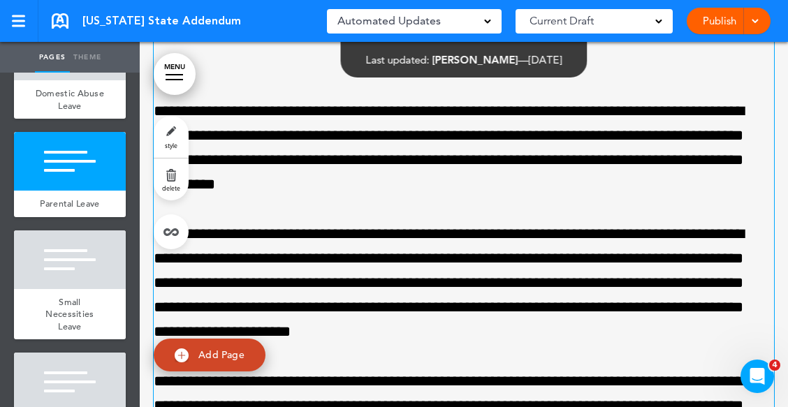
scroll to position [7085, 0]
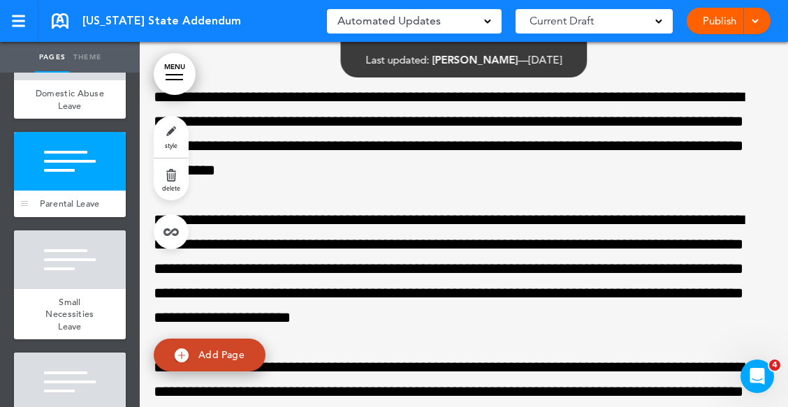
click at [73, 191] on div at bounding box center [70, 161] width 112 height 59
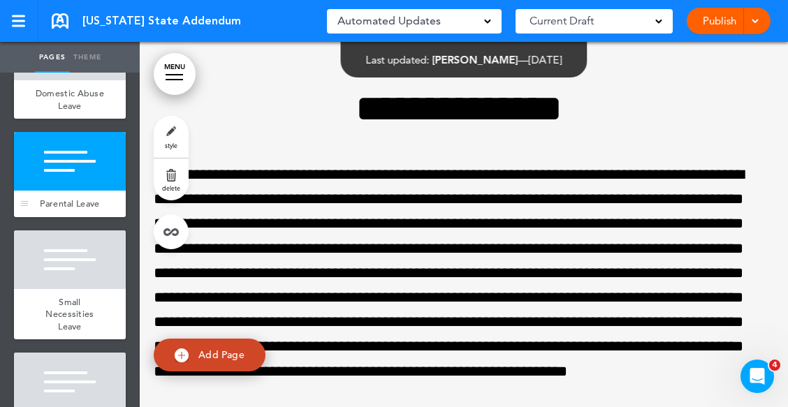
scroll to position [6735, 0]
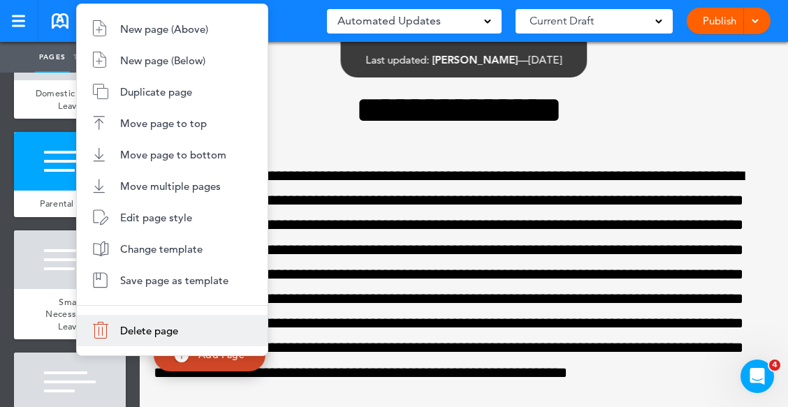
click at [143, 325] on span "Delete page" at bounding box center [149, 330] width 58 height 13
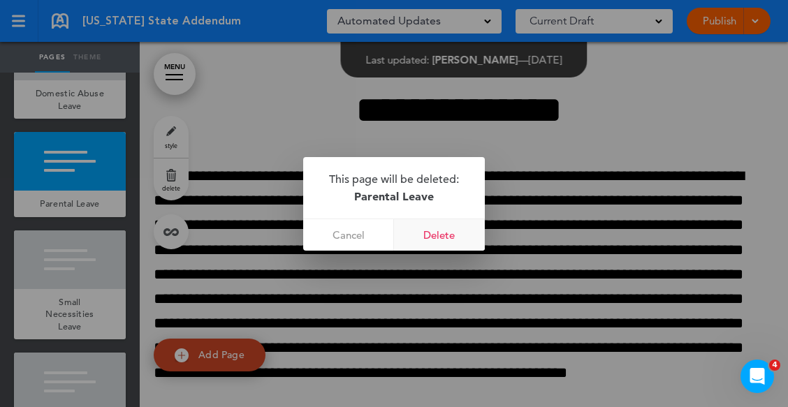
click at [444, 236] on link "Delete" at bounding box center [439, 234] width 91 height 31
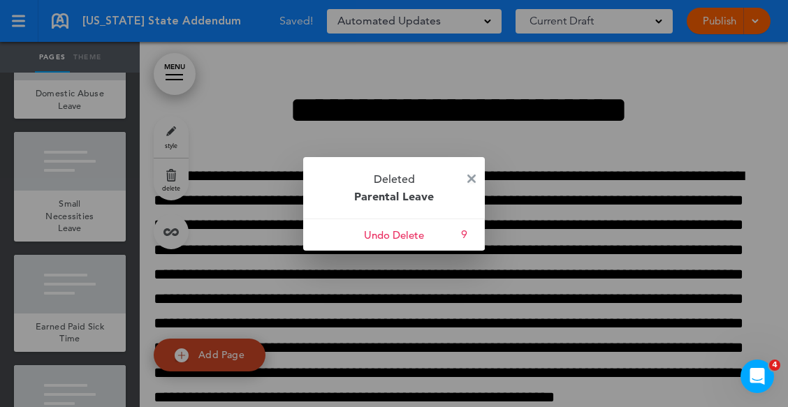
click at [471, 177] on img at bounding box center [471, 179] width 8 height 8
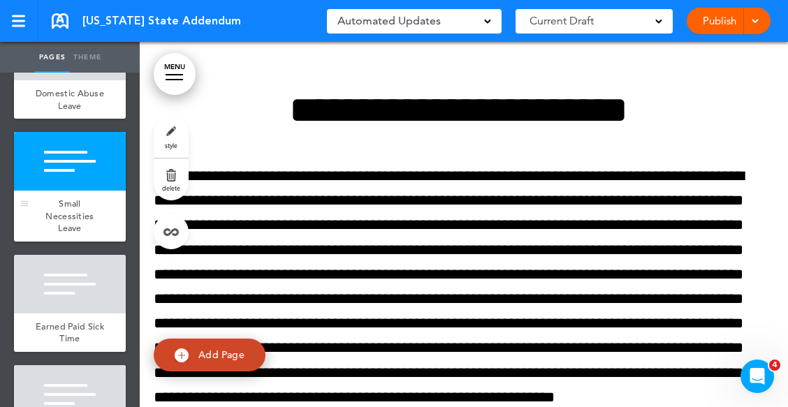
click at [44, 209] on div "Small Necessities Leave" at bounding box center [70, 216] width 112 height 51
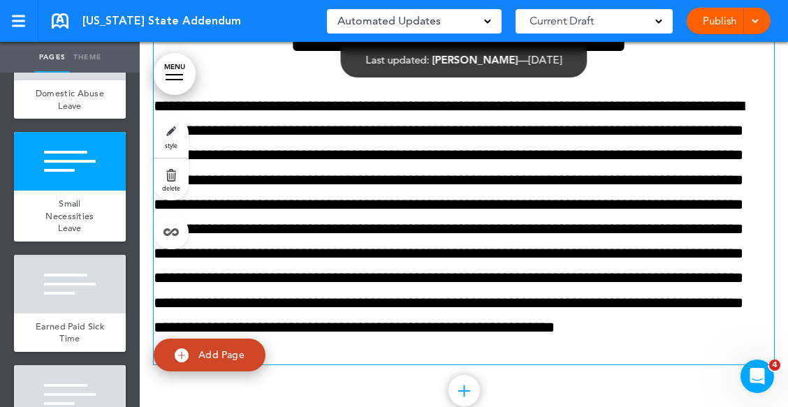
scroll to position [6875, 0]
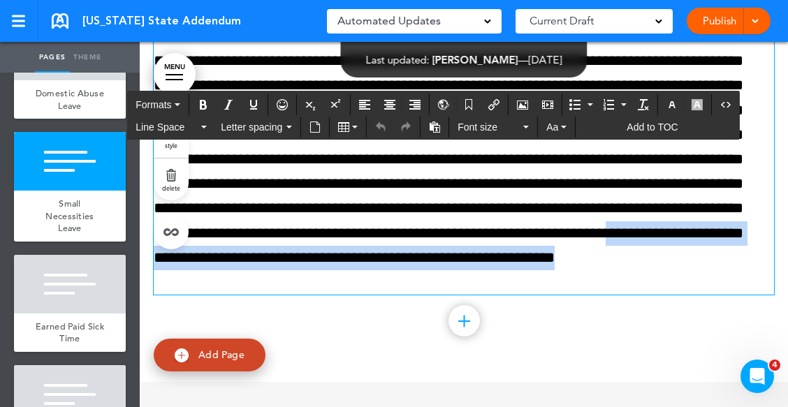
drag, startPoint x: 700, startPoint y: 261, endPoint x: 722, endPoint y: 284, distance: 32.2
click at [722, 284] on p "**********" at bounding box center [459, 159] width 610 height 270
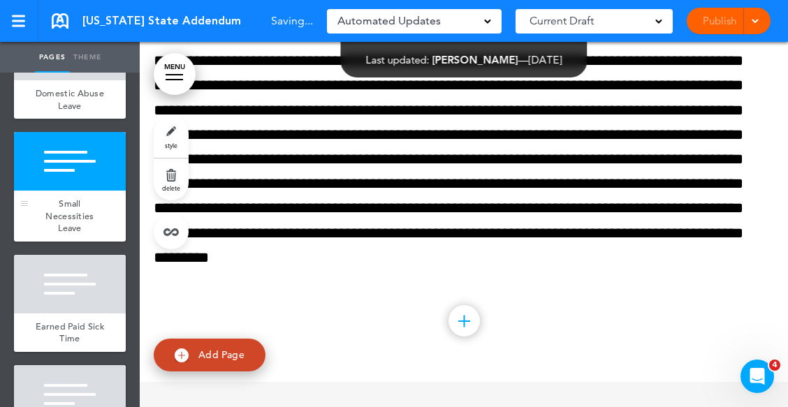
click at [66, 191] on div at bounding box center [70, 161] width 112 height 59
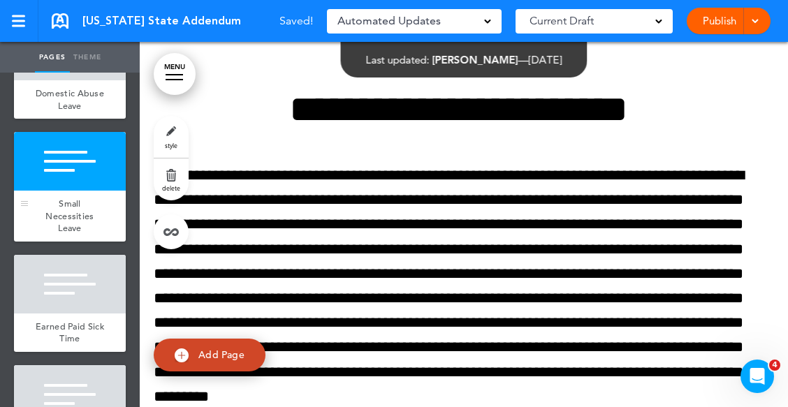
scroll to position [6735, 0]
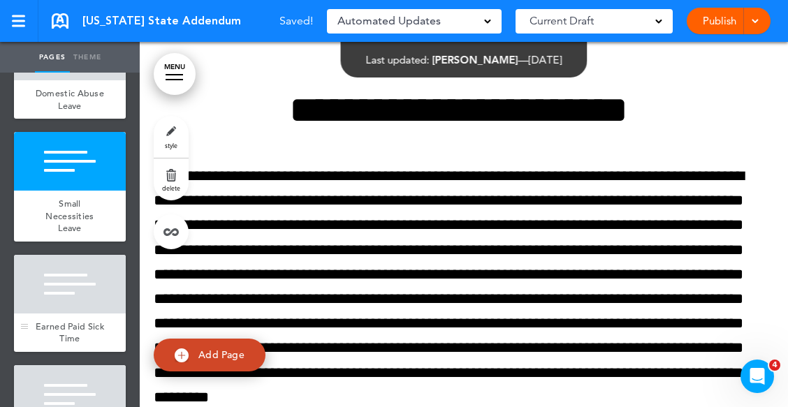
click at [73, 304] on div at bounding box center [70, 284] width 112 height 59
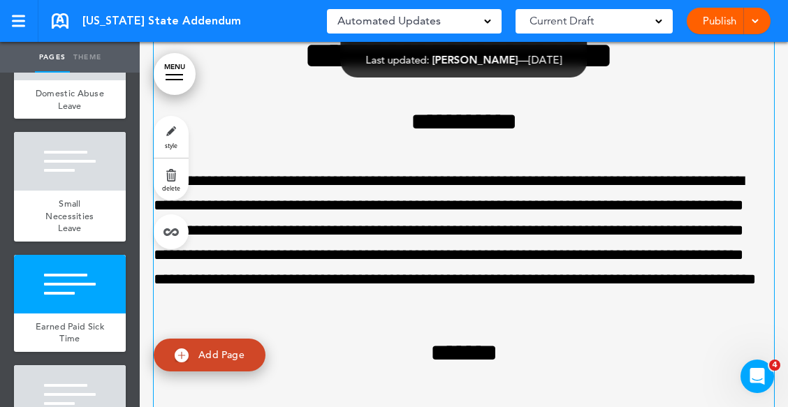
scroll to position [7289, 0]
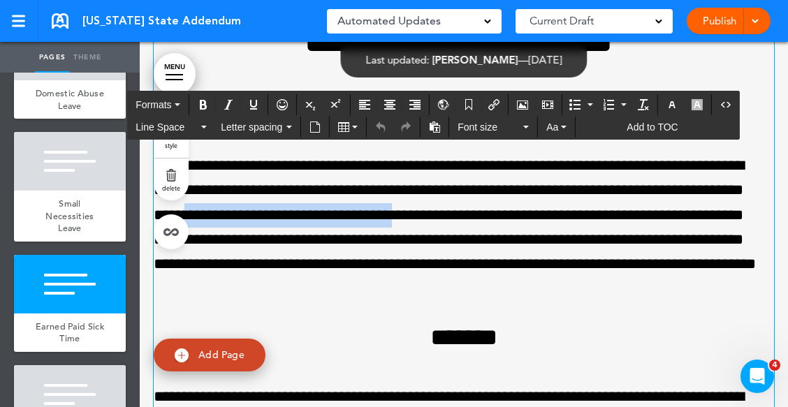
drag, startPoint x: 401, startPoint y: 217, endPoint x: 632, endPoint y: 215, distance: 230.6
click at [632, 215] on p "**********" at bounding box center [459, 227] width 610 height 147
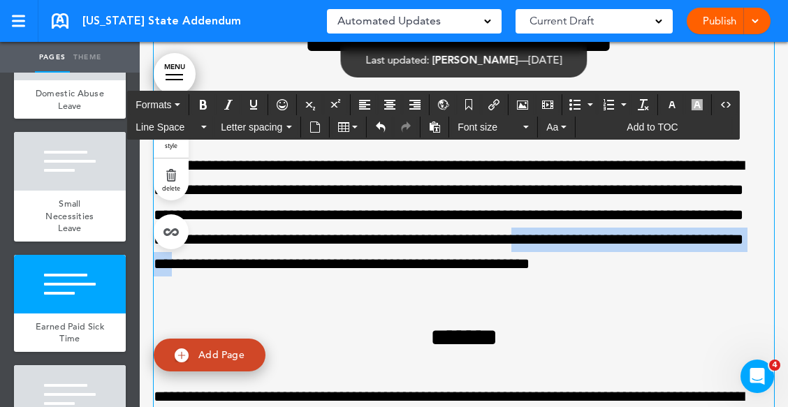
drag, startPoint x: 191, startPoint y: 266, endPoint x: 467, endPoint y: 268, distance: 276.0
click at [467, 268] on p "**********" at bounding box center [459, 227] width 610 height 147
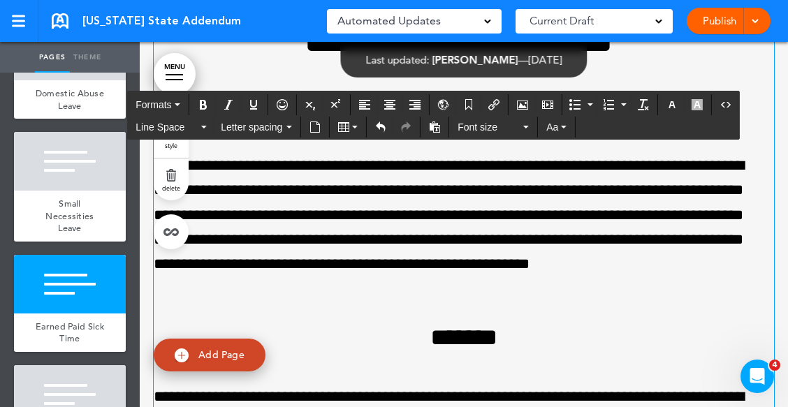
drag, startPoint x: 291, startPoint y: 268, endPoint x: 530, endPoint y: 265, distance: 239.0
click at [530, 265] on p "**********" at bounding box center [459, 227] width 610 height 147
click at [528, 270] on p "**********" at bounding box center [459, 227] width 610 height 147
click at [254, 264] on p "**********" at bounding box center [459, 227] width 610 height 147
click at [187, 268] on p "**********" at bounding box center [459, 227] width 610 height 147
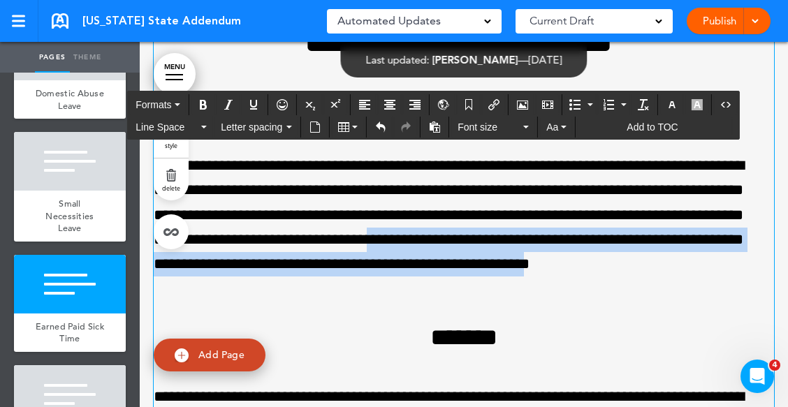
drag, startPoint x: 622, startPoint y: 245, endPoint x: 300, endPoint y: 286, distance: 324.7
click at [300, 286] on p "**********" at bounding box center [459, 227] width 610 height 147
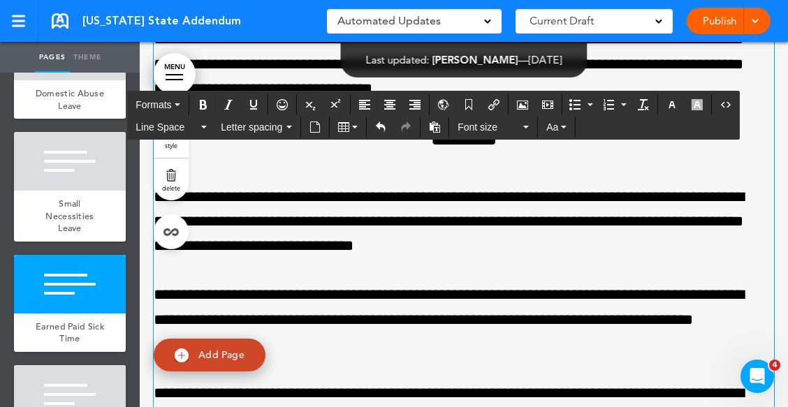
scroll to position [7429, 0]
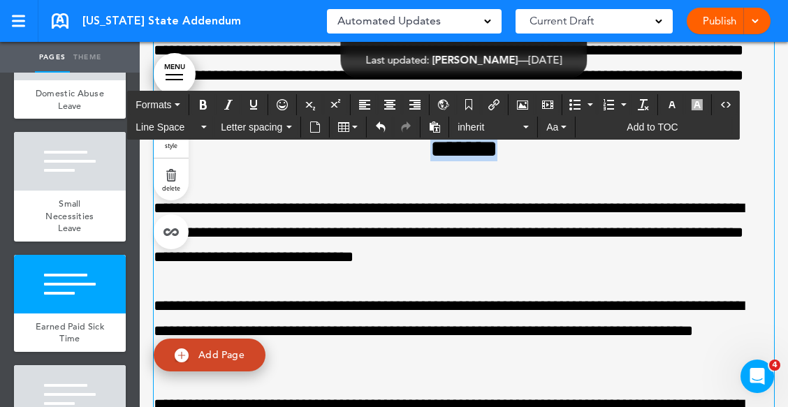
drag, startPoint x: 419, startPoint y: 157, endPoint x: 518, endPoint y: 154, distance: 99.3
click at [518, 154] on h4 "*******" at bounding box center [464, 149] width 621 height 24
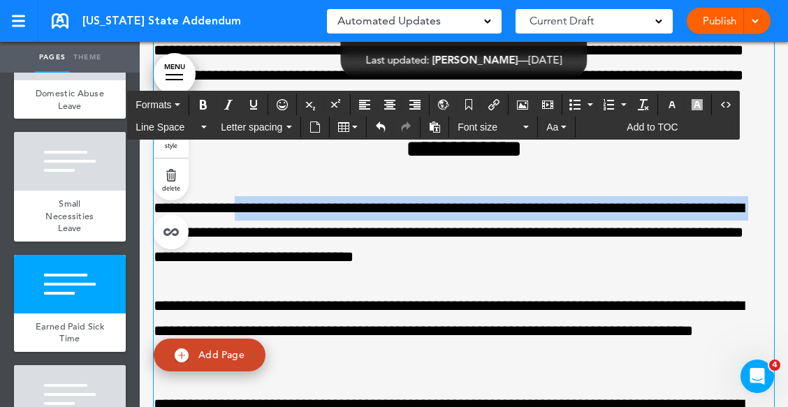
drag, startPoint x: 262, startPoint y: 210, endPoint x: 263, endPoint y: 232, distance: 21.7
click at [263, 232] on p "**********" at bounding box center [459, 233] width 610 height 74
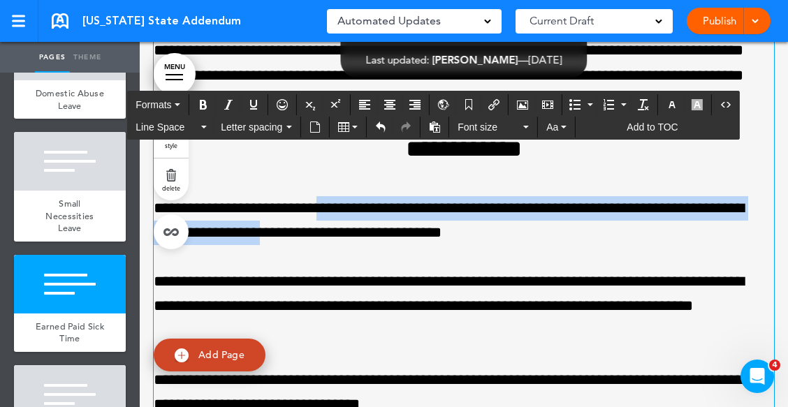
drag, startPoint x: 343, startPoint y: 212, endPoint x: 346, endPoint y: 231, distance: 18.4
click at [346, 231] on p "**********" at bounding box center [459, 220] width 610 height 49
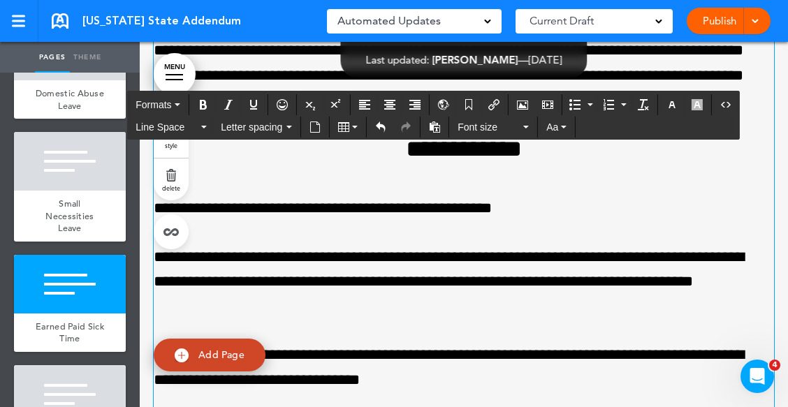
click at [536, 210] on p "**********" at bounding box center [459, 208] width 610 height 24
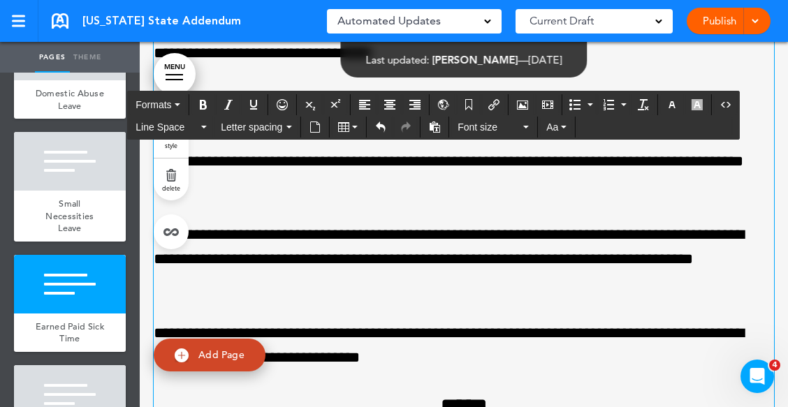
scroll to position [7498, 0]
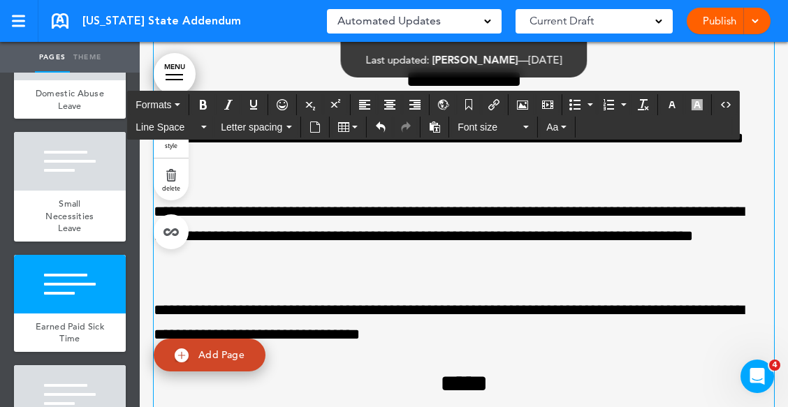
click at [157, 209] on div "style delete" at bounding box center [171, 182] width 35 height 133
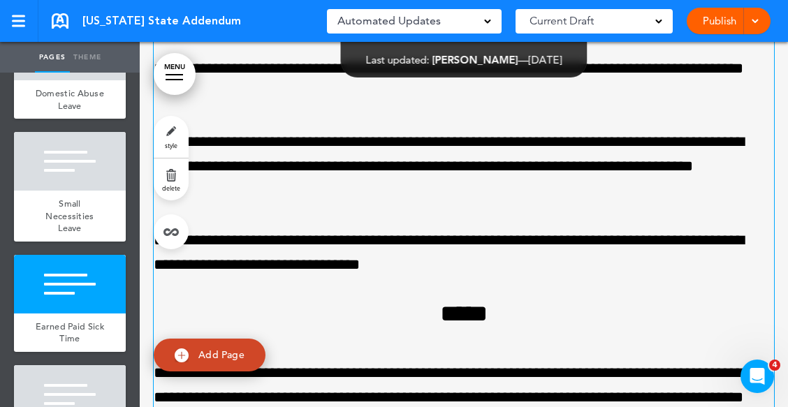
scroll to position [7429, 0]
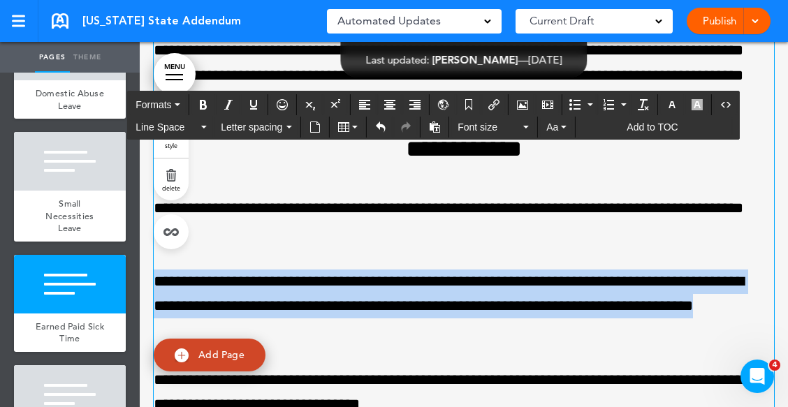
drag, startPoint x: 158, startPoint y: 285, endPoint x: 428, endPoint y: 326, distance: 273.4
click at [428, 326] on p "**********" at bounding box center [459, 307] width 610 height 74
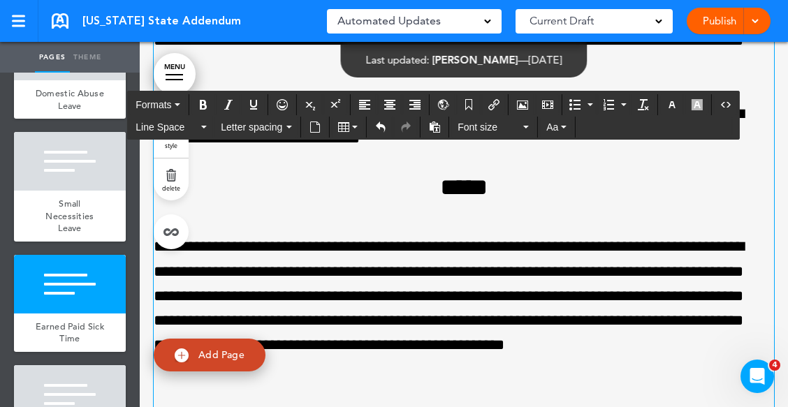
scroll to position [7638, 0]
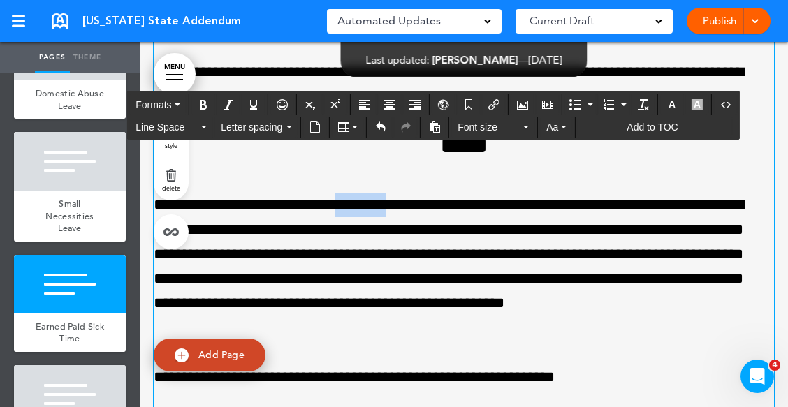
drag, startPoint x: 382, startPoint y: 208, endPoint x: 444, endPoint y: 208, distance: 61.5
click at [444, 208] on p "**********" at bounding box center [459, 266] width 610 height 147
drag, startPoint x: 548, startPoint y: 208, endPoint x: 563, endPoint y: 209, distance: 14.7
click at [563, 209] on p "**********" at bounding box center [459, 266] width 610 height 147
click at [556, 210] on p "**********" at bounding box center [459, 266] width 610 height 147
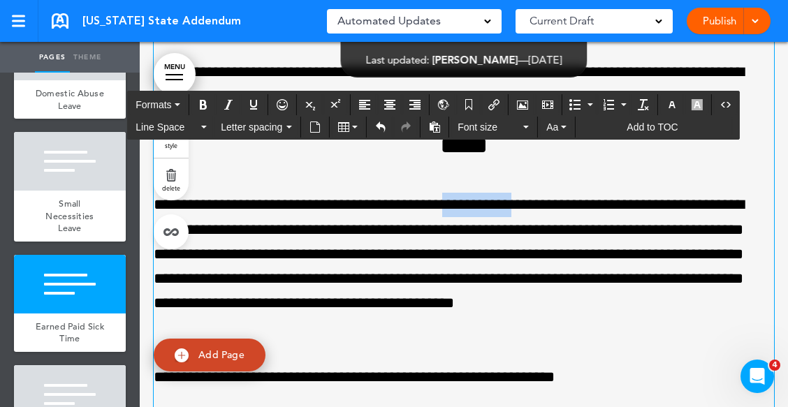
drag, startPoint x: 498, startPoint y: 210, endPoint x: 574, endPoint y: 210, distance: 76.9
click at [574, 210] on p "**********" at bounding box center [459, 266] width 610 height 147
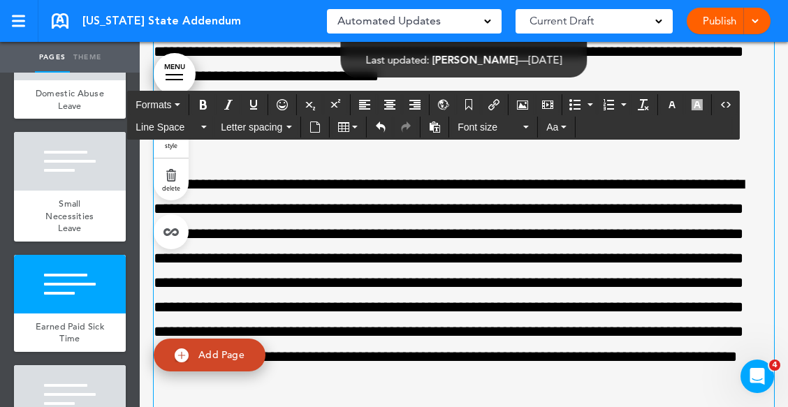
scroll to position [8616, 0]
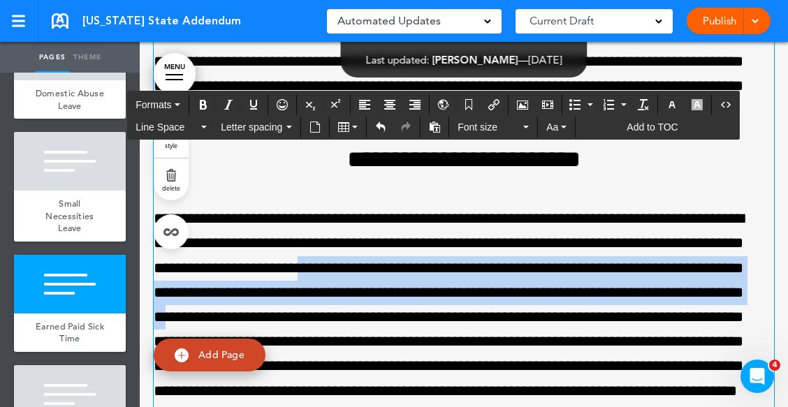
drag, startPoint x: 484, startPoint y: 275, endPoint x: 495, endPoint y: 324, distance: 51.0
click at [495, 324] on p "**********" at bounding box center [459, 318] width 610 height 222
click at [426, 298] on p "**********" at bounding box center [459, 318] width 610 height 222
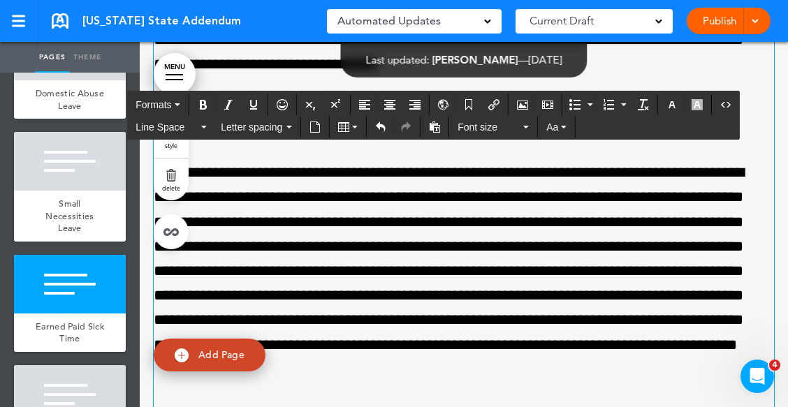
scroll to position [8686, 0]
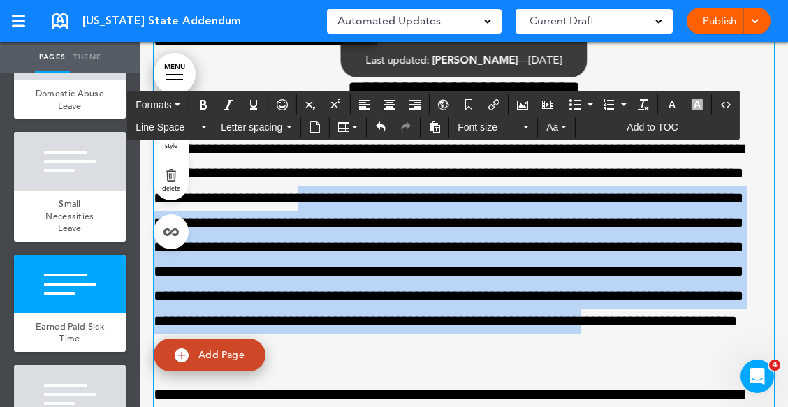
drag, startPoint x: 482, startPoint y: 201, endPoint x: 587, endPoint y: 362, distance: 191.9
click at [587, 358] on p "**********" at bounding box center [459, 248] width 610 height 222
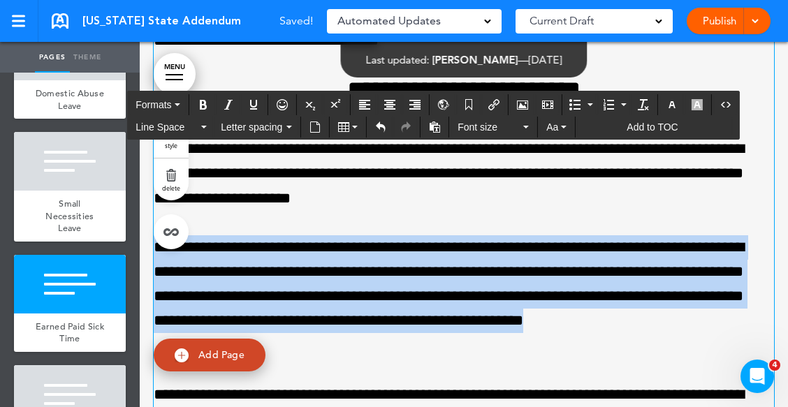
drag, startPoint x: 158, startPoint y: 250, endPoint x: 314, endPoint y: 350, distance: 185.1
click at [313, 349] on p "**********" at bounding box center [459, 296] width 610 height 123
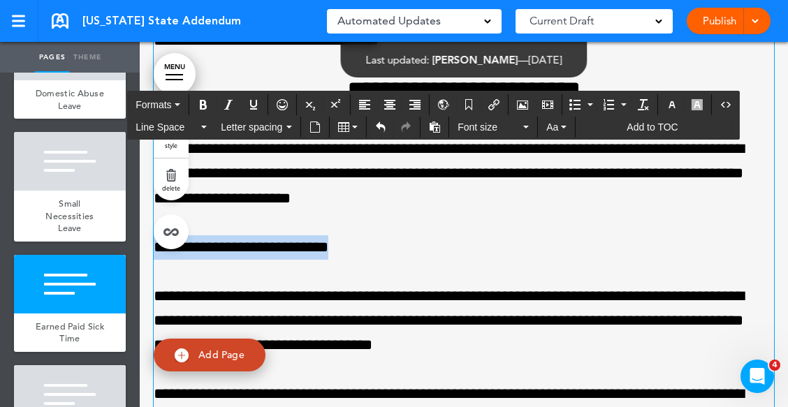
drag, startPoint x: 157, startPoint y: 250, endPoint x: 351, endPoint y: 259, distance: 194.4
click at [351, 259] on p "**********" at bounding box center [459, 247] width 610 height 24
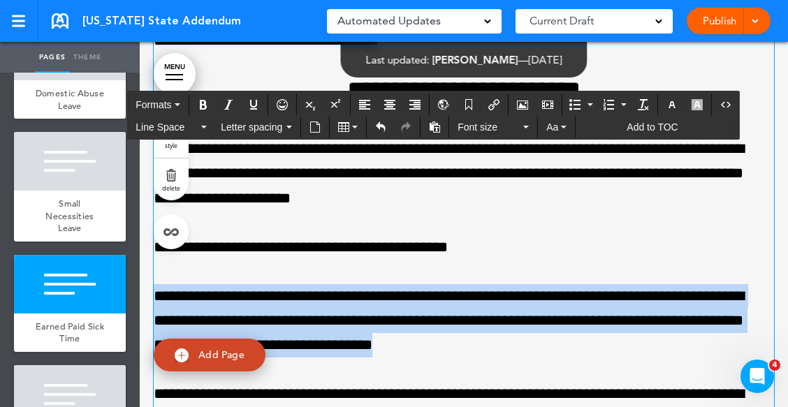
drag, startPoint x: 155, startPoint y: 303, endPoint x: 527, endPoint y: 350, distance: 374.8
click at [527, 350] on p "**********" at bounding box center [459, 321] width 610 height 74
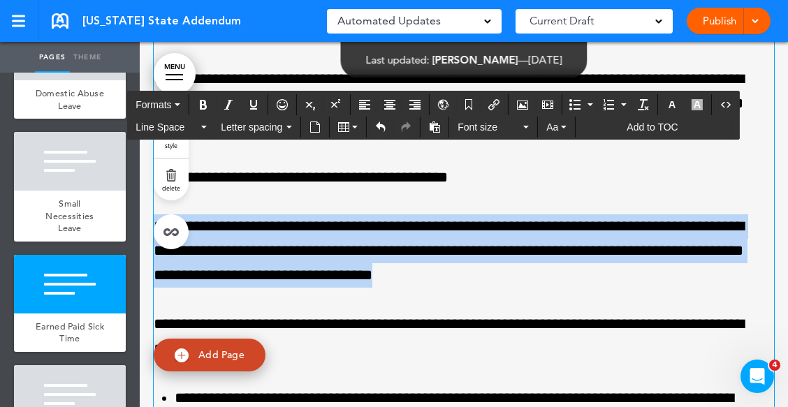
scroll to position [8826, 0]
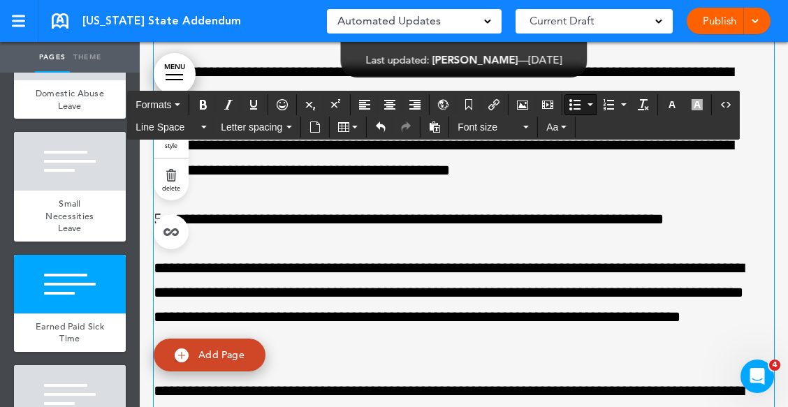
drag, startPoint x: 370, startPoint y: 366, endPoint x: 407, endPoint y: 272, distance: 101.3
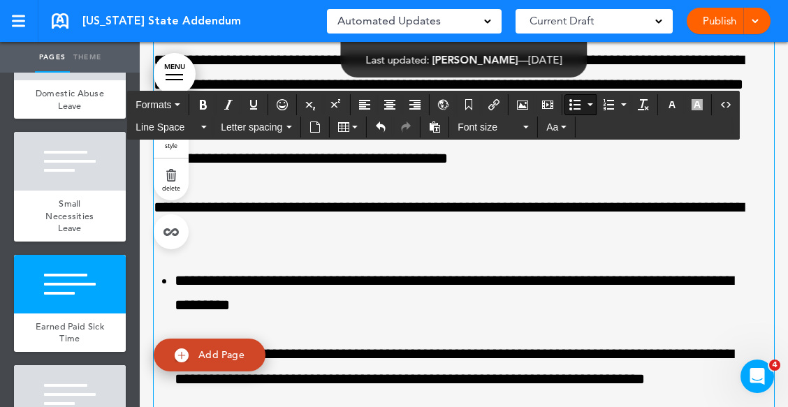
scroll to position [8751, 0]
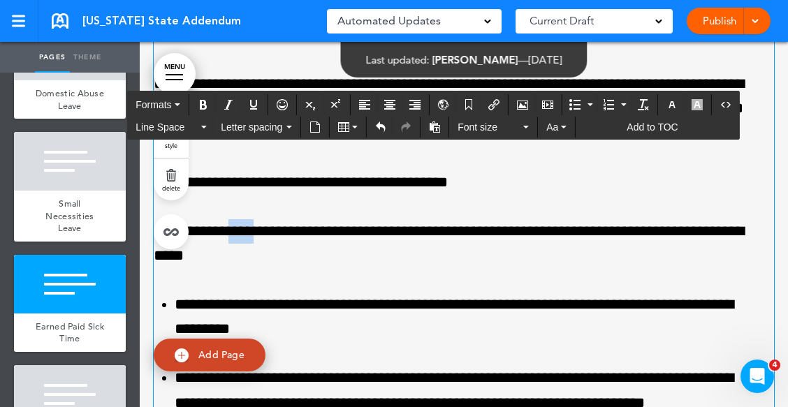
drag, startPoint x: 256, startPoint y: 234, endPoint x: 278, endPoint y: 242, distance: 23.6
click at [278, 242] on p "**********" at bounding box center [459, 243] width 610 height 49
click at [266, 263] on p "**********" at bounding box center [459, 243] width 610 height 49
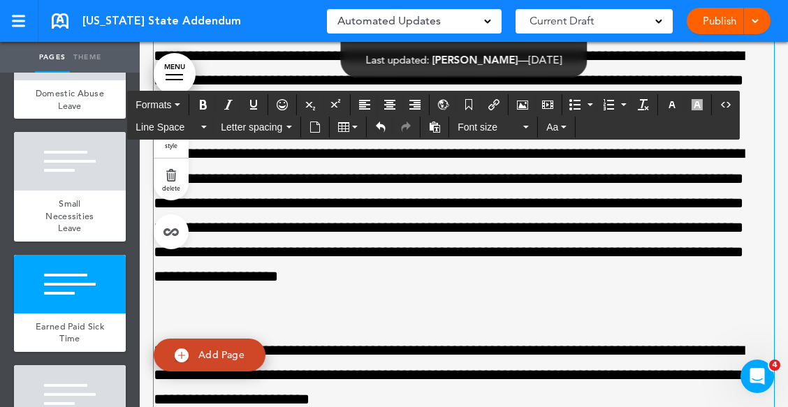
scroll to position [9869, 0]
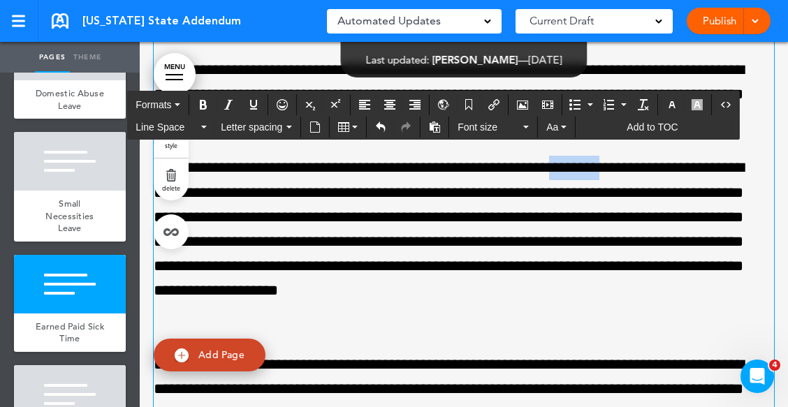
drag, startPoint x: 607, startPoint y: 173, endPoint x: 663, endPoint y: 175, distance: 56.6
click at [663, 175] on p "**********" at bounding box center [459, 242] width 610 height 172
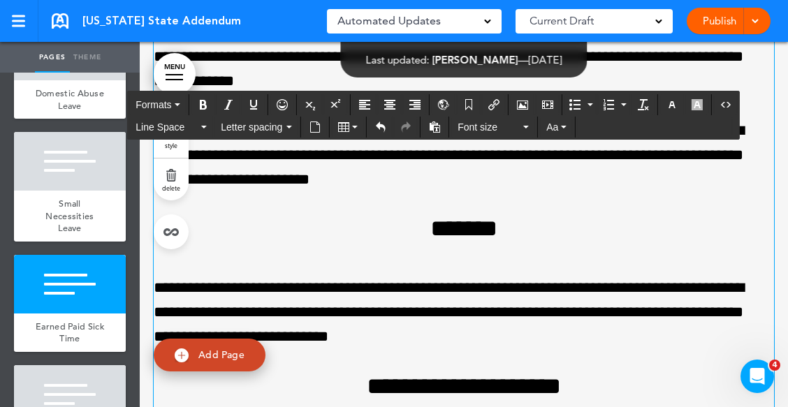
scroll to position [10149, 0]
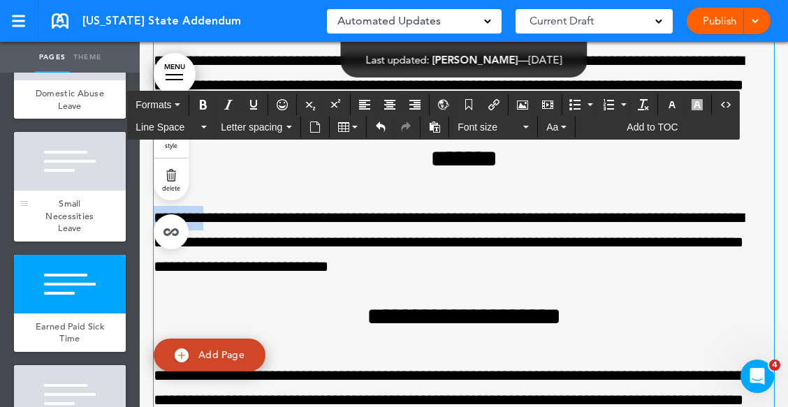
drag, startPoint x: 211, startPoint y: 224, endPoint x: 85, endPoint y: 215, distance: 126.1
click at [85, 215] on div "Pages Theme add page Massachusetts add page Overtime add page add page" at bounding box center [394, 203] width 788 height 407
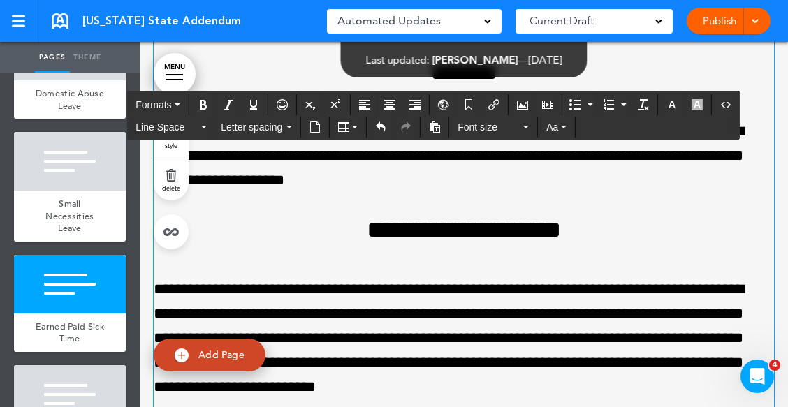
scroll to position [10219, 0]
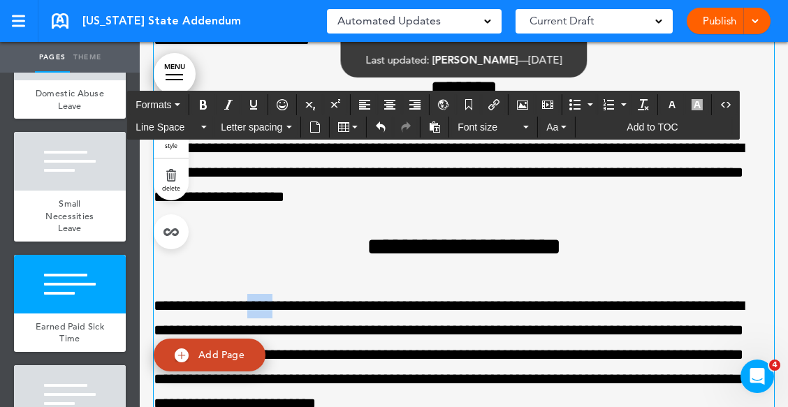
drag, startPoint x: 263, startPoint y: 313, endPoint x: 287, endPoint y: 313, distance: 24.5
click at [287, 313] on p "**********" at bounding box center [459, 355] width 610 height 123
click at [284, 316] on p "**********" at bounding box center [459, 355] width 610 height 123
drag, startPoint x: 280, startPoint y: 312, endPoint x: 342, endPoint y: 312, distance: 62.2
click at [342, 312] on p "**********" at bounding box center [459, 355] width 610 height 123
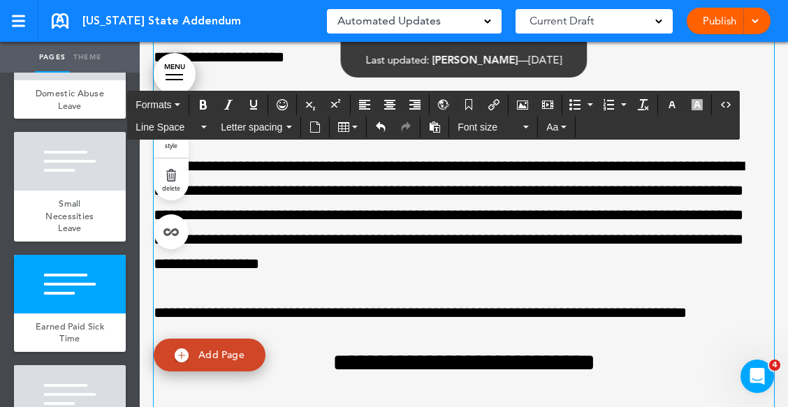
scroll to position [10428, 0]
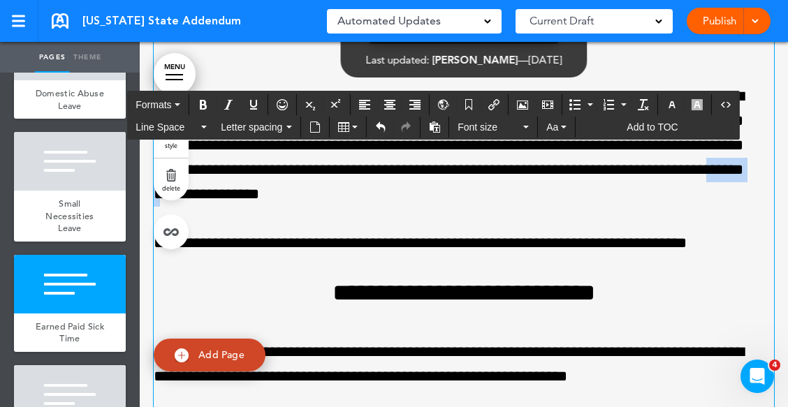
drag, startPoint x: 349, startPoint y: 199, endPoint x: 399, endPoint y: 199, distance: 50.3
click at [399, 199] on p "**********" at bounding box center [459, 146] width 610 height 123
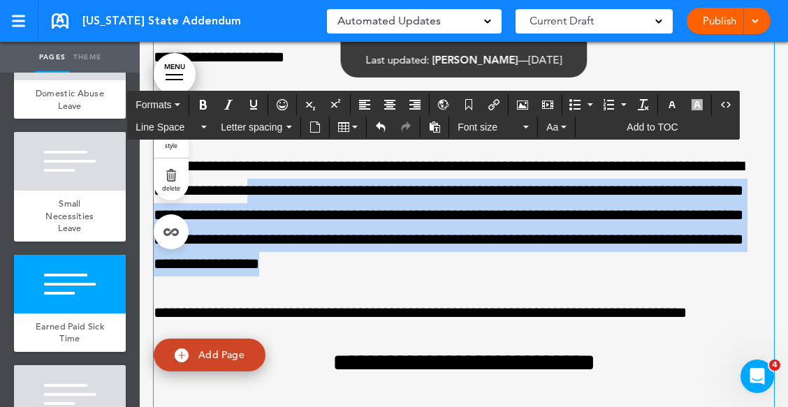
drag, startPoint x: 312, startPoint y: 196, endPoint x: 522, endPoint y: 277, distance: 224.8
click at [522, 277] on p "**********" at bounding box center [459, 215] width 610 height 123
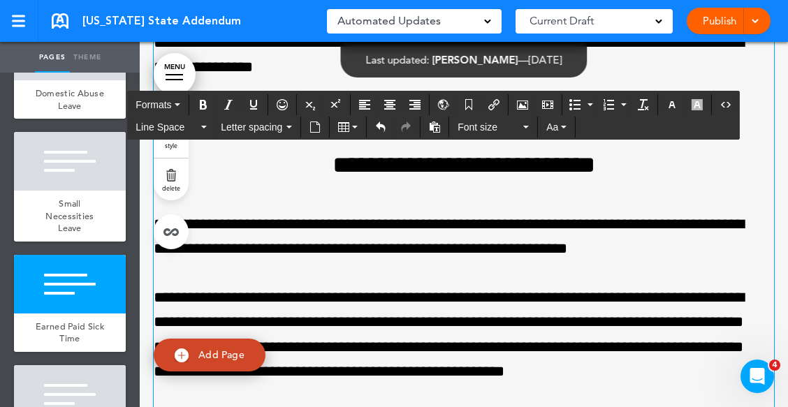
scroll to position [10498, 0]
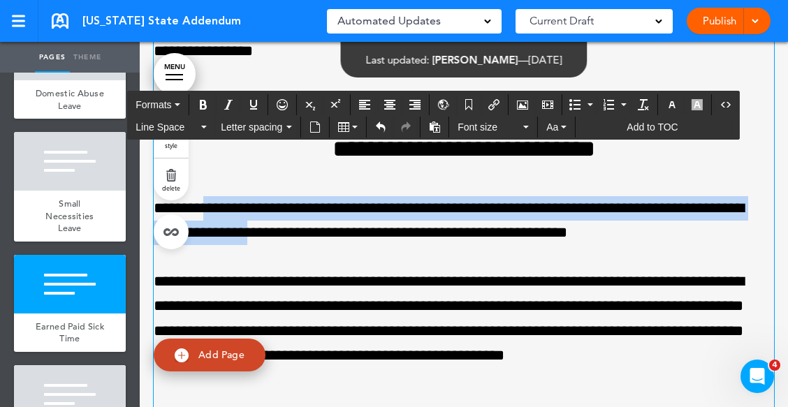
drag, startPoint x: 226, startPoint y: 201, endPoint x: 328, endPoint y: 240, distance: 109.3
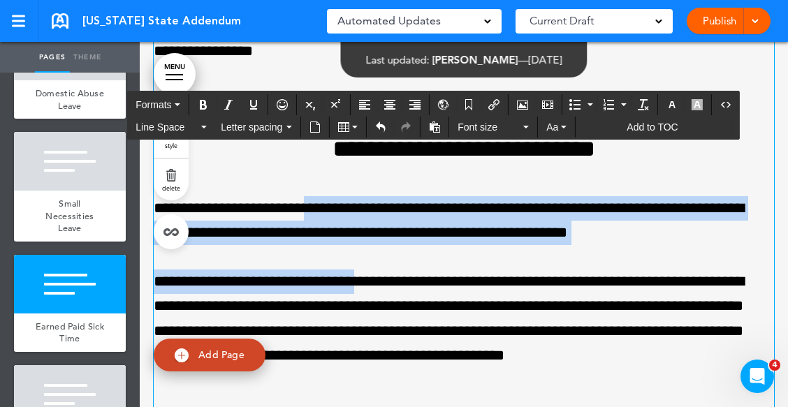
drag, startPoint x: 380, startPoint y: 263, endPoint x: 349, endPoint y: 223, distance: 50.7
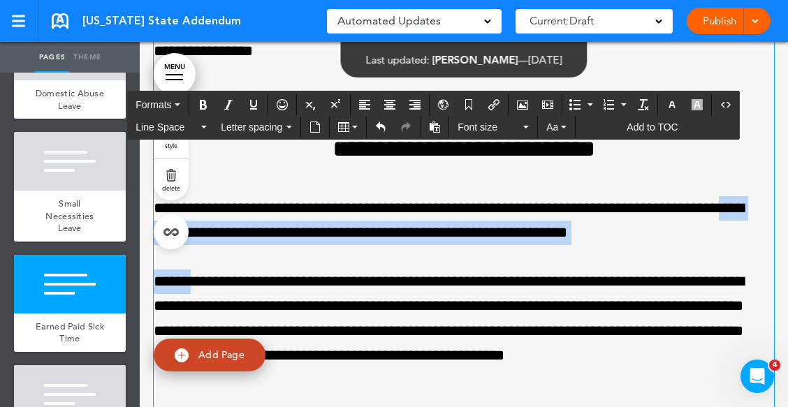
drag, startPoint x: 202, startPoint y: 261, endPoint x: 189, endPoint y: 234, distance: 29.7
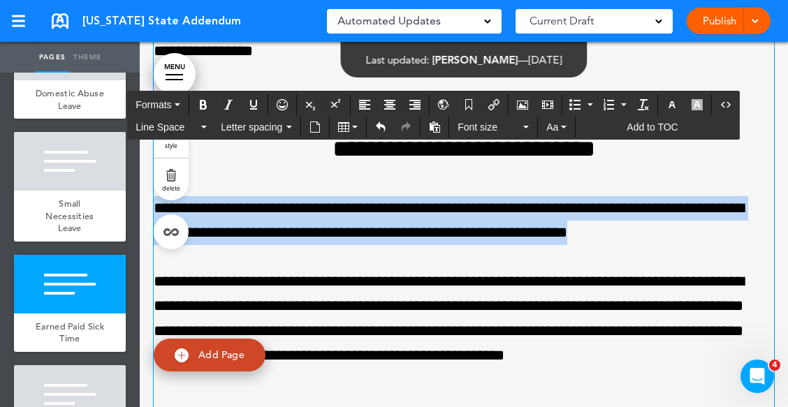
drag, startPoint x: 674, startPoint y: 236, endPoint x: 154, endPoint y: 217, distance: 520.9
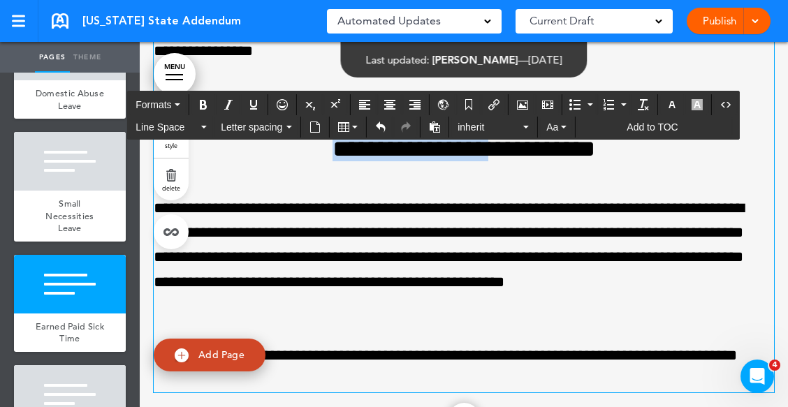
drag, startPoint x: 294, startPoint y: 158, endPoint x: 504, endPoint y: 159, distance: 209.6
click at [504, 159] on span "**********" at bounding box center [464, 149] width 263 height 24
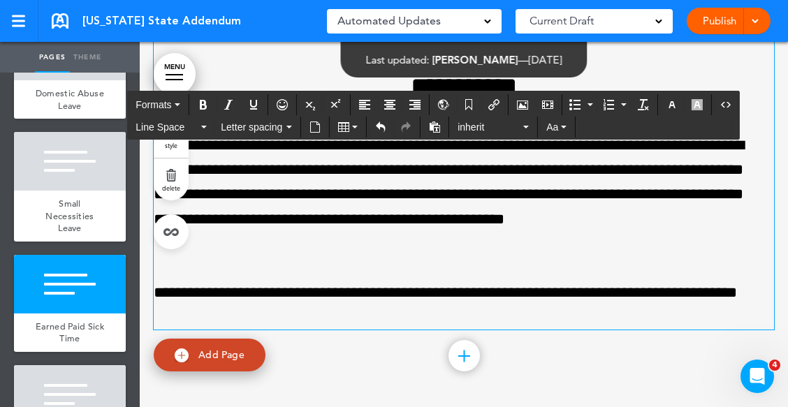
scroll to position [10568, 0]
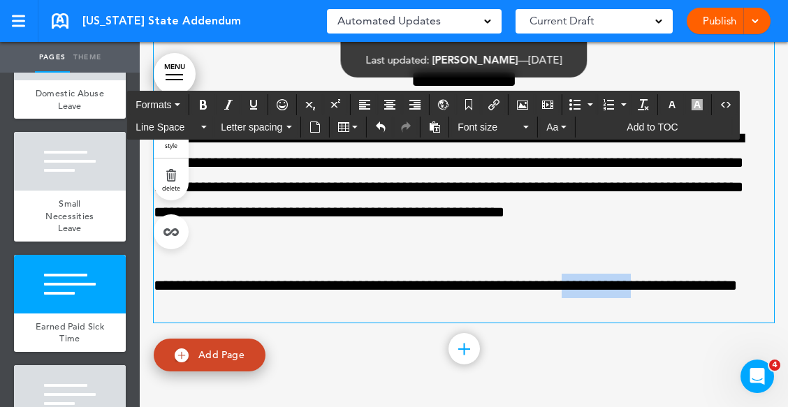
drag, startPoint x: 618, startPoint y: 293, endPoint x: 700, endPoint y: 290, distance: 81.8
click at [700, 290] on p "**********" at bounding box center [459, 298] width 610 height 49
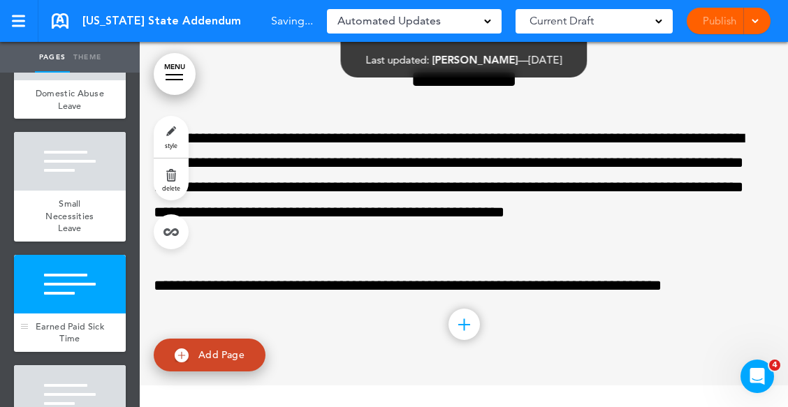
click at [75, 314] on div at bounding box center [70, 284] width 112 height 59
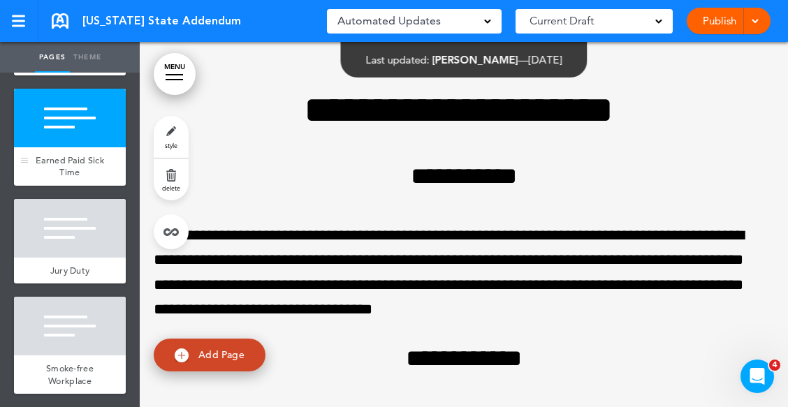
scroll to position [809, 0]
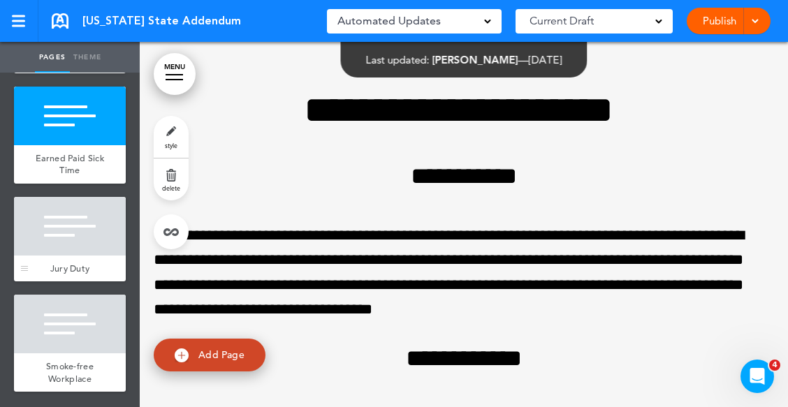
click at [79, 247] on div at bounding box center [70, 226] width 112 height 59
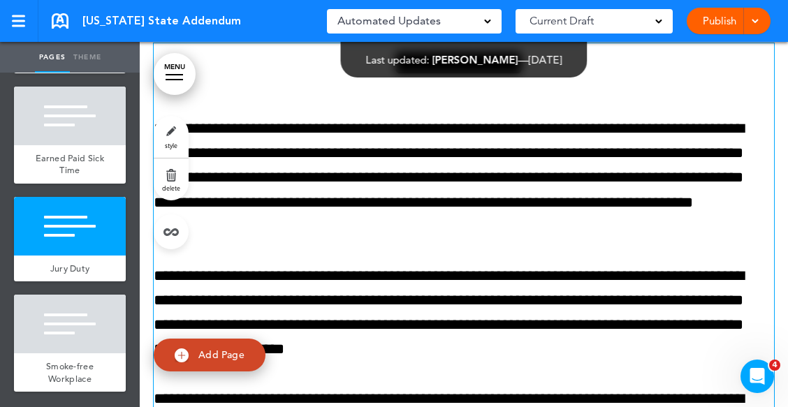
scroll to position [10917, 0]
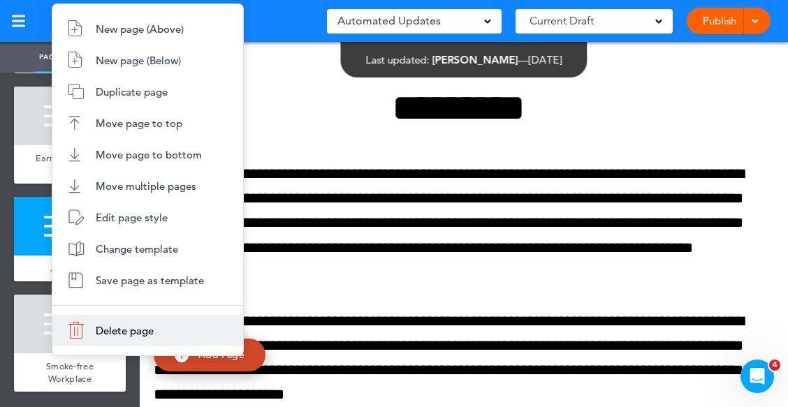
click at [140, 339] on li "Delete page" at bounding box center [147, 330] width 191 height 31
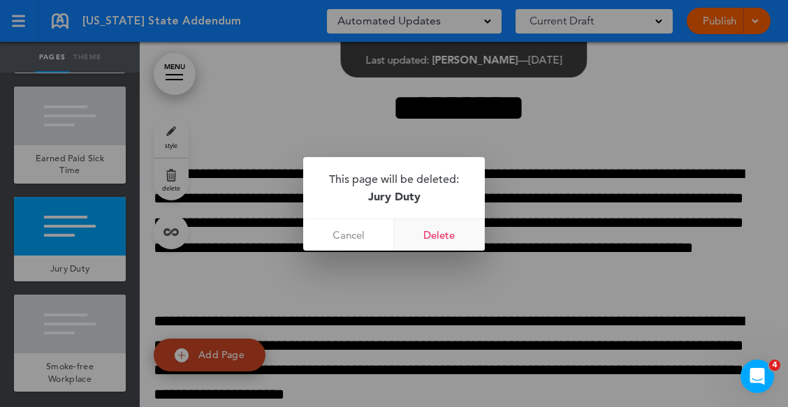
click at [459, 235] on link "Delete" at bounding box center [439, 234] width 91 height 31
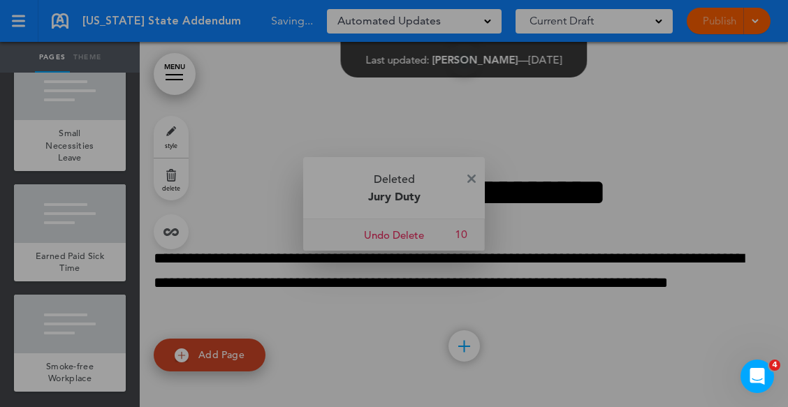
scroll to position [711, 0]
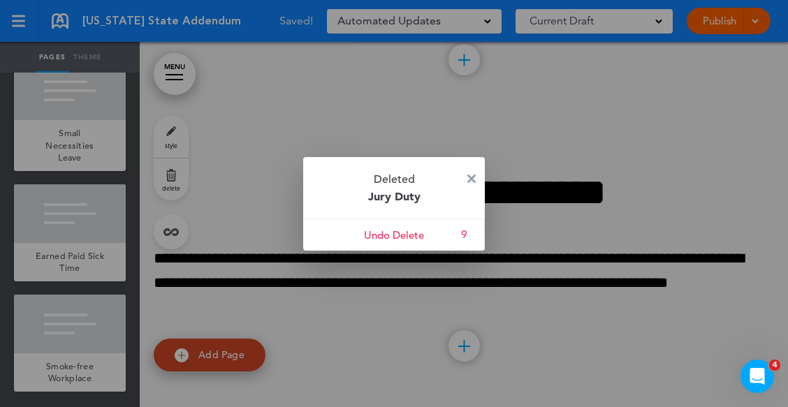
click at [473, 178] on img at bounding box center [471, 179] width 8 height 8
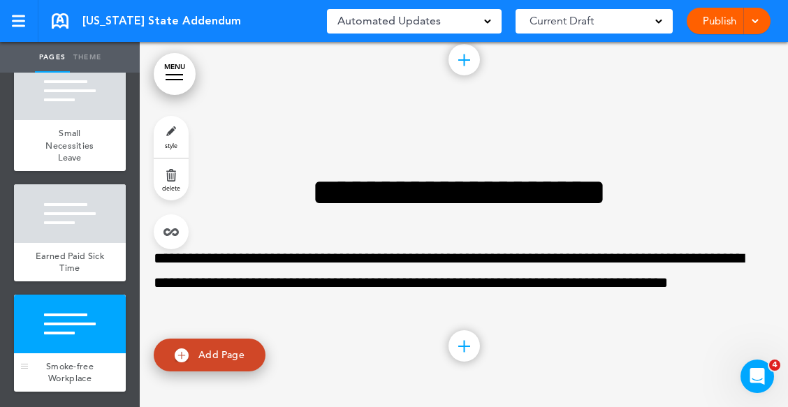
click at [82, 331] on div at bounding box center [70, 324] width 112 height 59
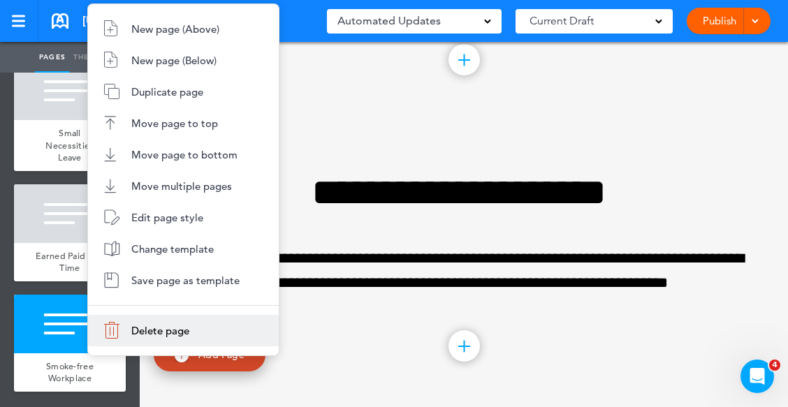
click at [127, 327] on li "Delete page" at bounding box center [183, 330] width 191 height 31
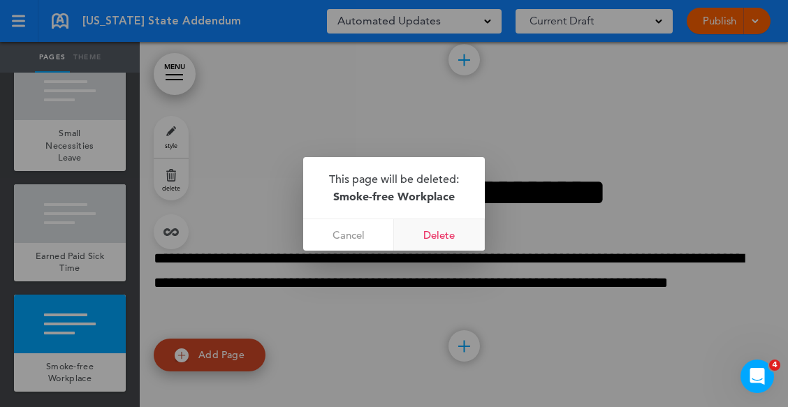
click at [455, 231] on link "Delete" at bounding box center [439, 234] width 91 height 31
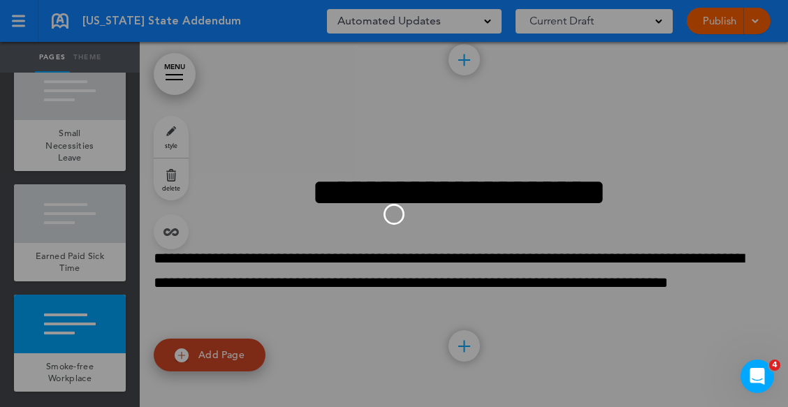
scroll to position [601, 0]
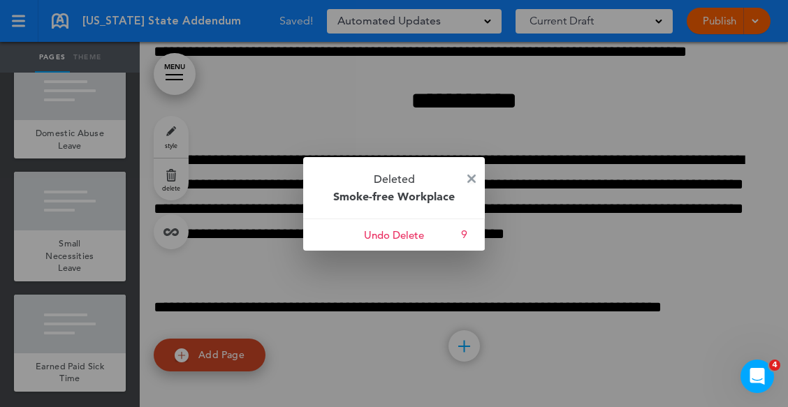
click at [470, 177] on img at bounding box center [471, 179] width 8 height 8
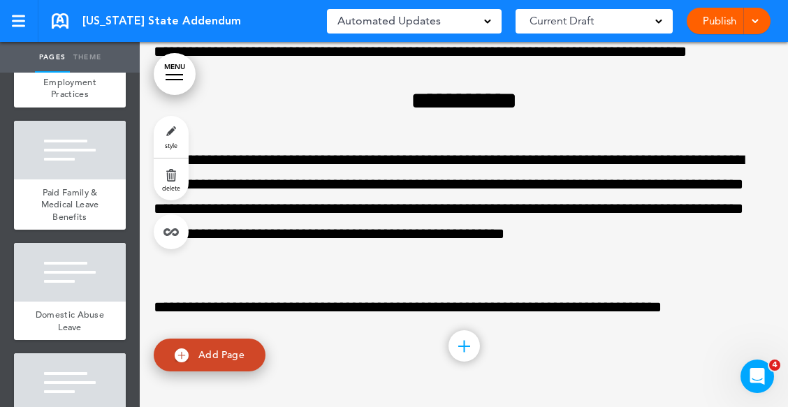
scroll to position [391, 0]
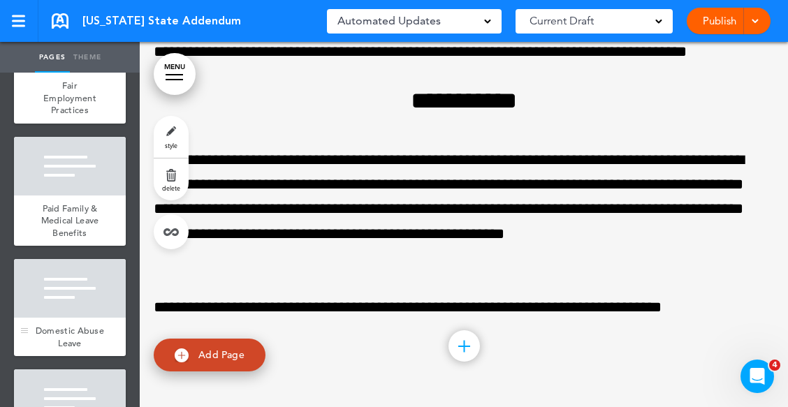
click at [73, 318] on div at bounding box center [70, 288] width 112 height 59
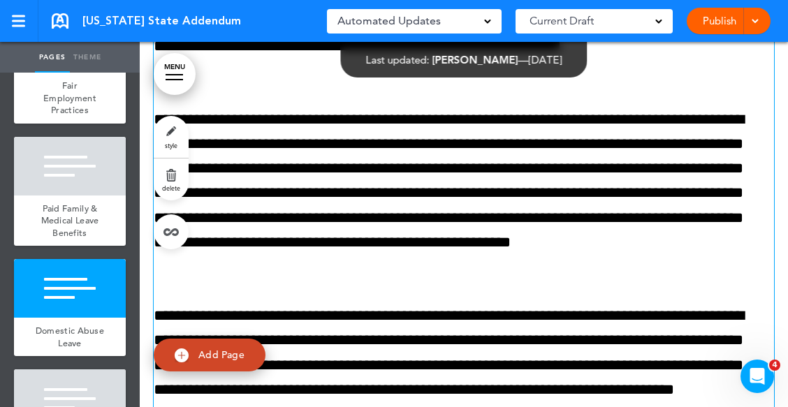
scroll to position [4611, 0]
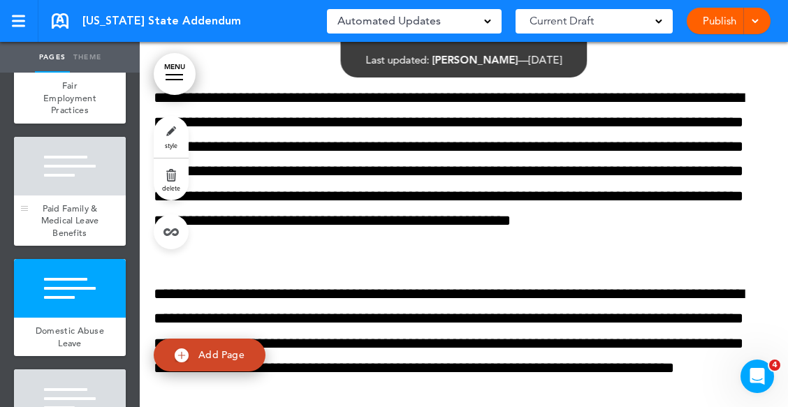
click at [57, 210] on div "Paid Family & Medical Leave Benefits" at bounding box center [70, 221] width 112 height 51
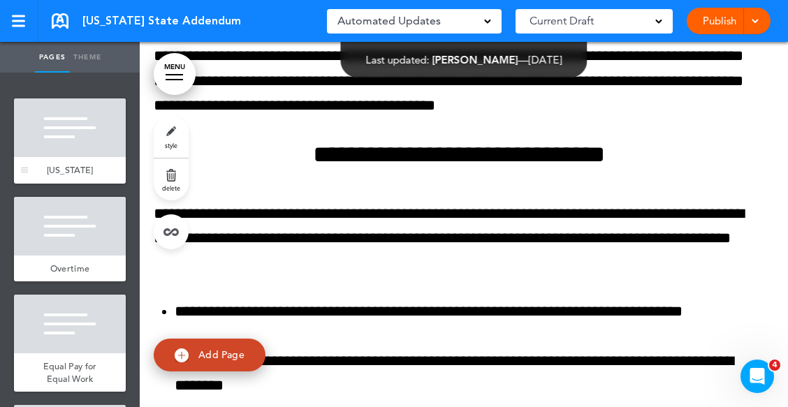
click at [38, 150] on div at bounding box center [70, 128] width 112 height 59
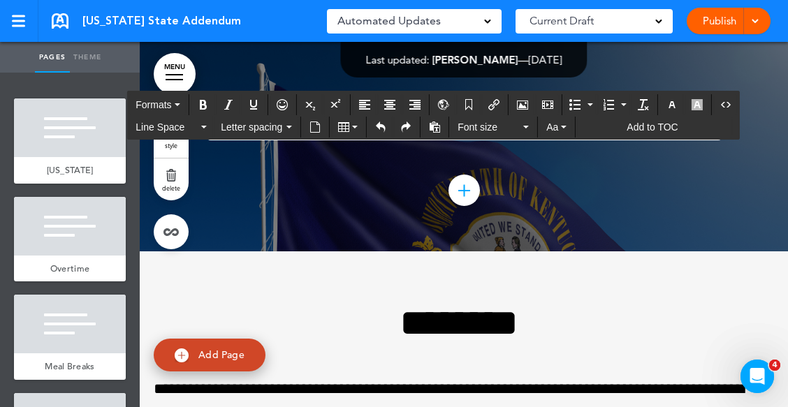
scroll to position [1504, 0]
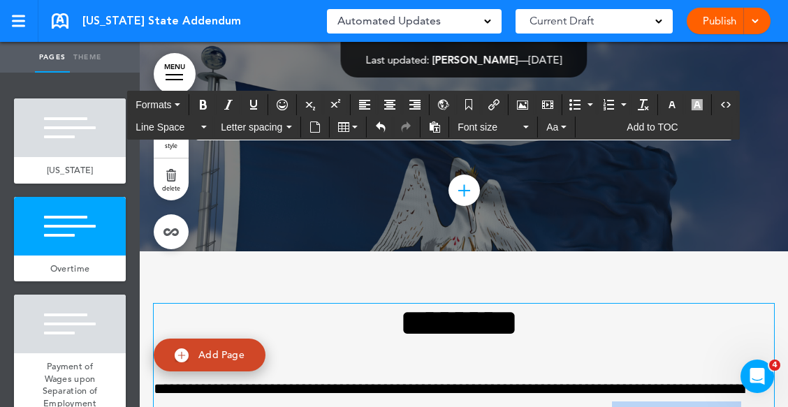
scroll to position [269, 0]
